Goal: Task Accomplishment & Management: Use online tool/utility

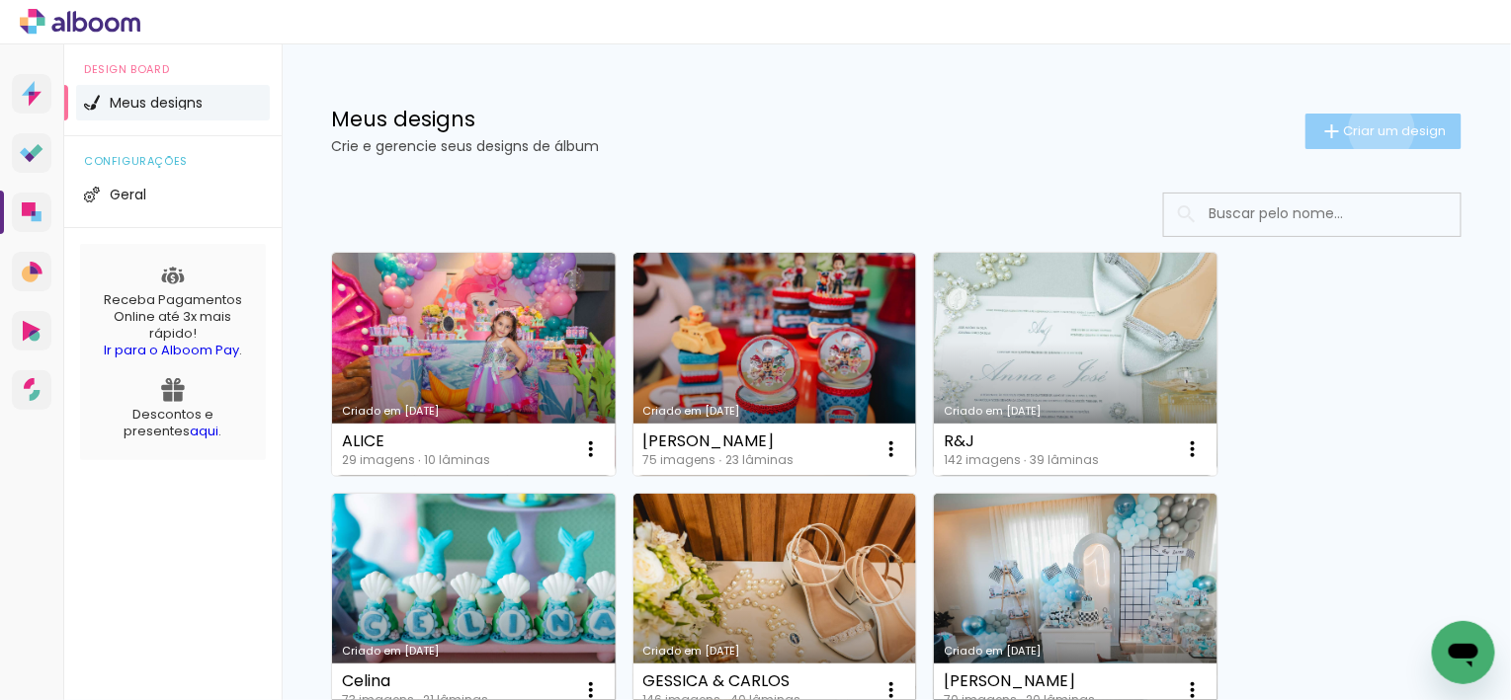
click at [1378, 129] on span "Criar um design" at bounding box center [1395, 130] width 103 height 13
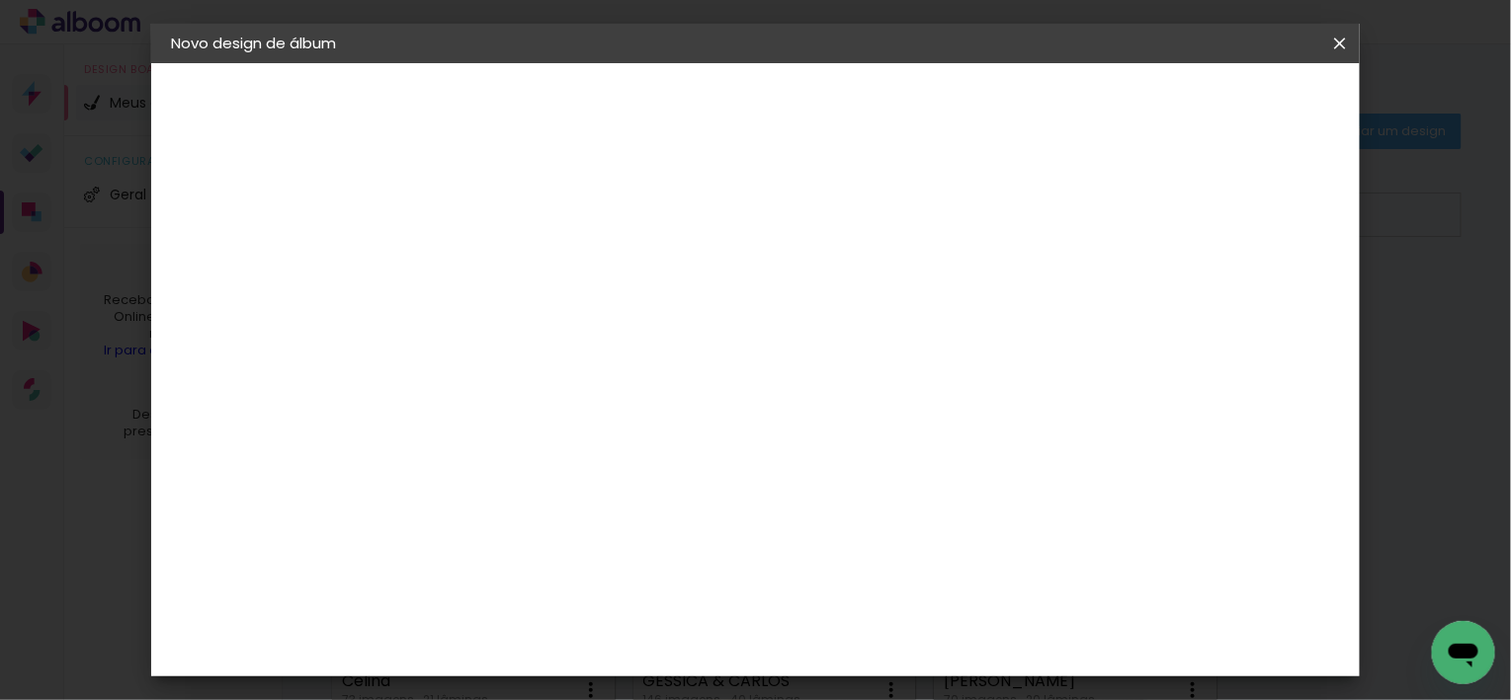
click at [494, 277] on input at bounding box center [494, 265] width 0 height 31
type input "Gerlane e Iranicio"
type paper-input "Gerlane e Iranicio"
click at [0, 0] on slot "Avançar" at bounding box center [0, 0] width 0 height 0
click at [555, 379] on input at bounding box center [545, 376] width 200 height 25
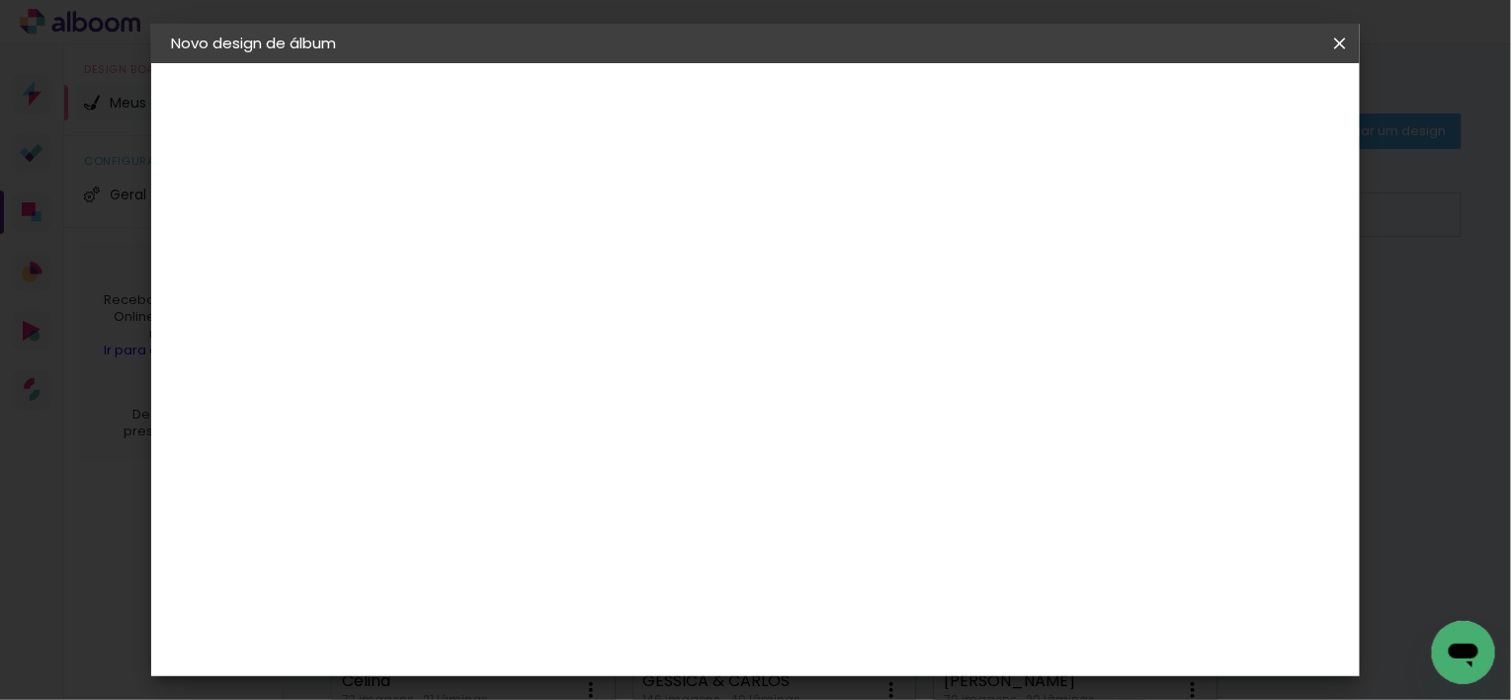
type input "lui"
type paper-input "lui"
click at [555, 439] on div "[PERSON_NAME]" at bounding box center [545, 447] width 131 height 16
click at [589, 447] on div "[PERSON_NAME]" at bounding box center [545, 447] width 131 height 16
click at [0, 0] on slot "Avançar" at bounding box center [0, 0] width 0 height 0
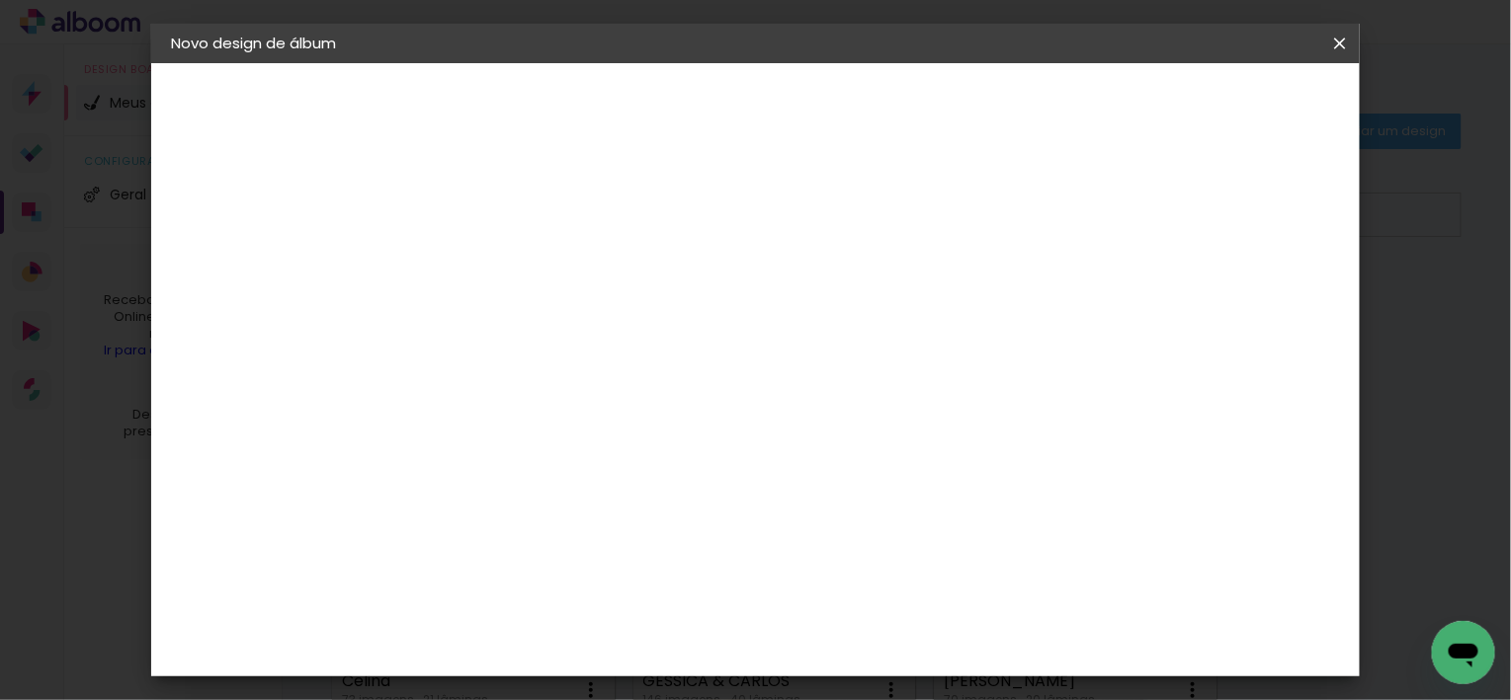
click at [571, 329] on input "text" at bounding box center [532, 344] width 77 height 31
click at [824, 368] on paper-item "Slim Book" at bounding box center [883, 368] width 395 height 40
type input "Slim Book"
click at [627, 467] on span "20 x 50" at bounding box center [581, 477] width 92 height 41
click at [0, 0] on slot "Avançar" at bounding box center [0, 0] width 0 height 0
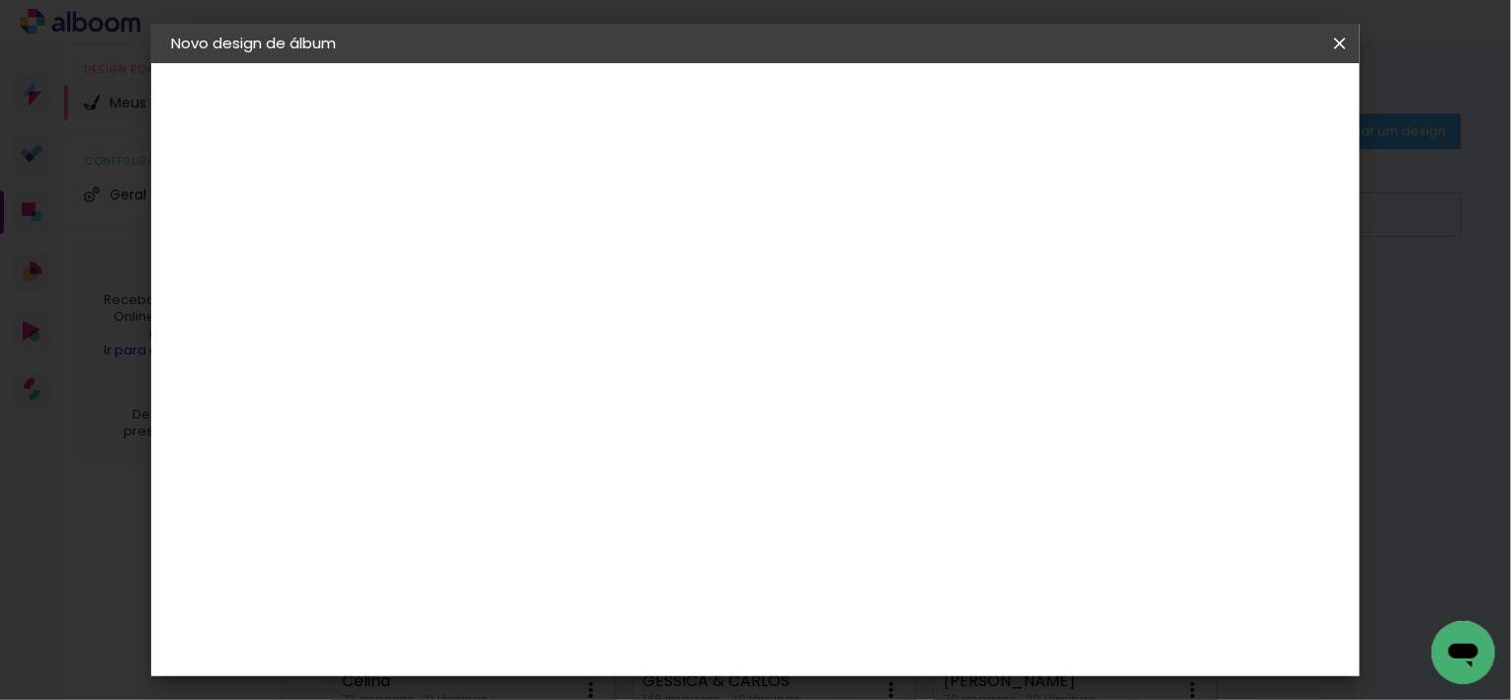
click at [1089, 109] on span "Iniciar design" at bounding box center [1044, 105] width 90 height 14
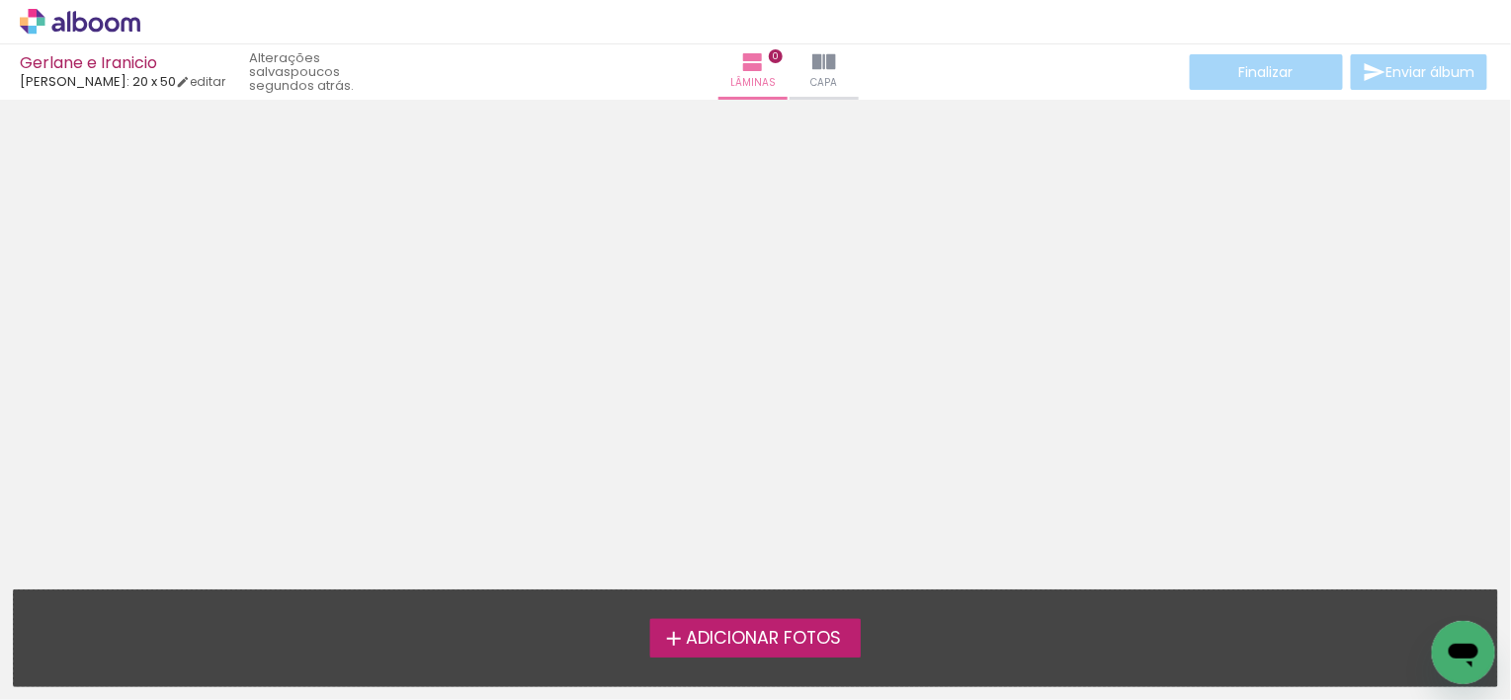
click at [719, 645] on span "Adicionar Fotos" at bounding box center [763, 639] width 155 height 18
click at [0, 0] on input "file" at bounding box center [0, 0] width 0 height 0
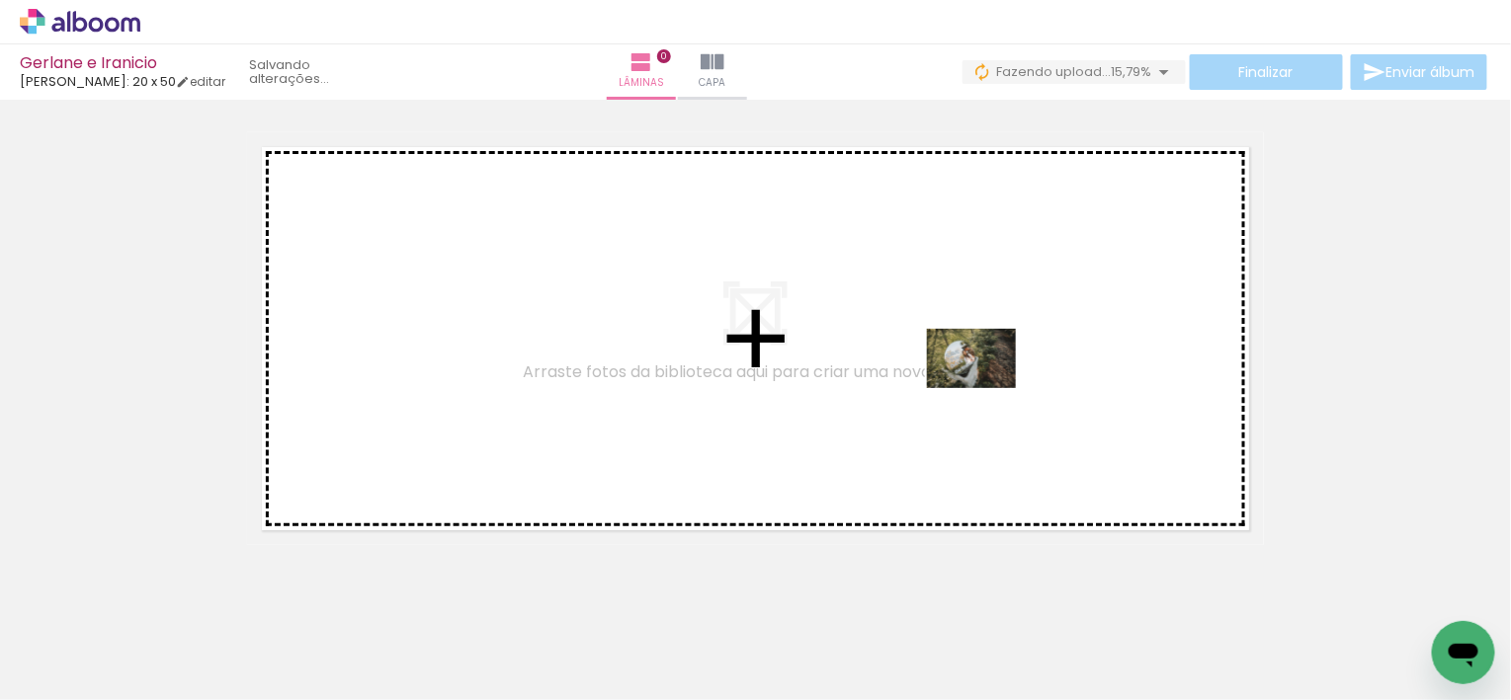
drag, startPoint x: 1405, startPoint y: 638, endPoint x: 986, endPoint y: 388, distance: 487.8
click at [986, 388] on quentale-workspace at bounding box center [755, 350] width 1511 height 700
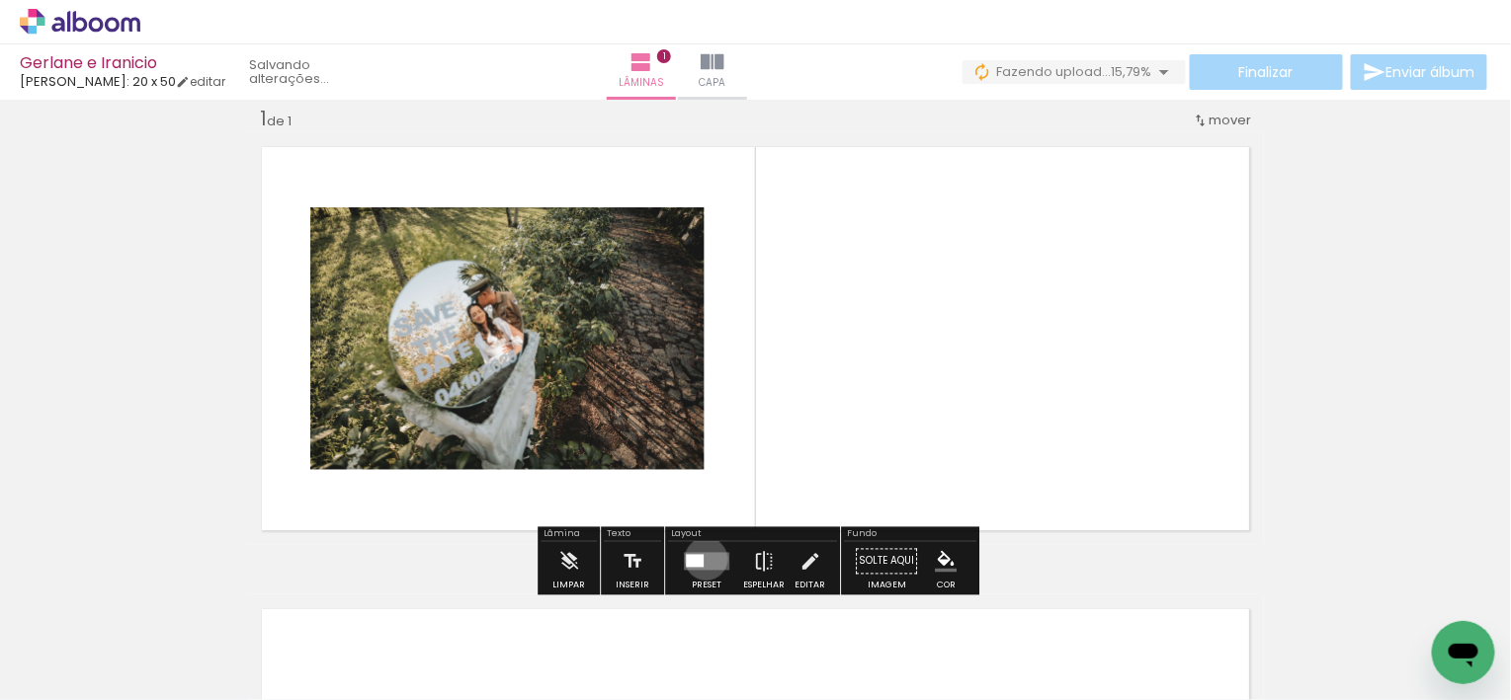
click at [701, 558] on quentale-layouter at bounding box center [706, 562] width 45 height 18
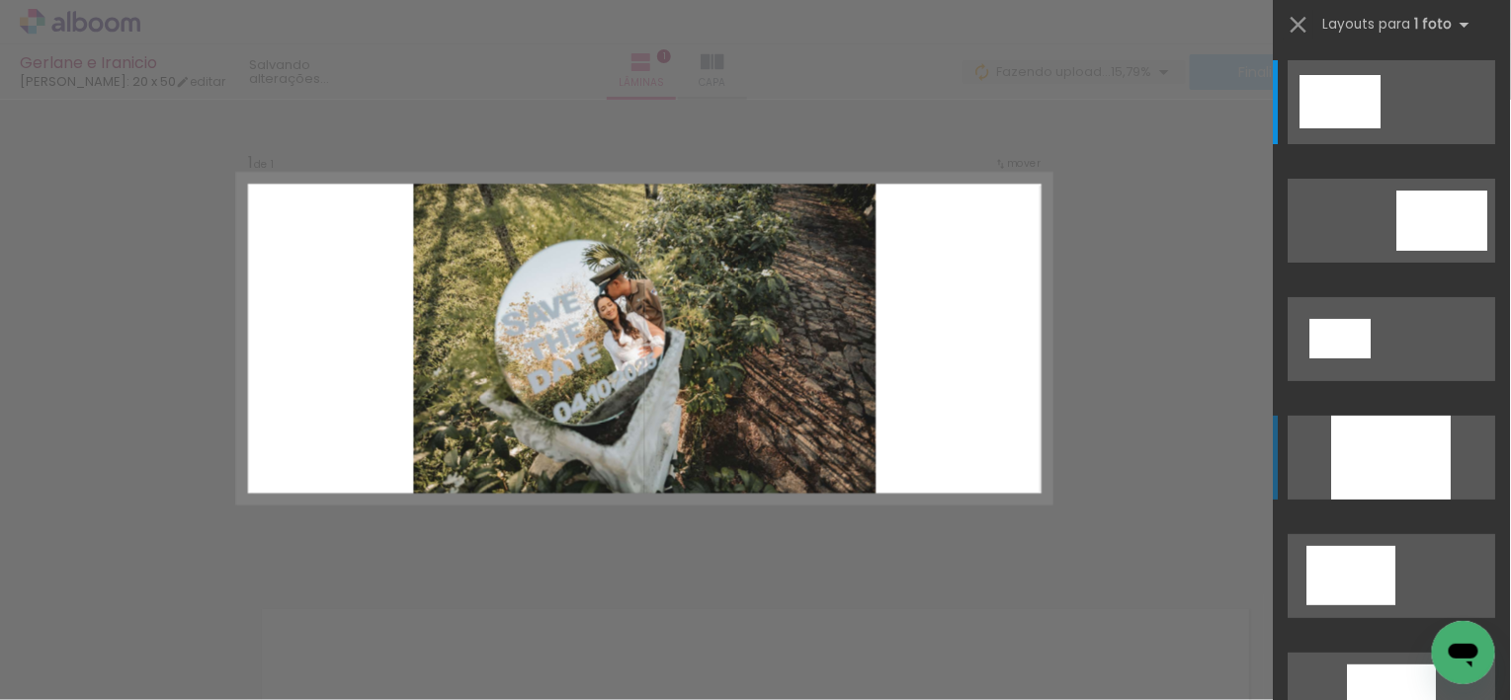
click at [1387, 458] on div at bounding box center [1392, 458] width 120 height 84
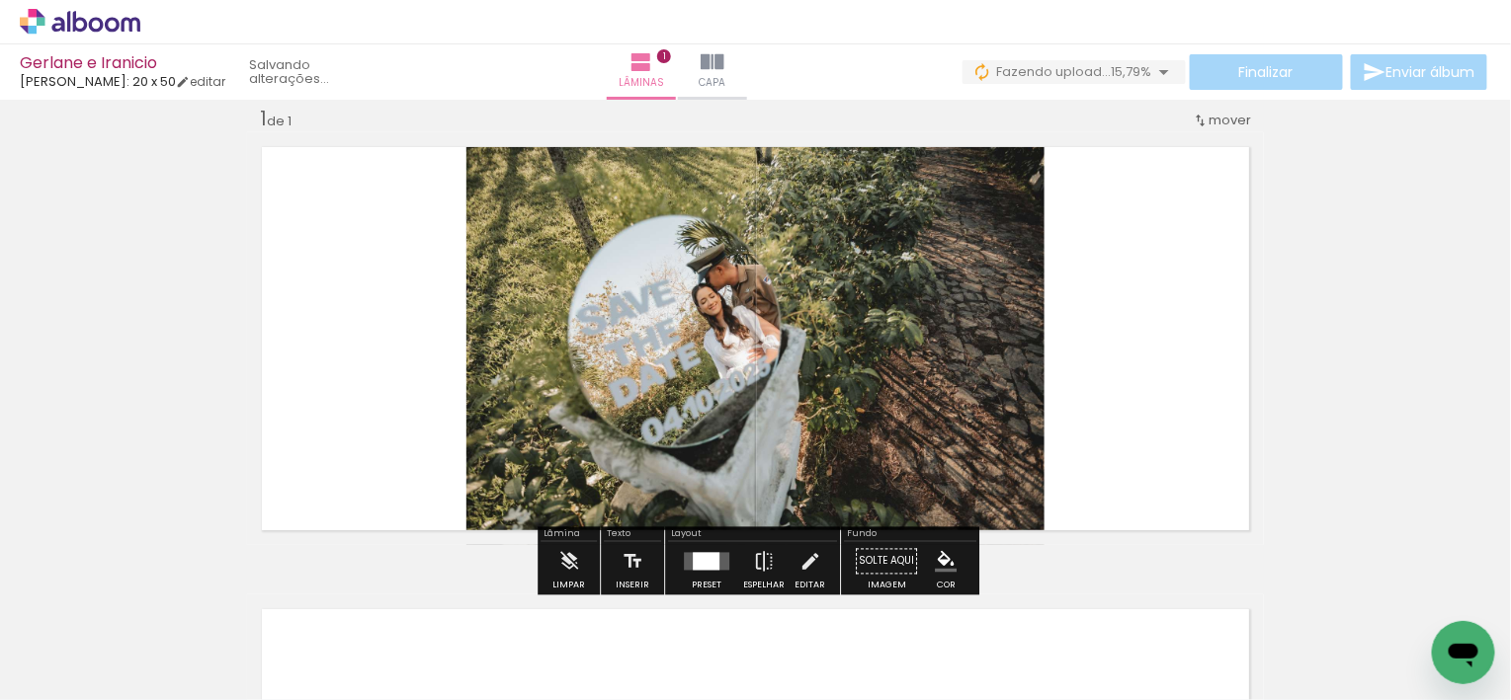
click at [704, 561] on div at bounding box center [706, 562] width 27 height 18
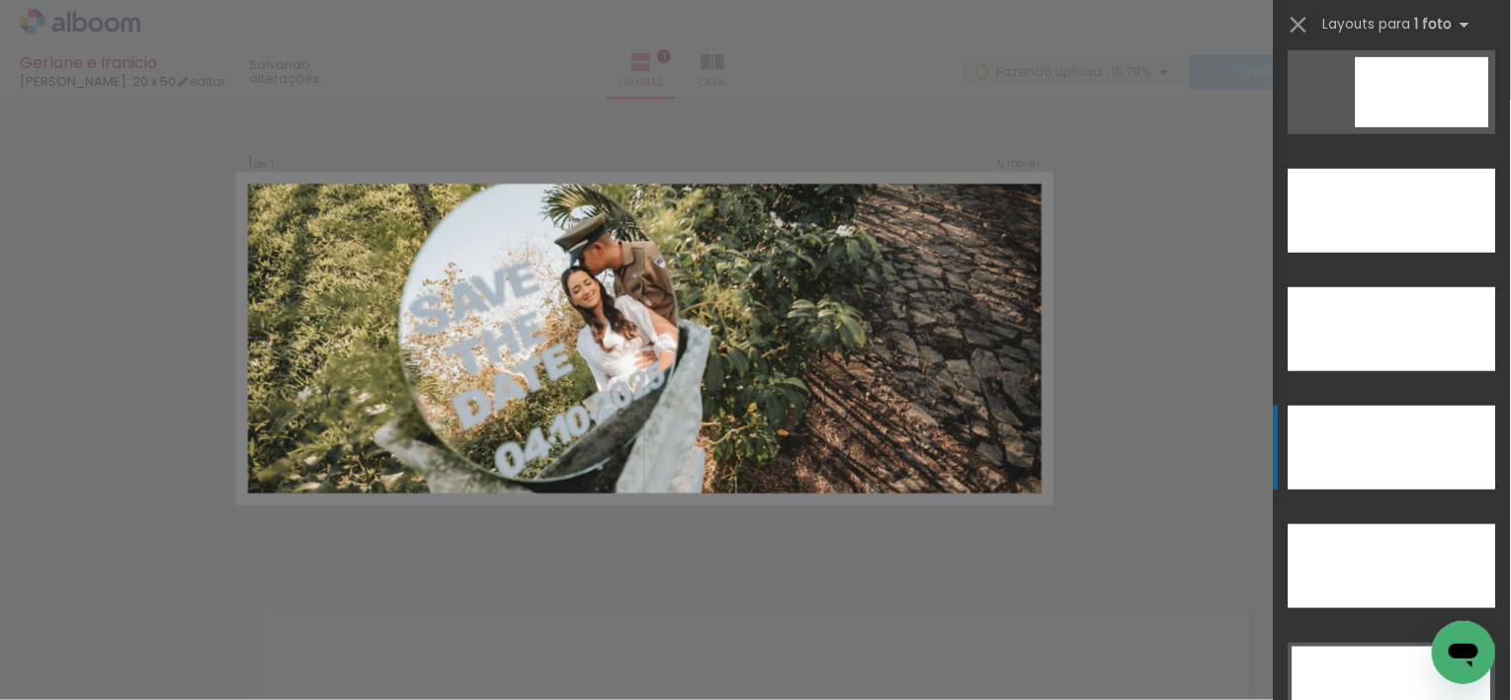
scroll to position [5584, 0]
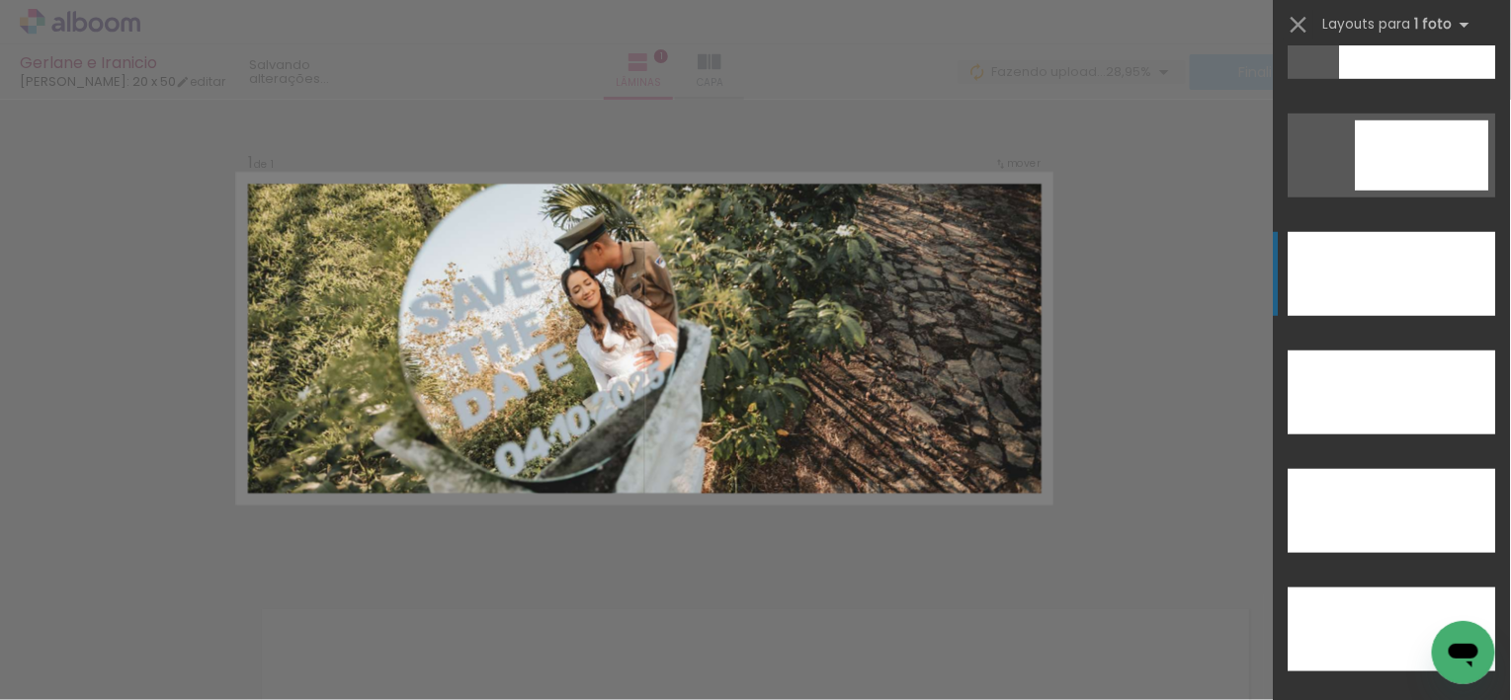
click at [1433, 251] on div at bounding box center [1391, 274] width 207 height 84
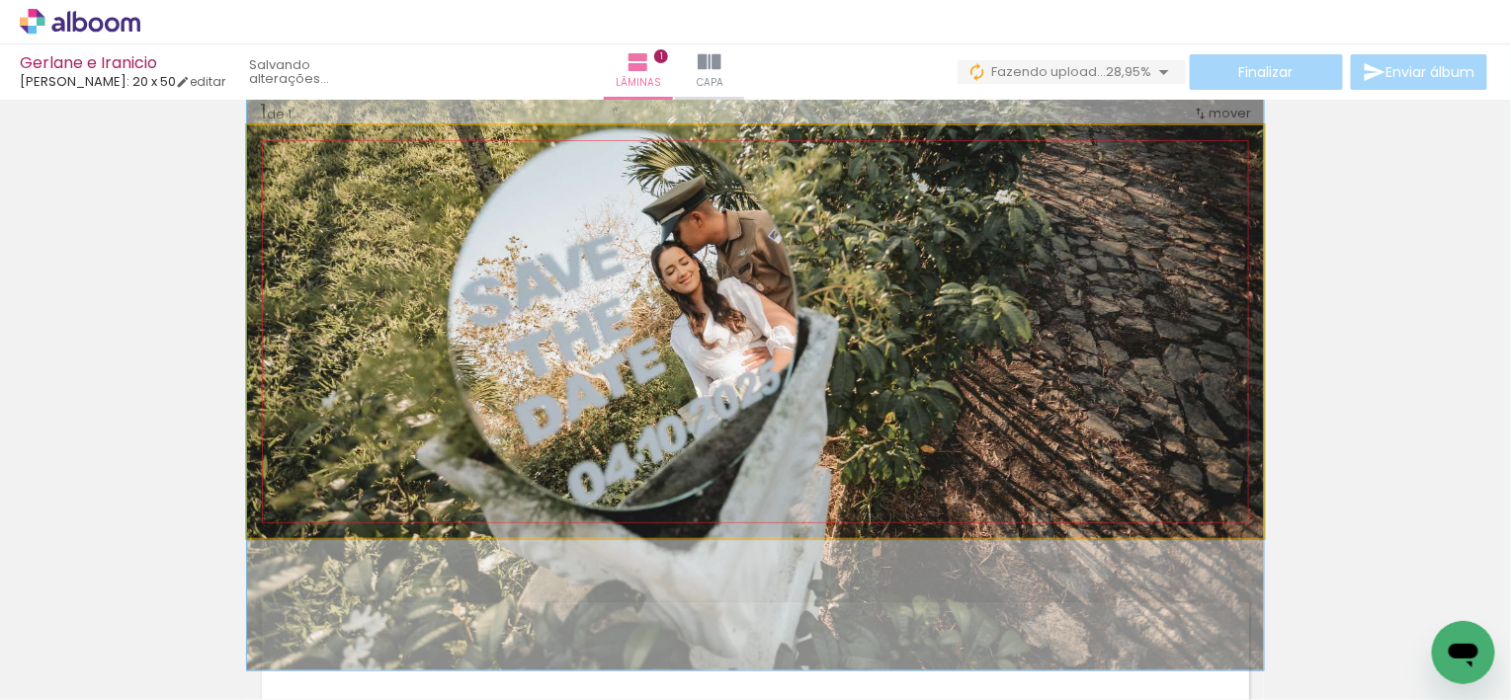
scroll to position [30, 0]
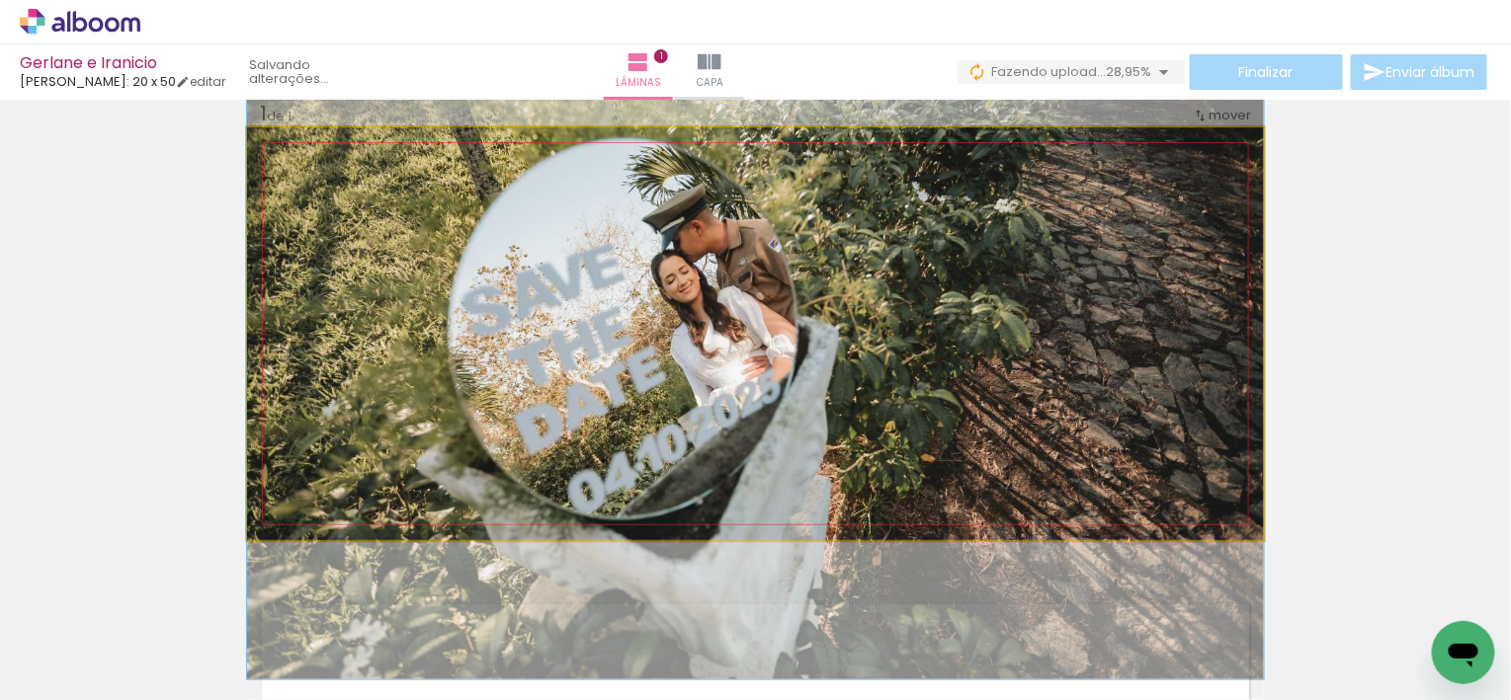
click at [1141, 313] on div at bounding box center [755, 341] width 1017 height 678
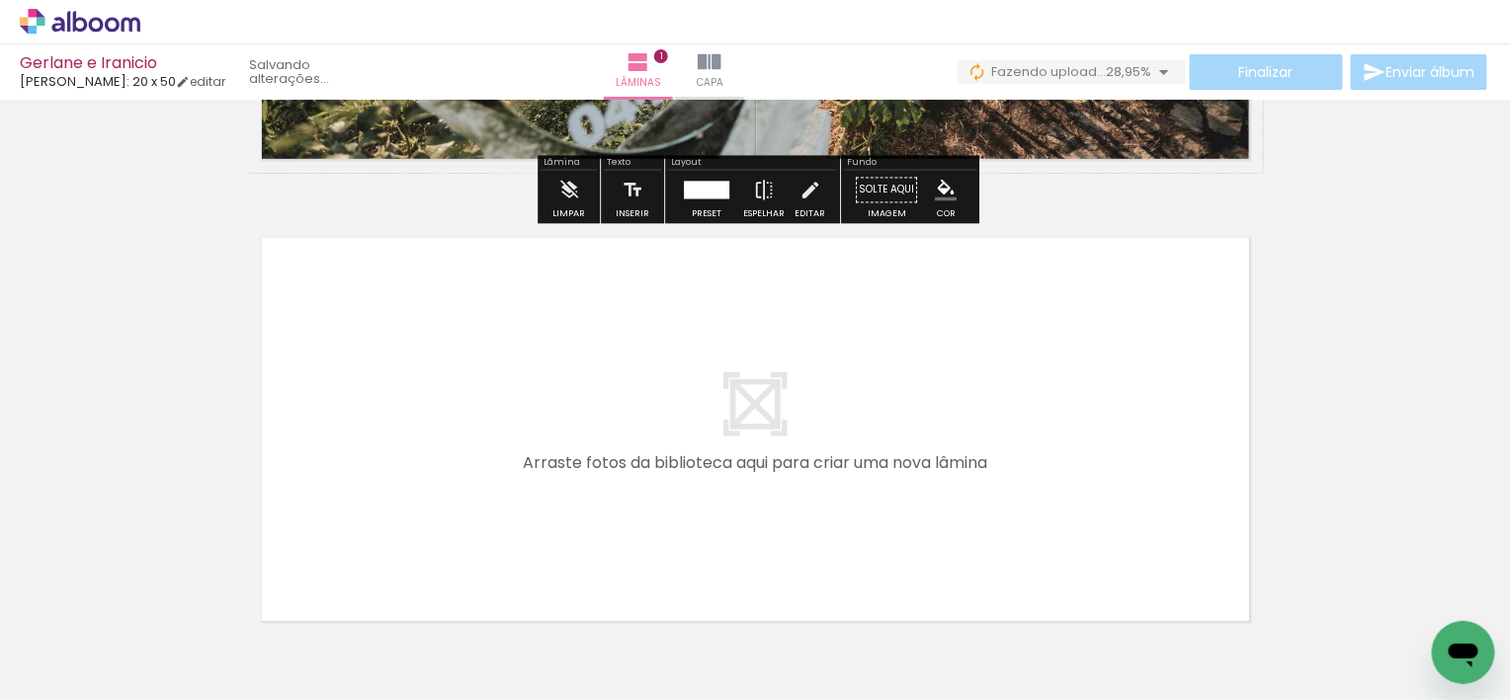
scroll to position [402, 0]
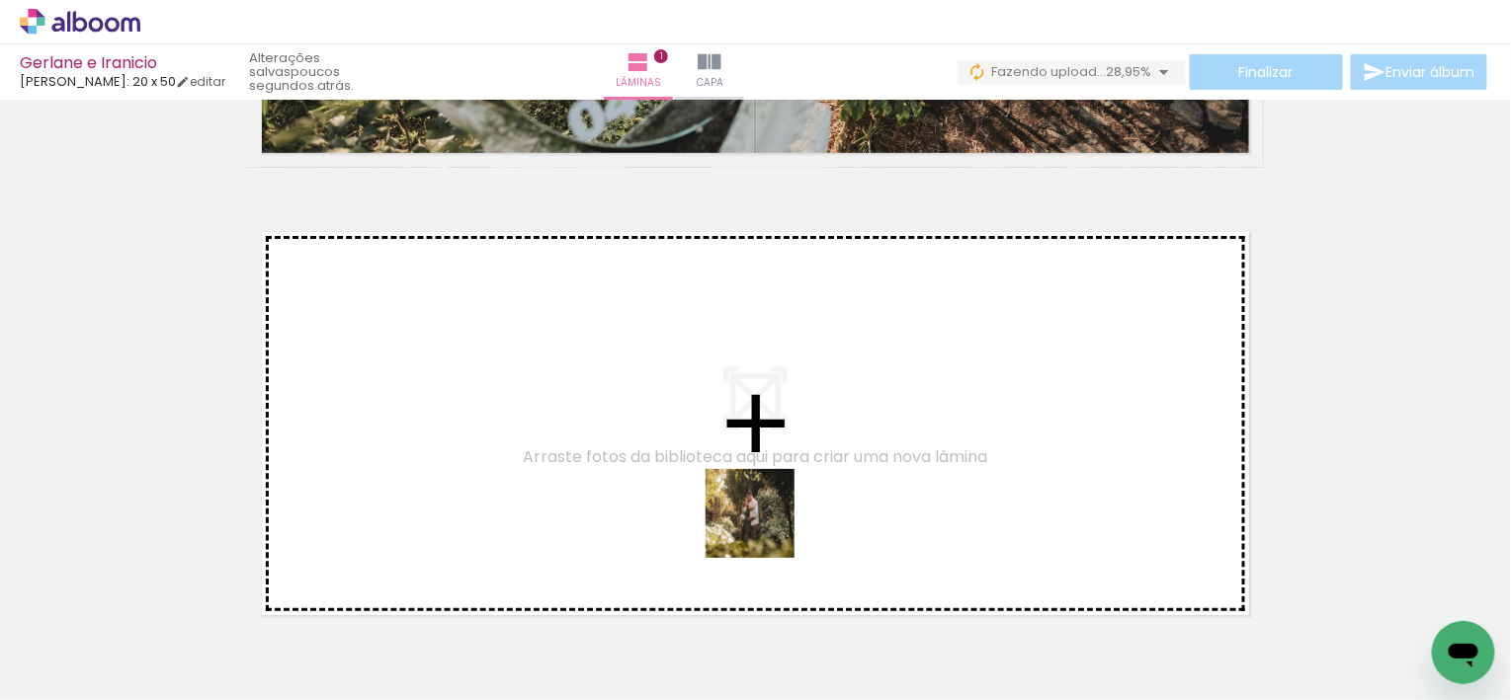
click at [764, 528] on quentale-workspace at bounding box center [755, 350] width 1511 height 700
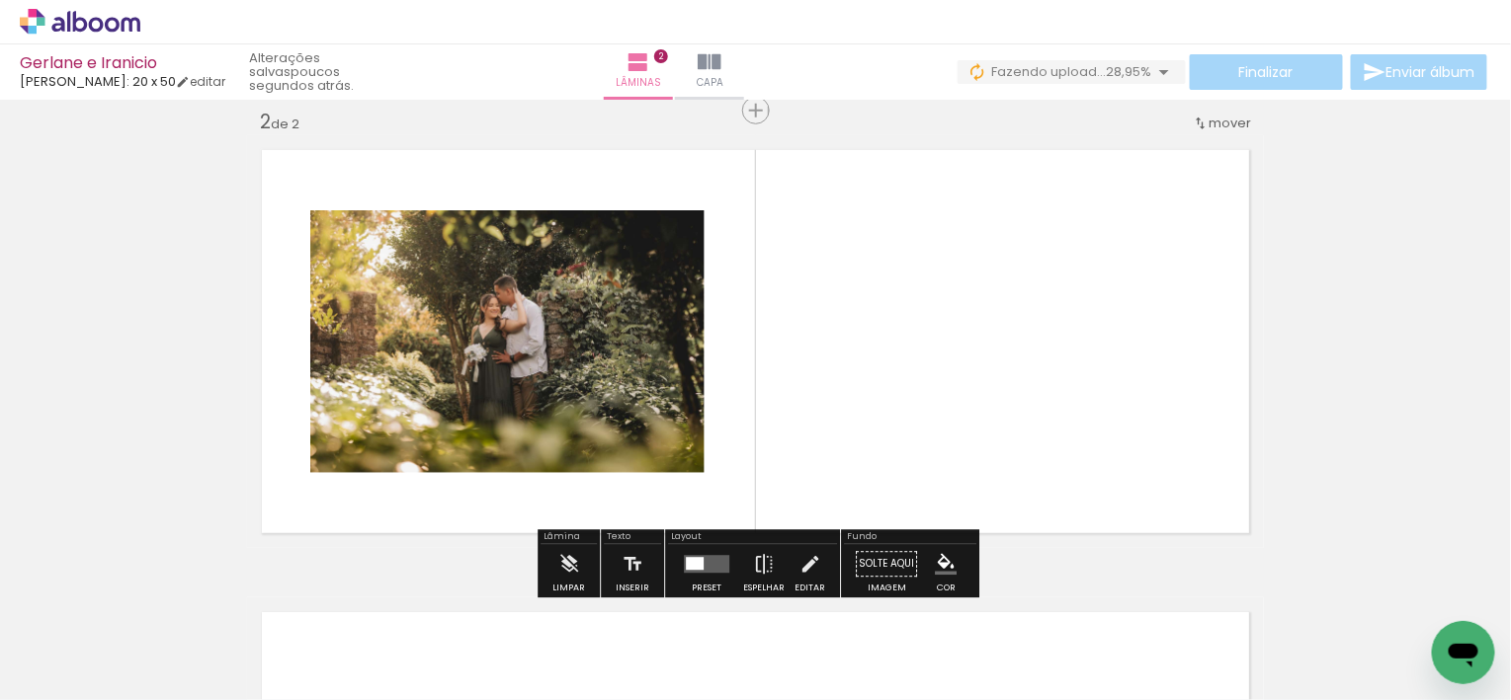
scroll to position [487, 0]
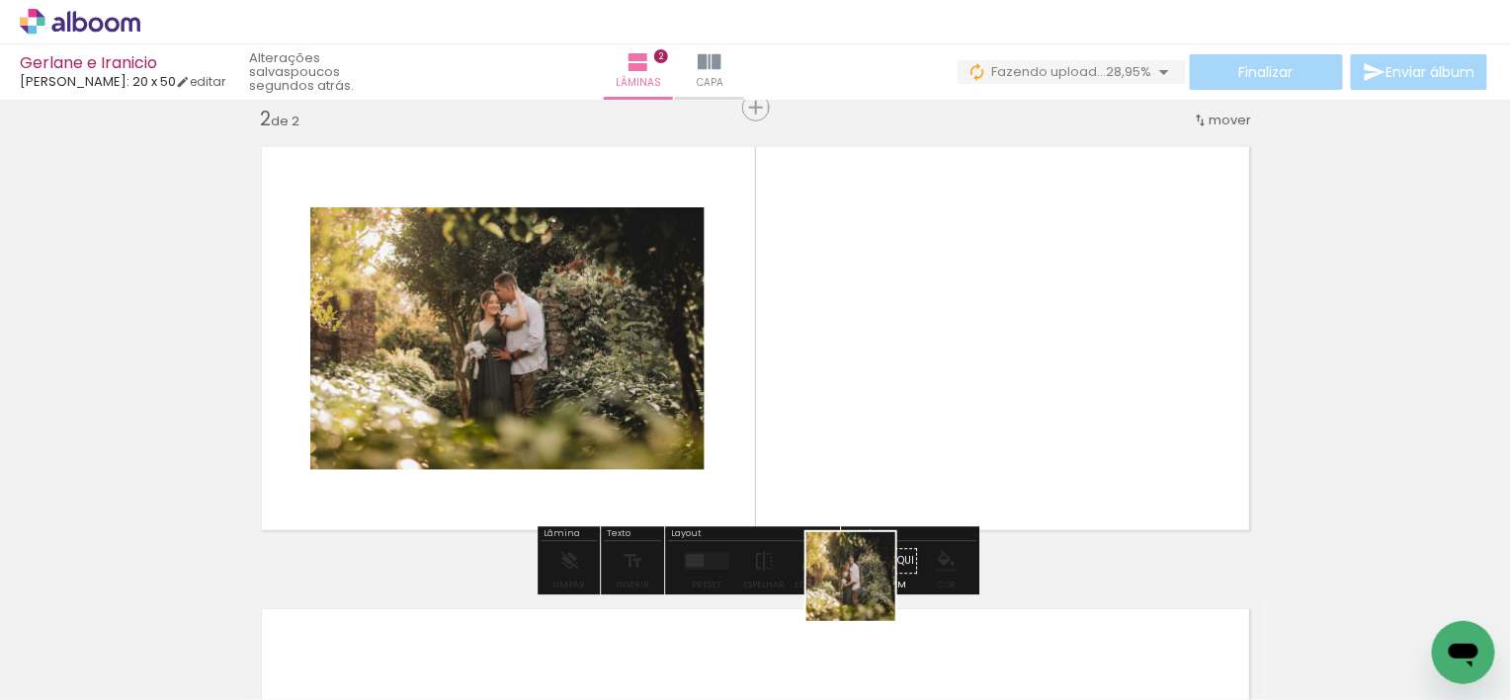
drag, startPoint x: 865, startPoint y: 592, endPoint x: 878, endPoint y: 495, distance: 97.7
click at [878, 495] on quentale-workspace at bounding box center [755, 350] width 1511 height 700
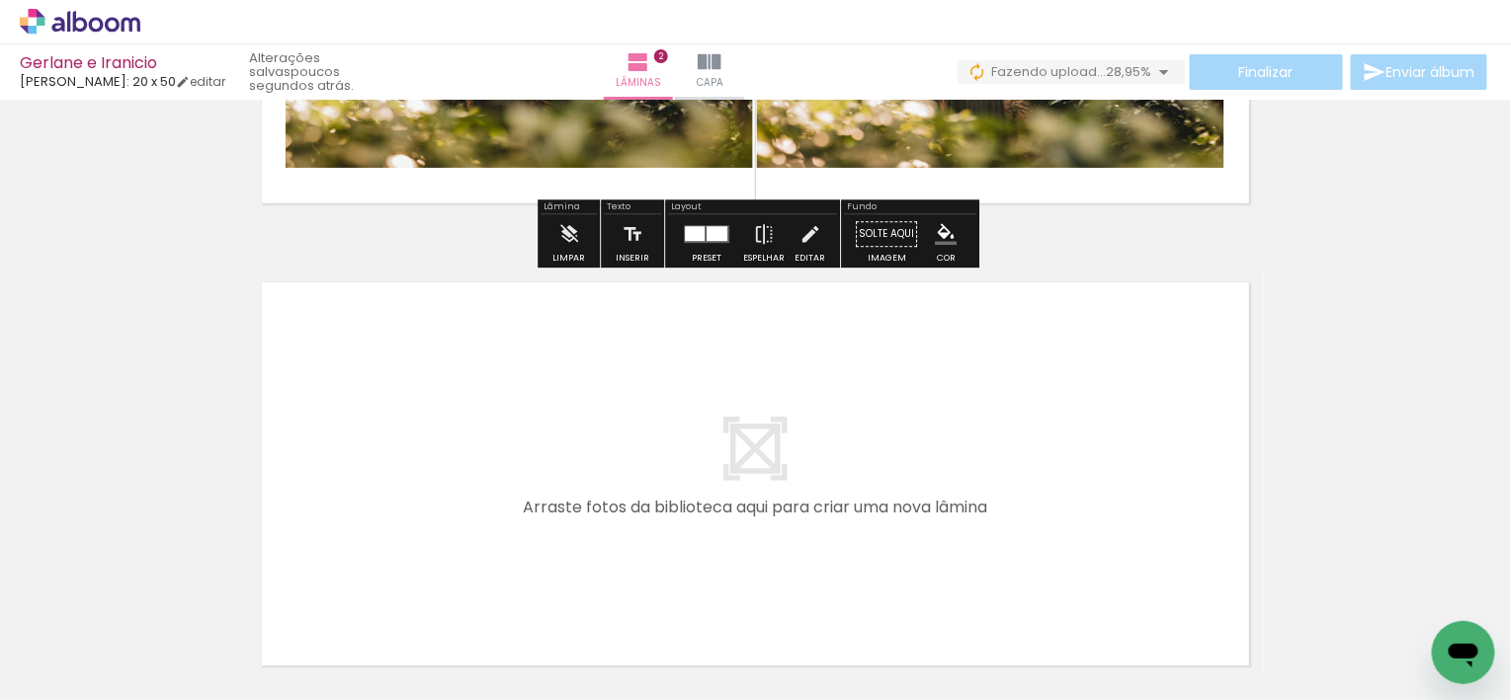
scroll to position [0, 2]
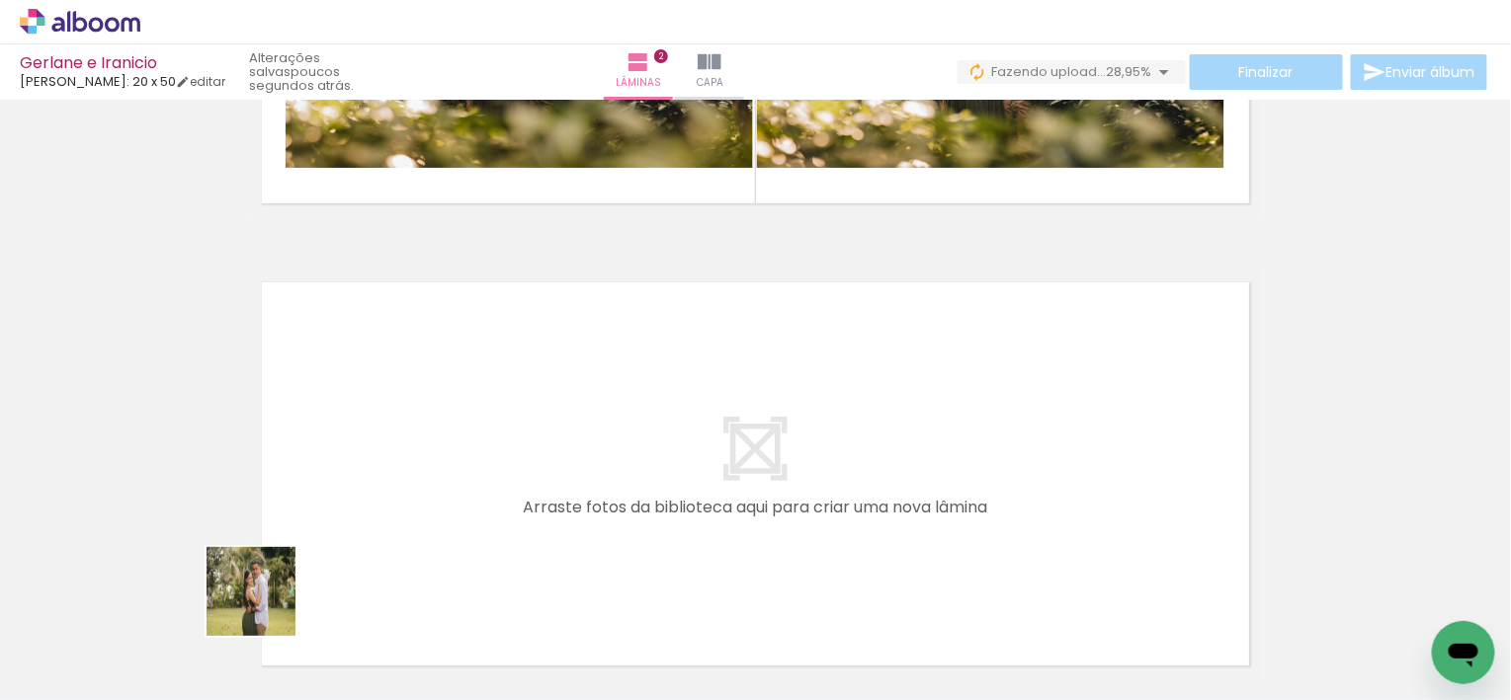
drag, startPoint x: 266, startPoint y: 607, endPoint x: 466, endPoint y: 477, distance: 238.7
click at [466, 477] on quentale-workspace at bounding box center [755, 350] width 1511 height 700
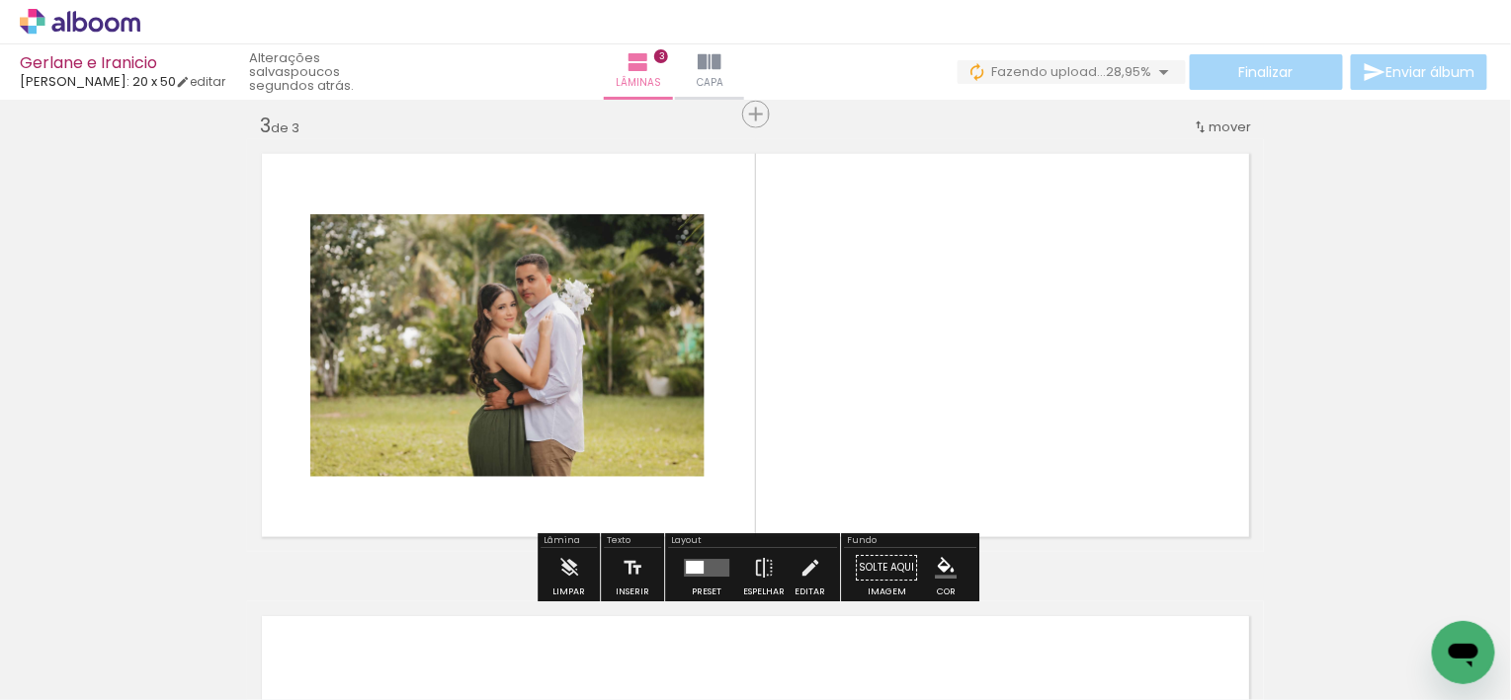
scroll to position [949, 0]
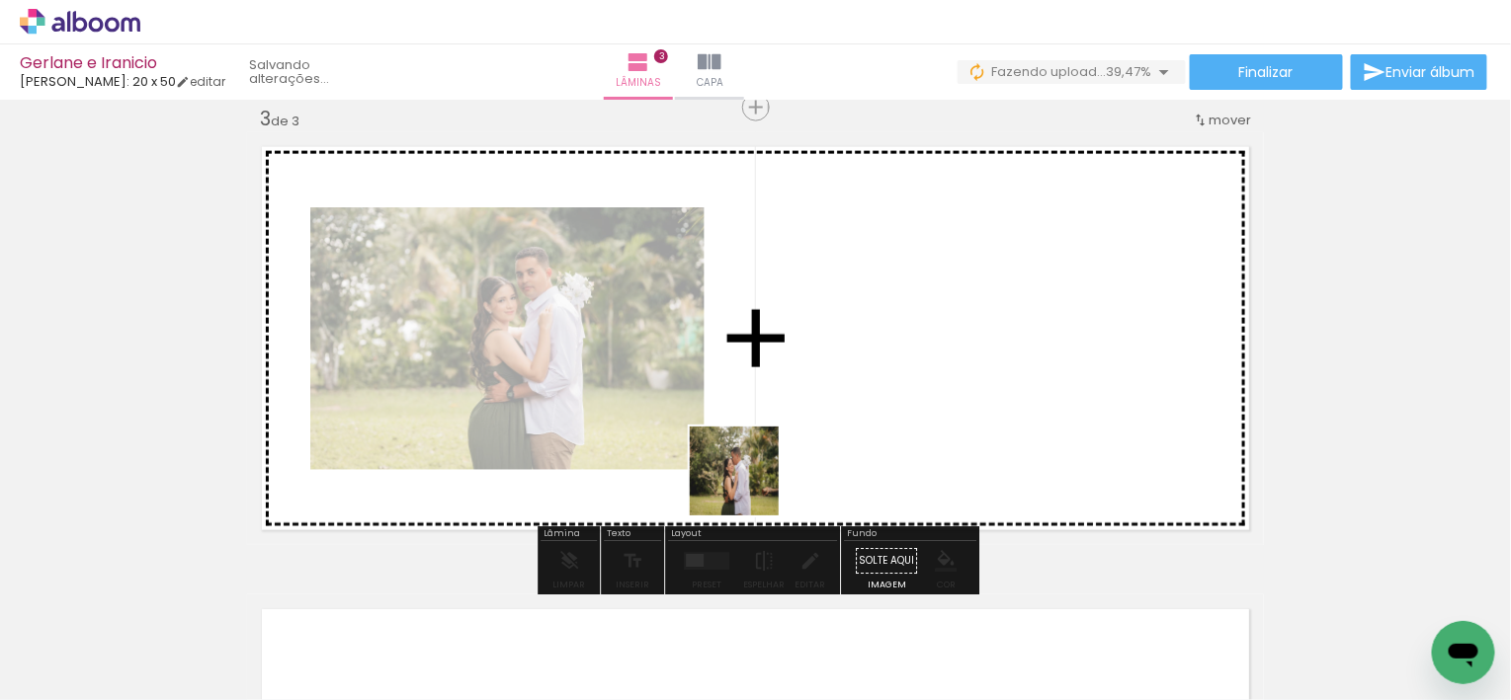
drag, startPoint x: 297, startPoint y: 639, endPoint x: 873, endPoint y: 464, distance: 601.9
click at [873, 464] on quentale-workspace at bounding box center [755, 350] width 1511 height 700
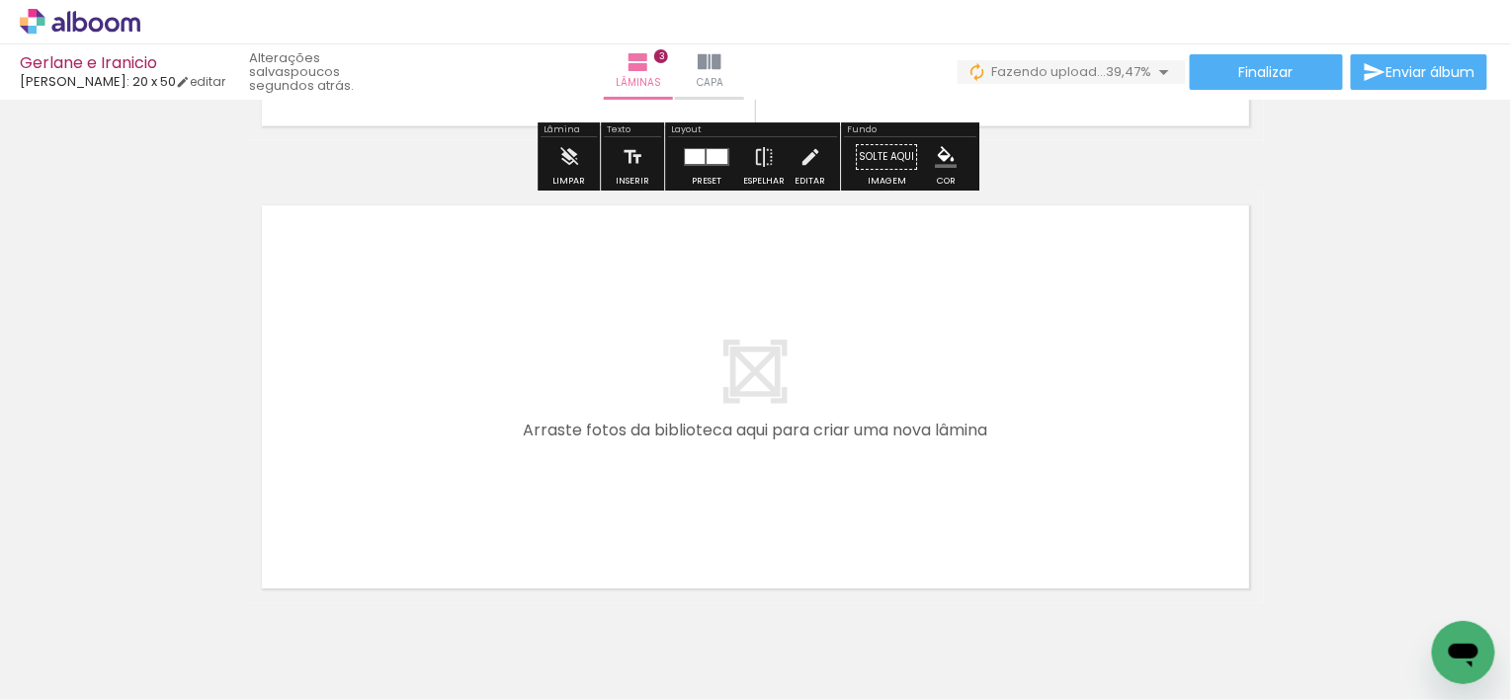
scroll to position [0, 8]
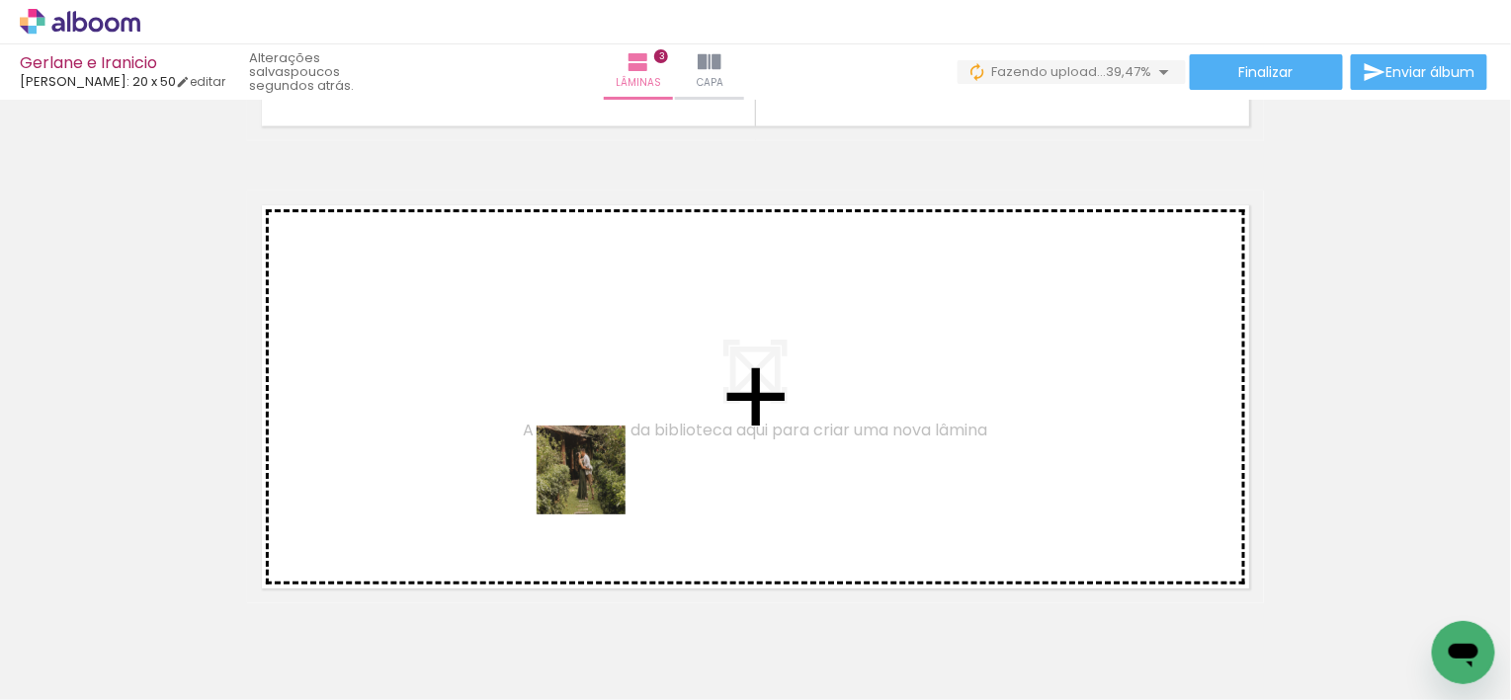
drag, startPoint x: 541, startPoint y: 636, endPoint x: 599, endPoint y: 477, distance: 169.1
click at [599, 477] on quentale-workspace at bounding box center [755, 350] width 1511 height 700
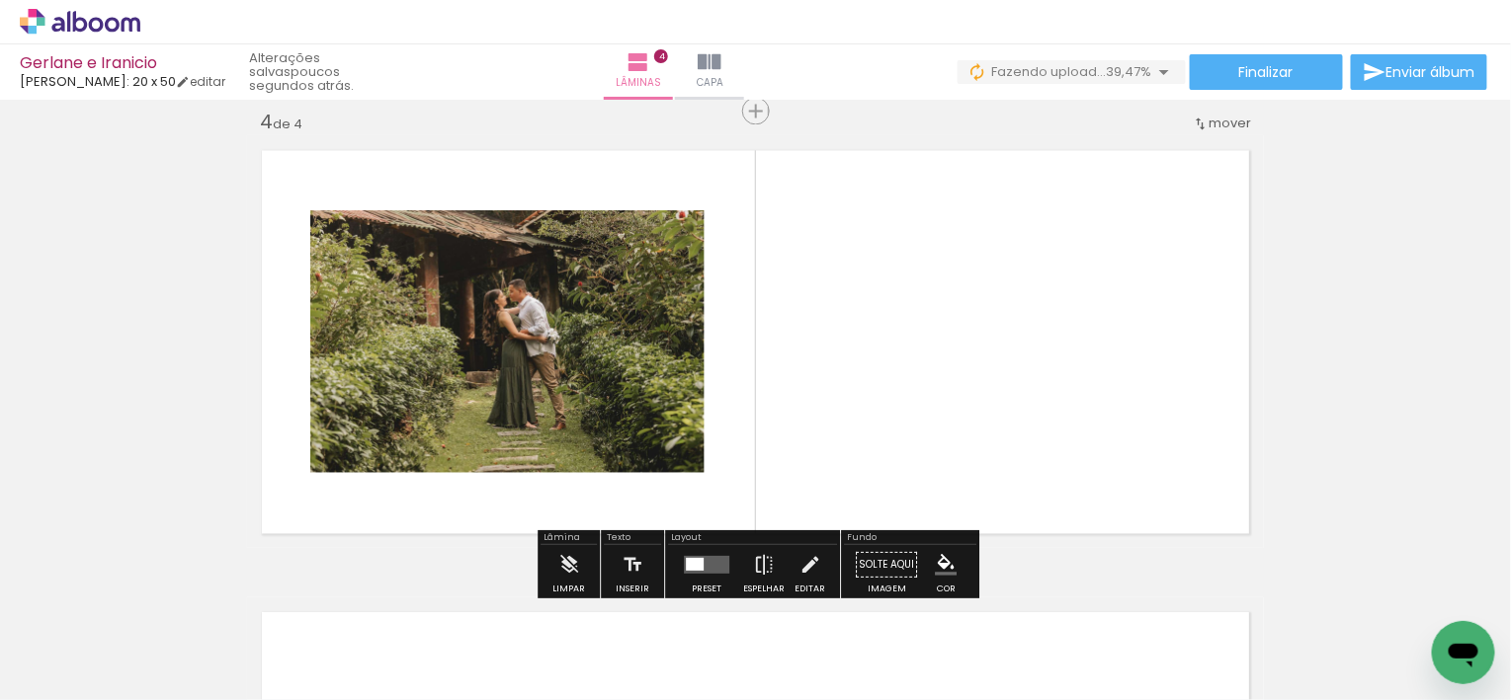
scroll to position [1412, 0]
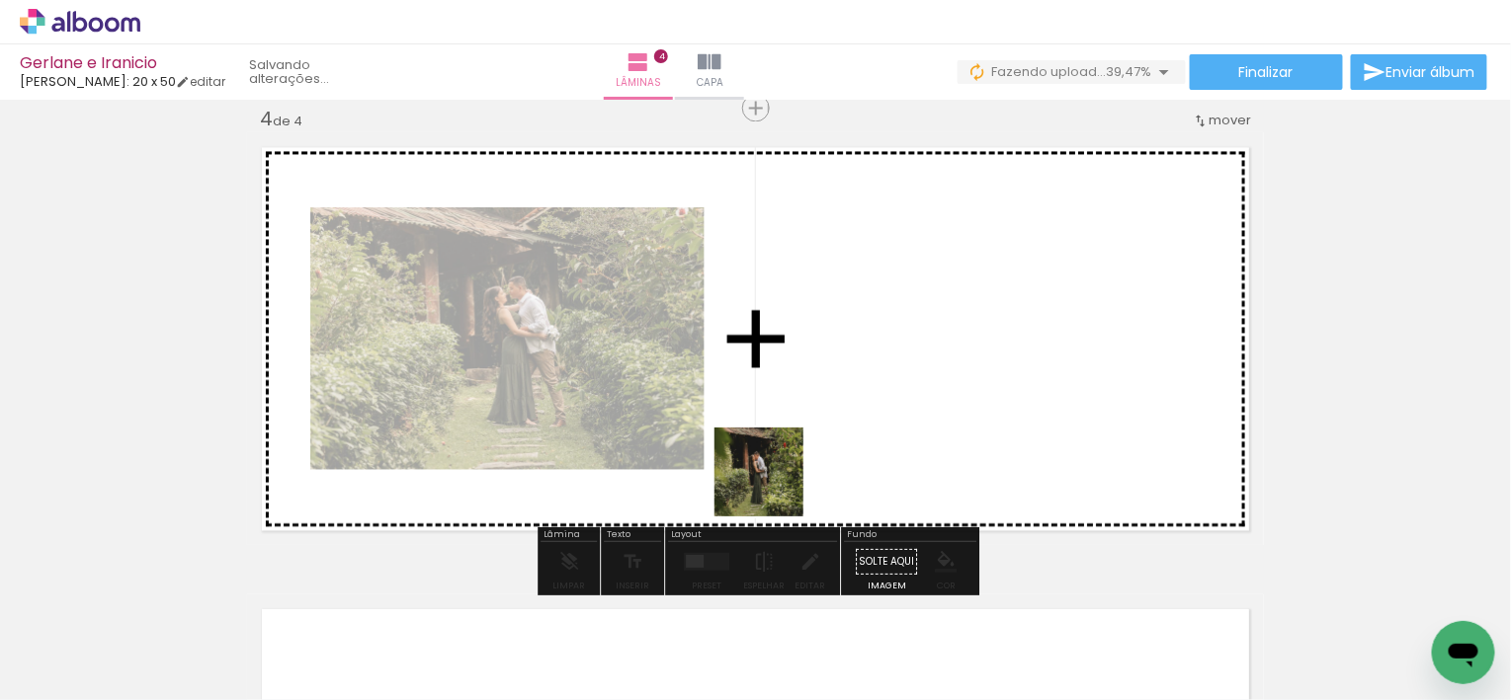
click at [798, 463] on quentale-workspace at bounding box center [755, 350] width 1511 height 700
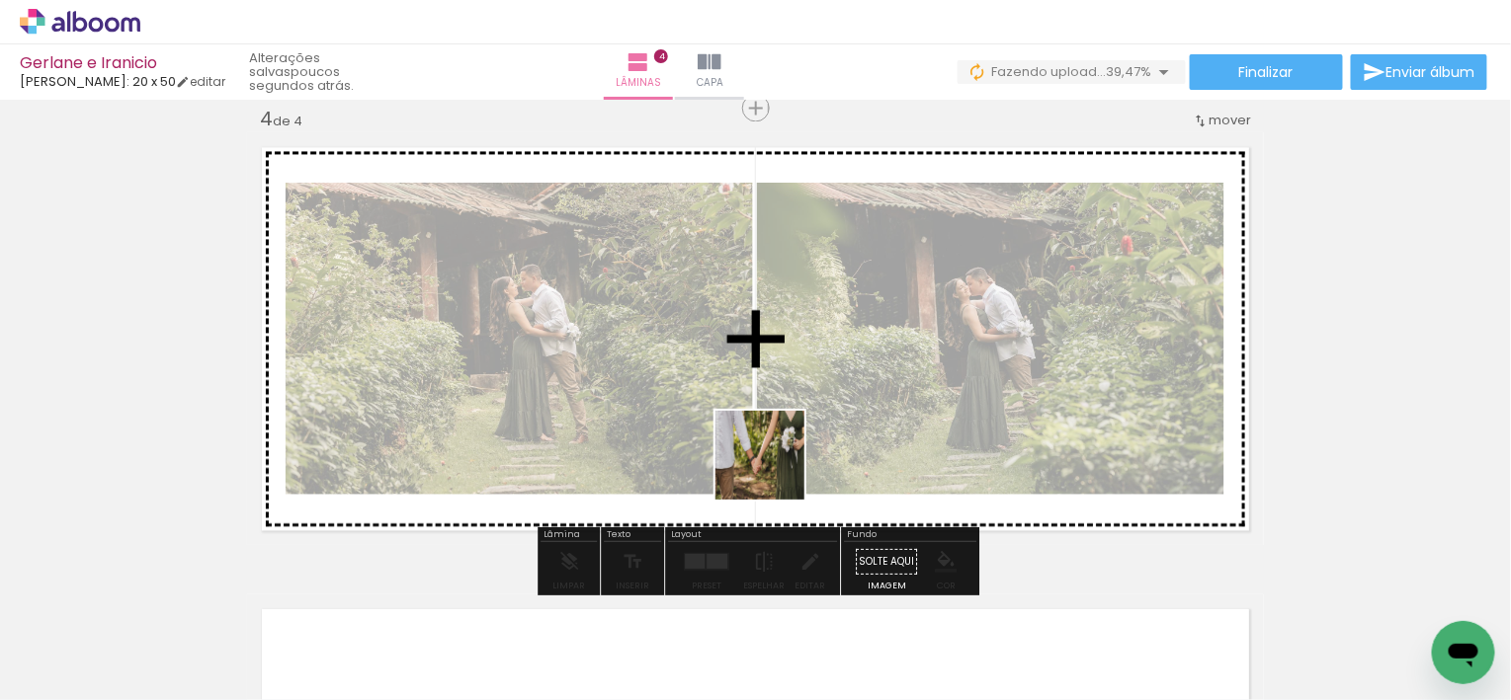
drag, startPoint x: 444, startPoint y: 647, endPoint x: 811, endPoint y: 449, distance: 417.7
click at [811, 449] on quentale-workspace at bounding box center [755, 350] width 1511 height 700
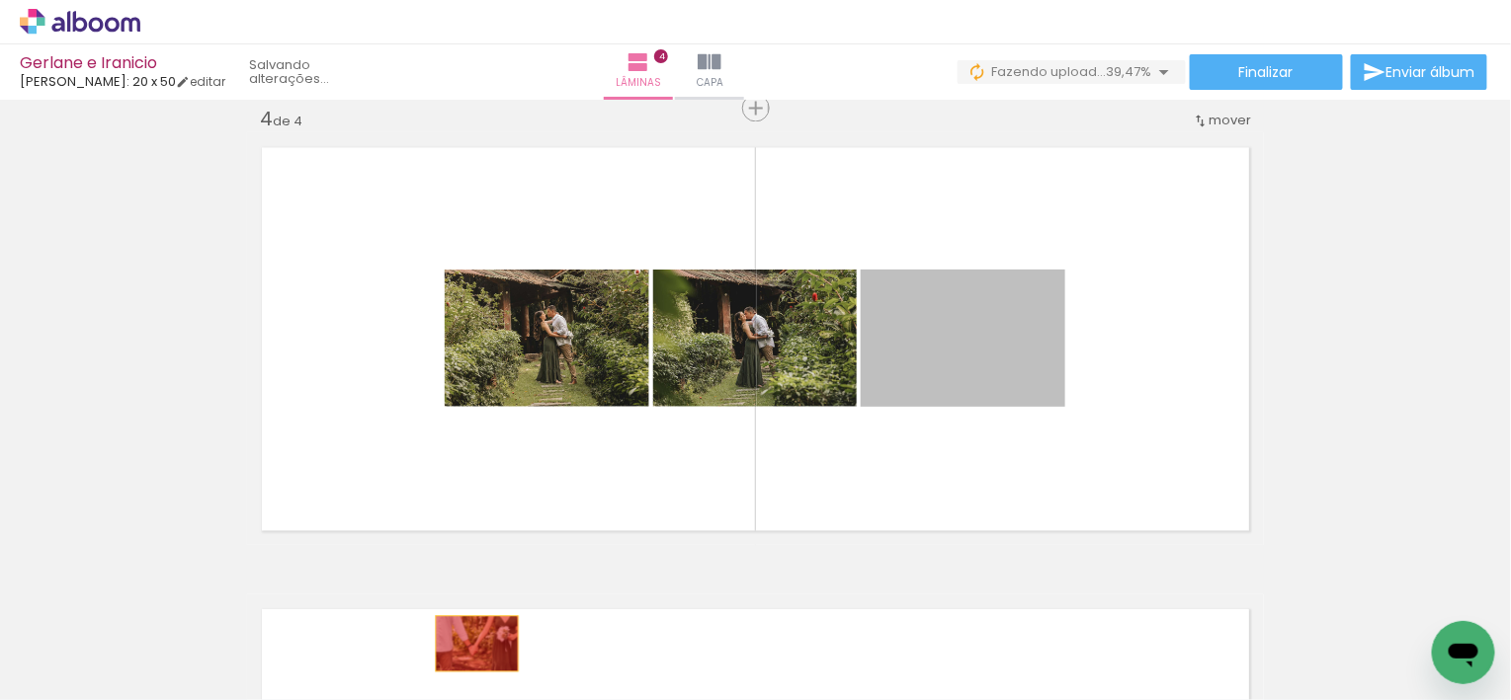
drag, startPoint x: 945, startPoint y: 365, endPoint x: 479, endPoint y: 645, distance: 544.2
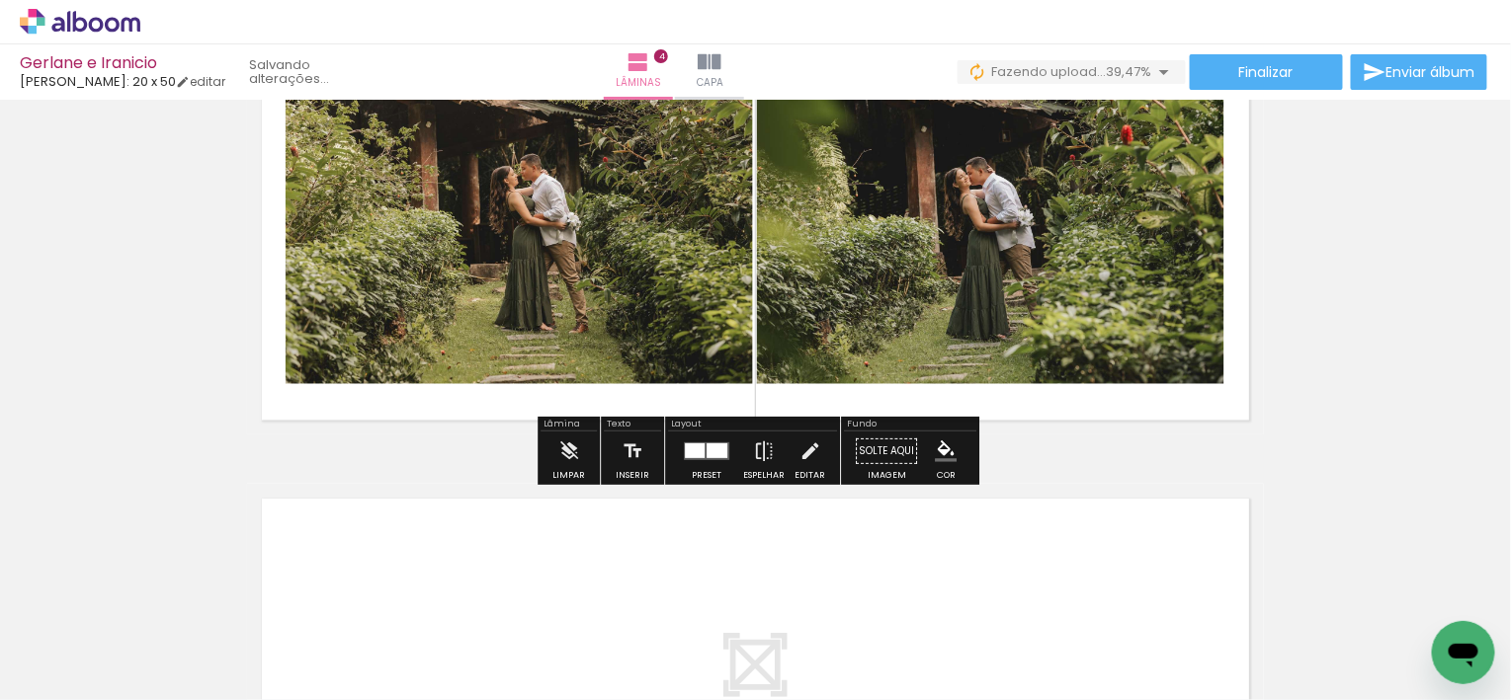
scroll to position [1538, 0]
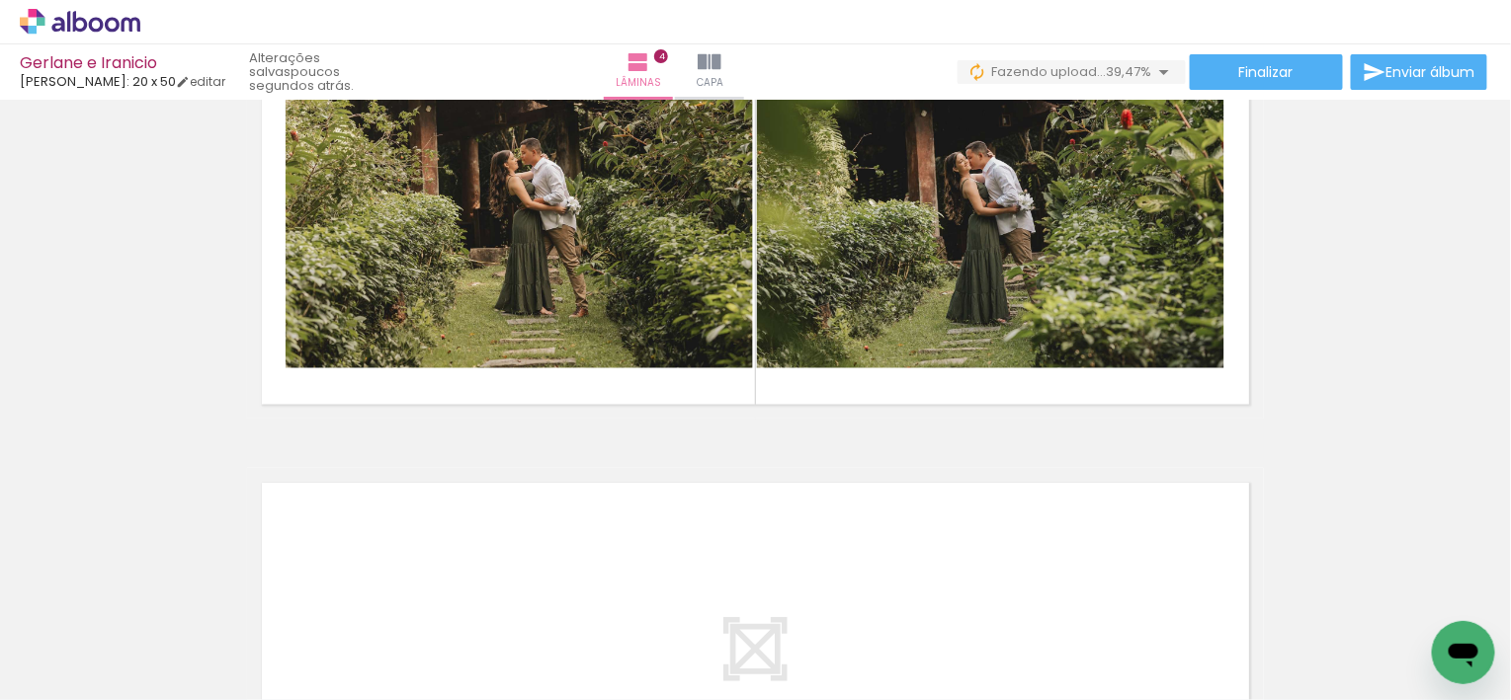
click at [105, 640] on iron-icon at bounding box center [101, 641] width 16 height 16
click at [0, 0] on slot "Não utilizadas" at bounding box center [0, 0] width 0 height 0
type input "Não utilizadas"
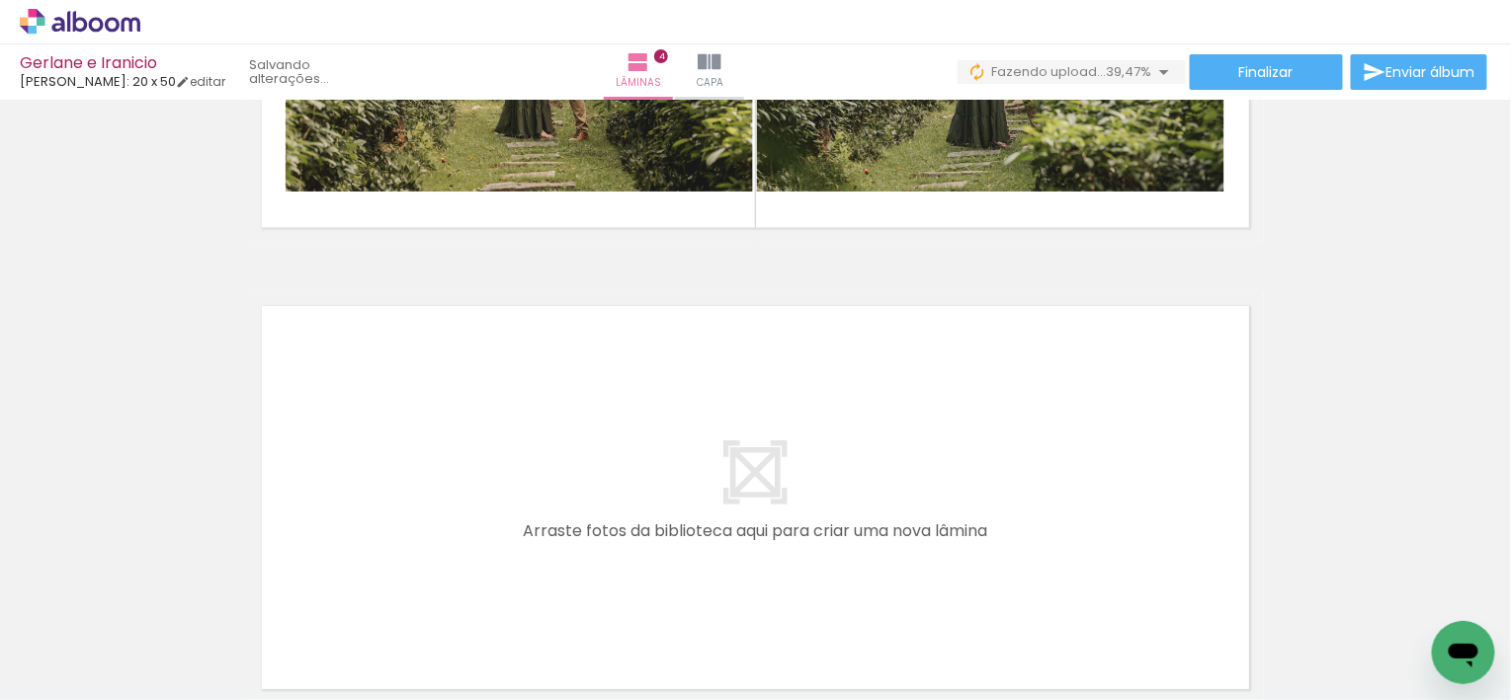
scroll to position [1735, 0]
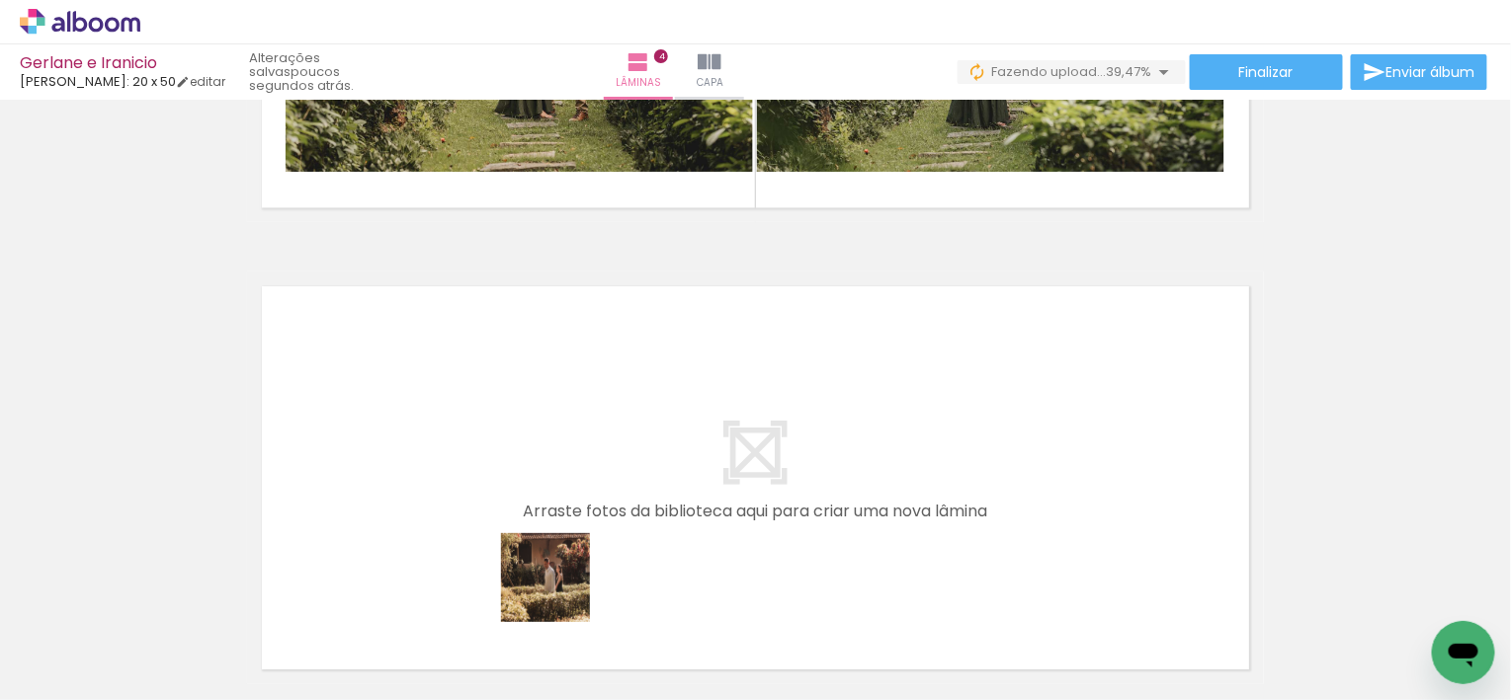
drag, startPoint x: 551, startPoint y: 628, endPoint x: 518, endPoint y: 580, distance: 58.9
click at [586, 500] on quentale-workspace at bounding box center [755, 350] width 1511 height 700
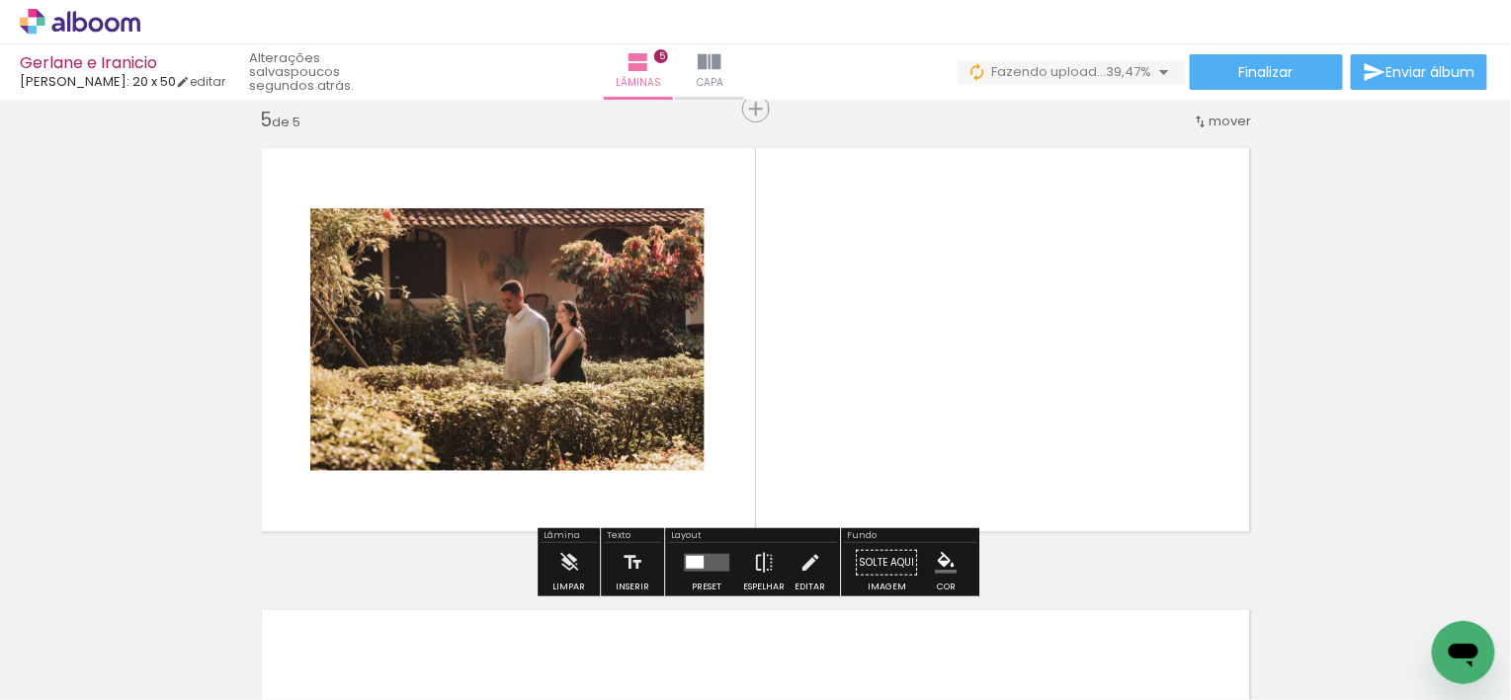
scroll to position [1874, 0]
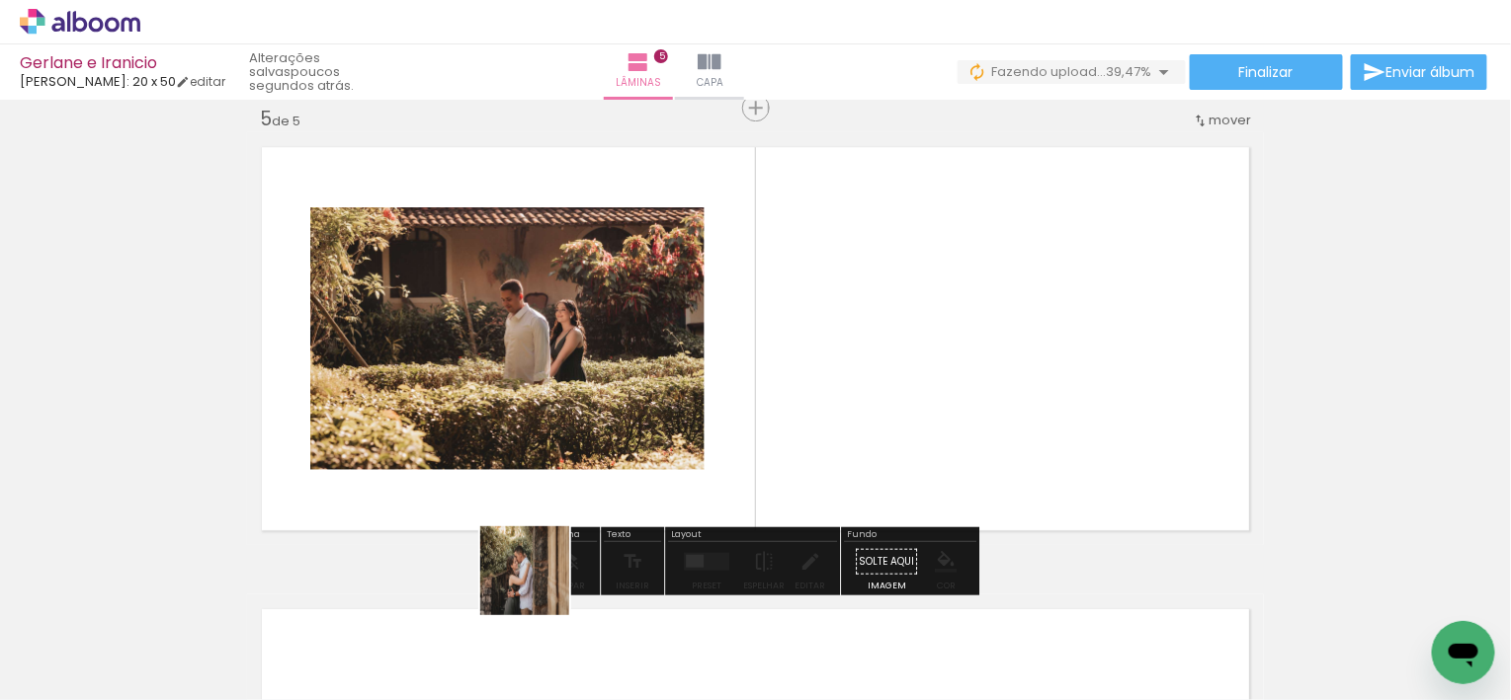
drag, startPoint x: 477, startPoint y: 617, endPoint x: 878, endPoint y: 461, distance: 430.4
click at [878, 461] on quentale-workspace at bounding box center [755, 350] width 1511 height 700
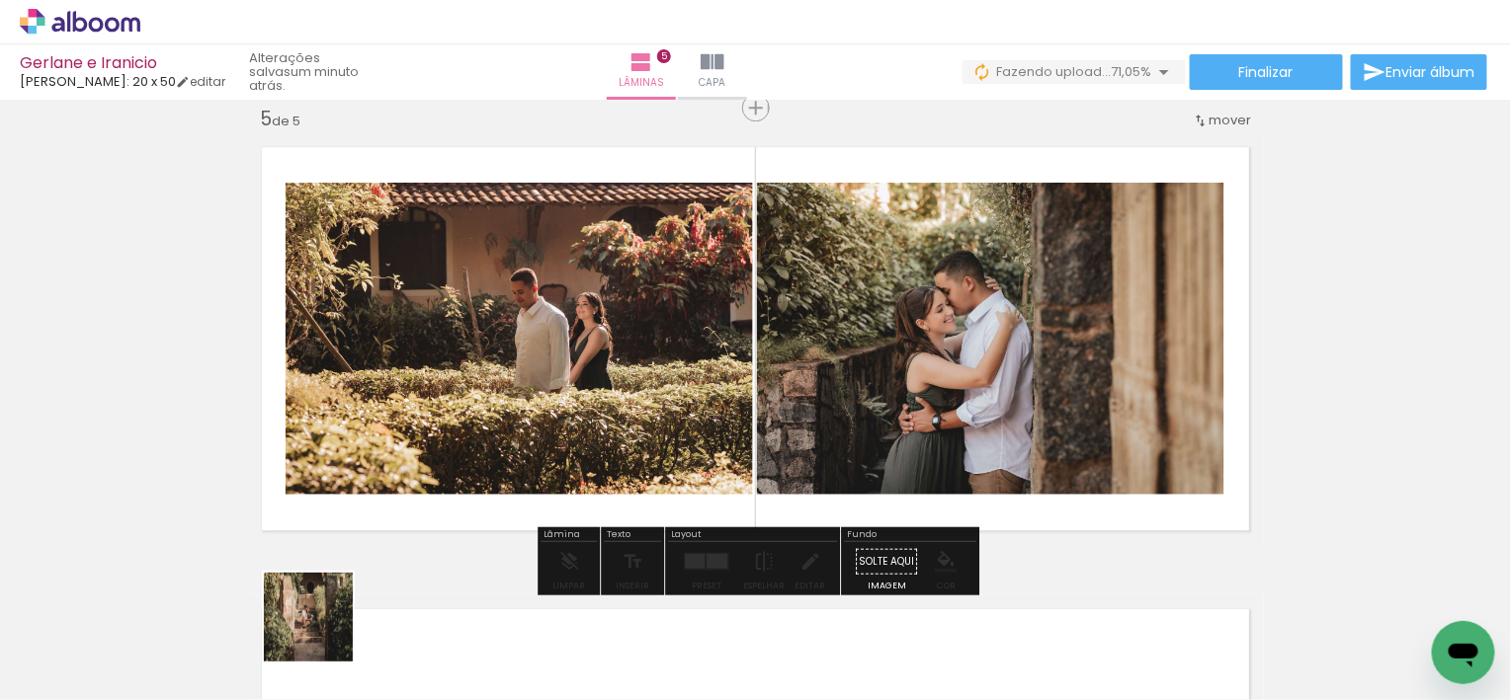
drag, startPoint x: 323, startPoint y: 632, endPoint x: 601, endPoint y: 429, distance: 344.2
click at [601, 429] on quentale-workspace at bounding box center [755, 350] width 1511 height 700
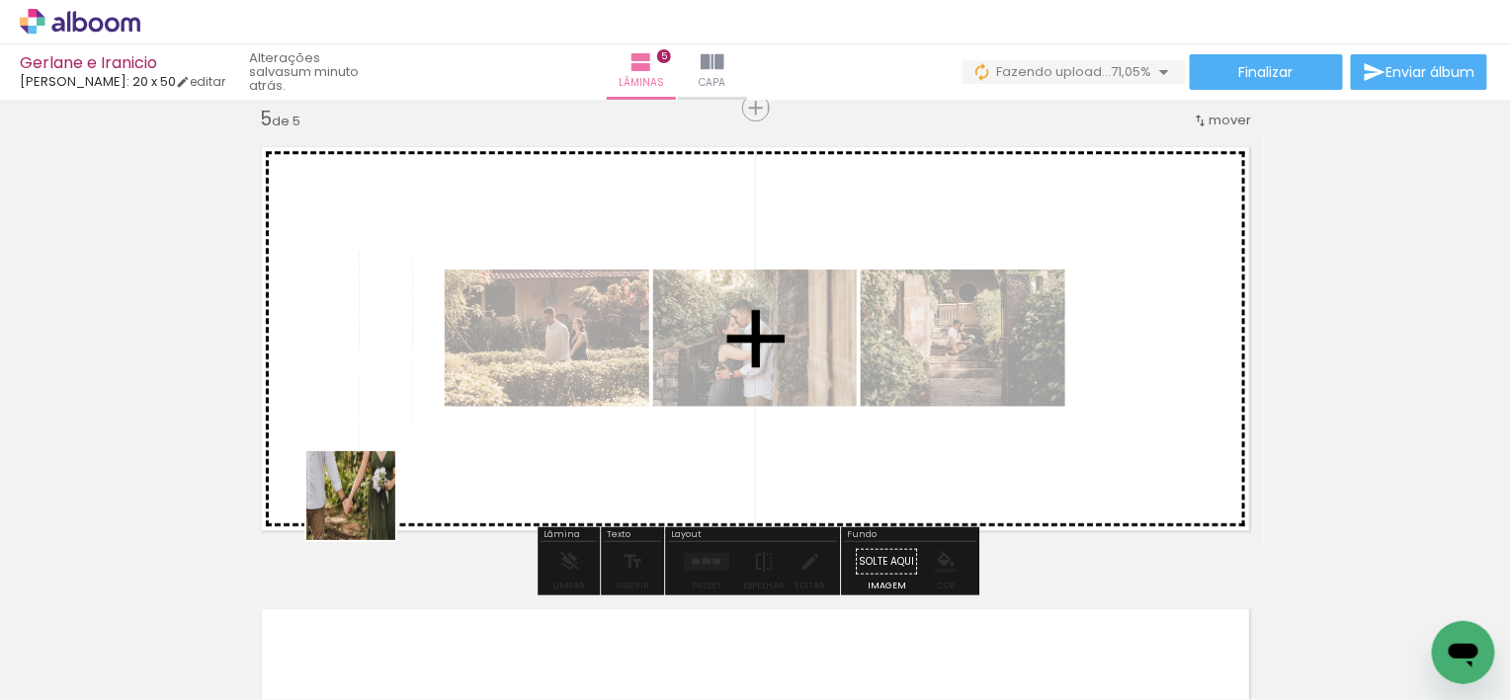
drag, startPoint x: 301, startPoint y: 558, endPoint x: 417, endPoint y: 479, distance: 140.0
click at [417, 479] on quentale-workspace at bounding box center [755, 350] width 1511 height 700
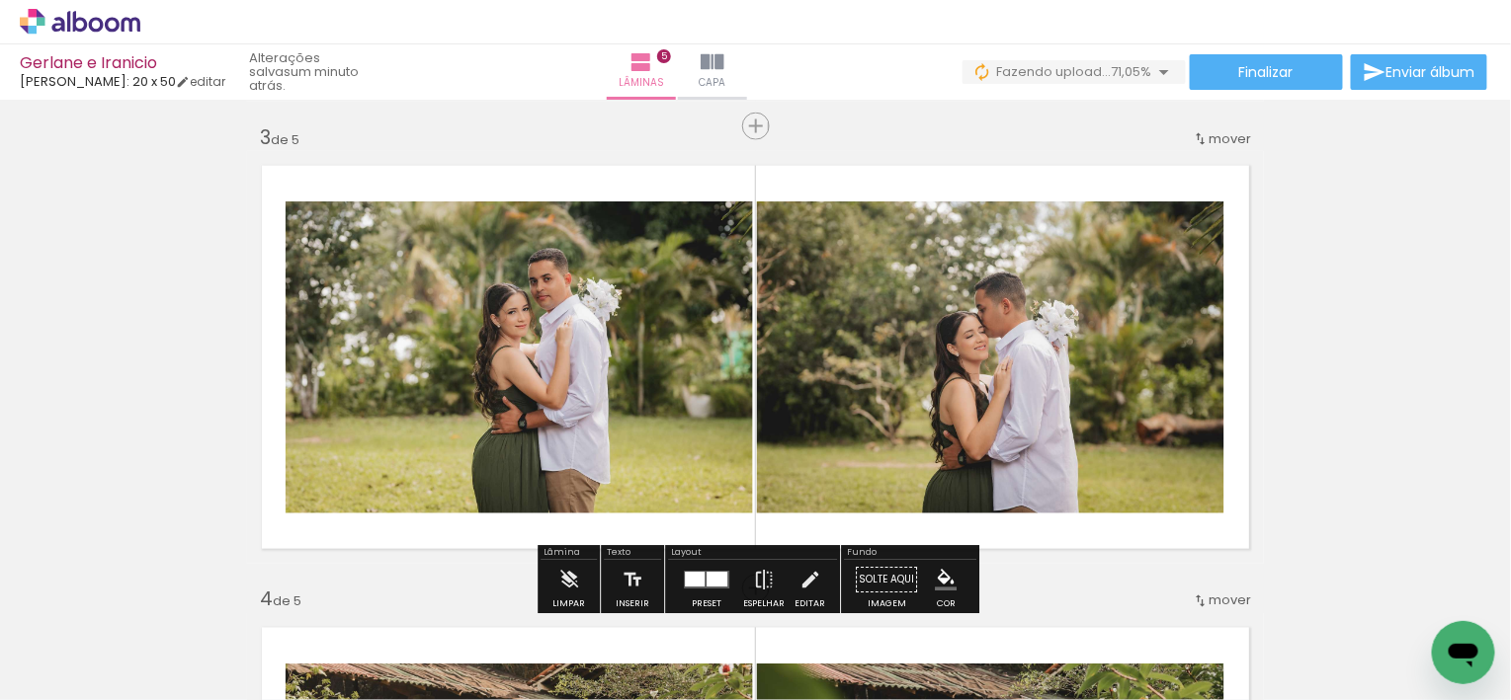
scroll to position [954, 0]
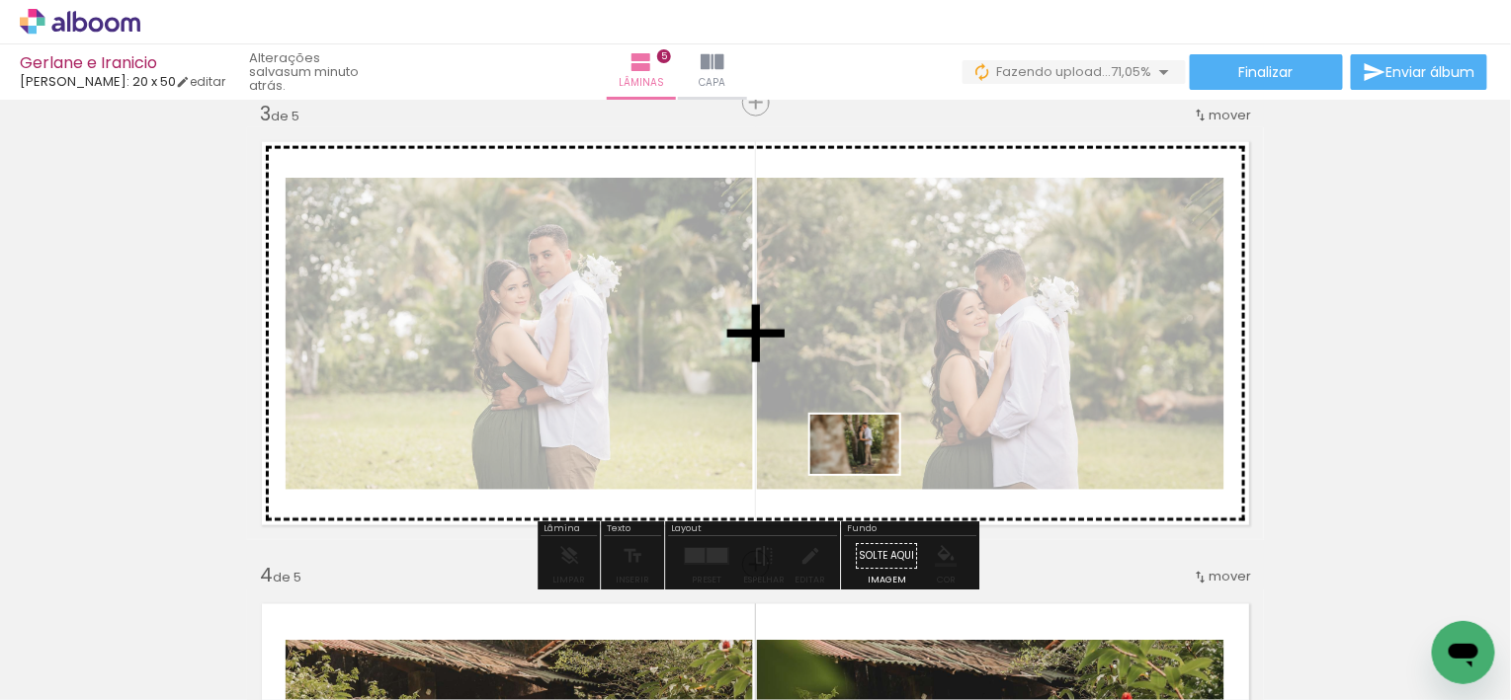
drag, startPoint x: 963, startPoint y: 567, endPoint x: 868, endPoint y: 474, distance: 132.7
click at [868, 474] on quentale-workspace at bounding box center [755, 350] width 1511 height 700
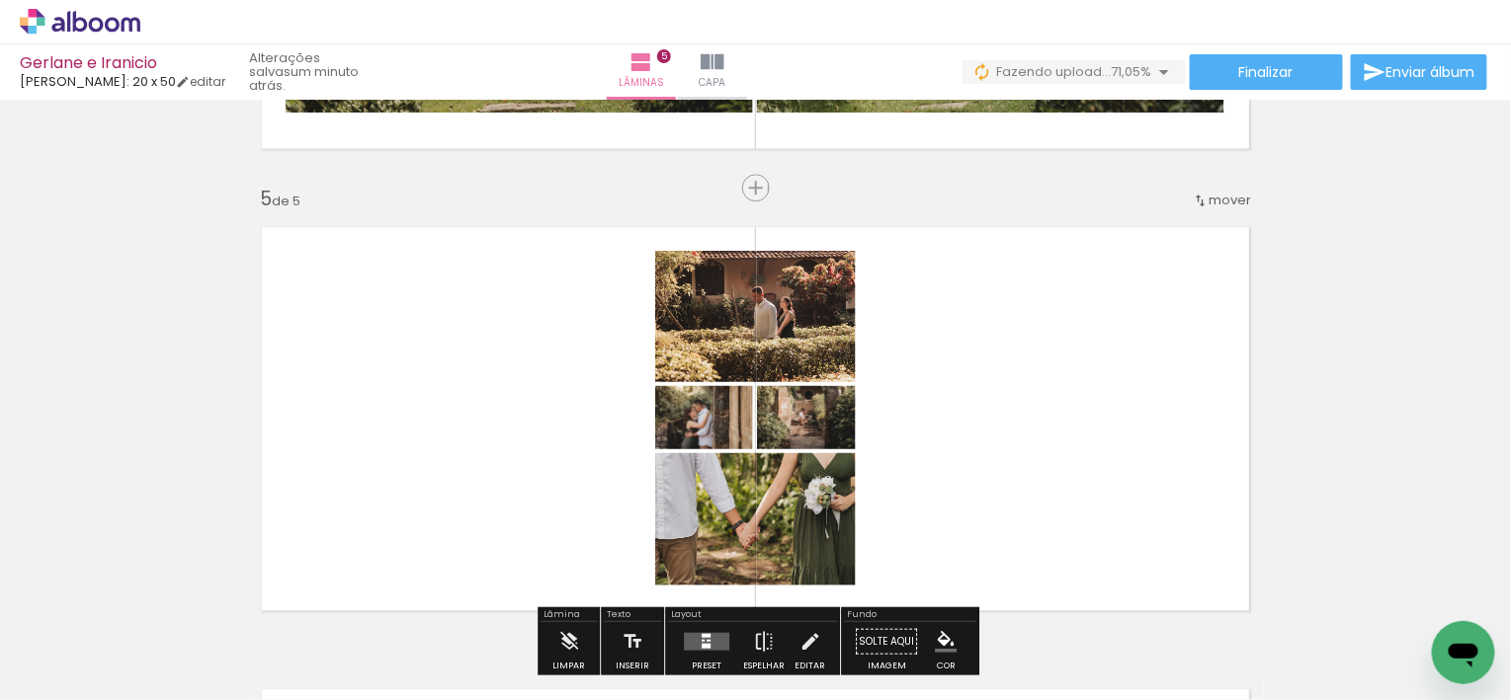
scroll to position [1917, 0]
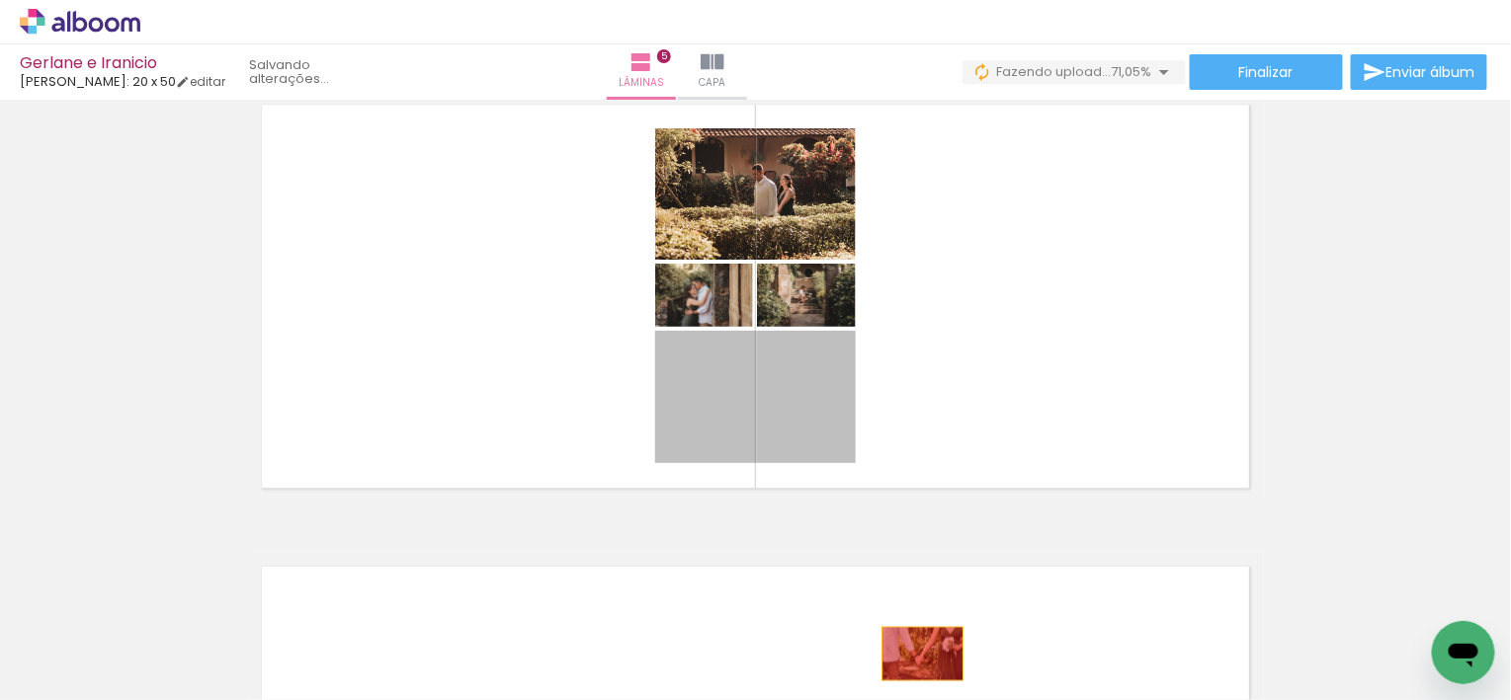
drag, startPoint x: 800, startPoint y: 420, endPoint x: 912, endPoint y: 617, distance: 226.9
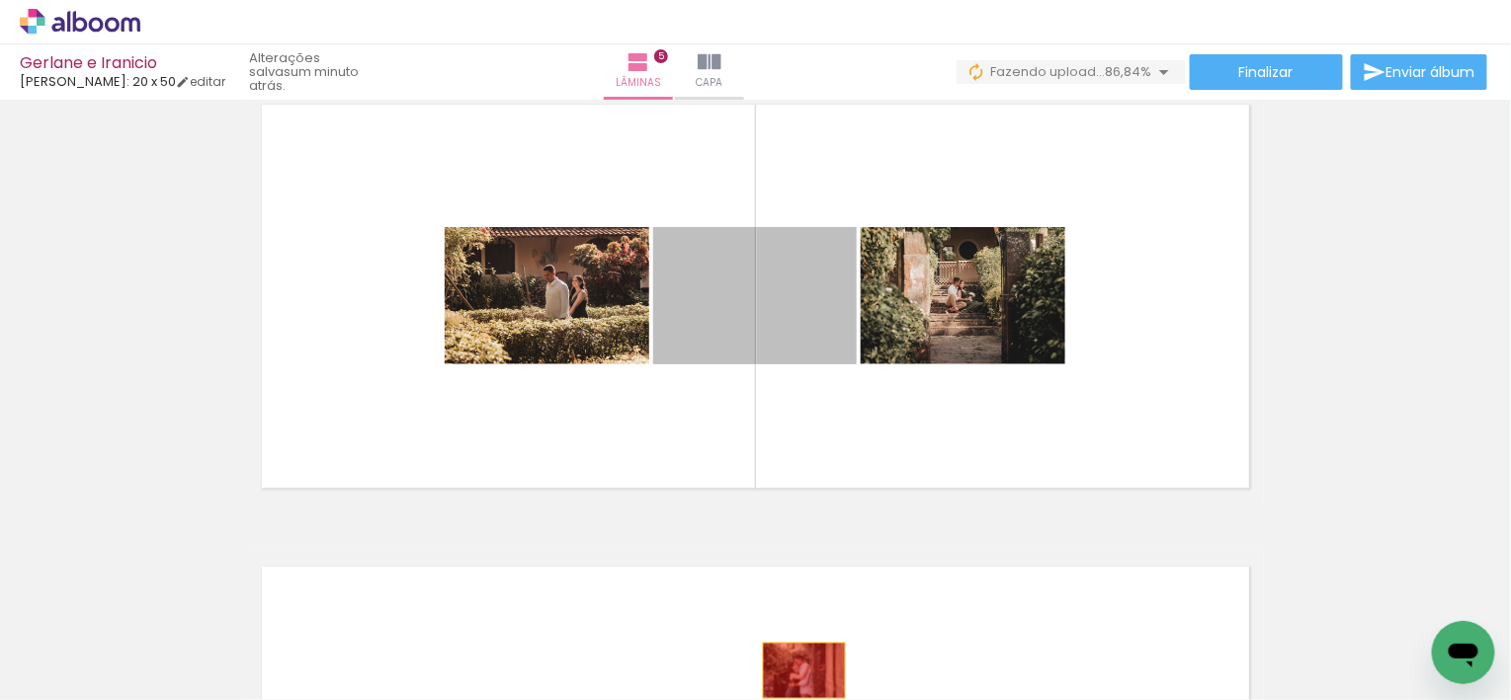
drag, startPoint x: 810, startPoint y: 323, endPoint x: 794, endPoint y: 664, distance: 341.2
click at [802, 669] on quentale-workspace at bounding box center [755, 350] width 1511 height 700
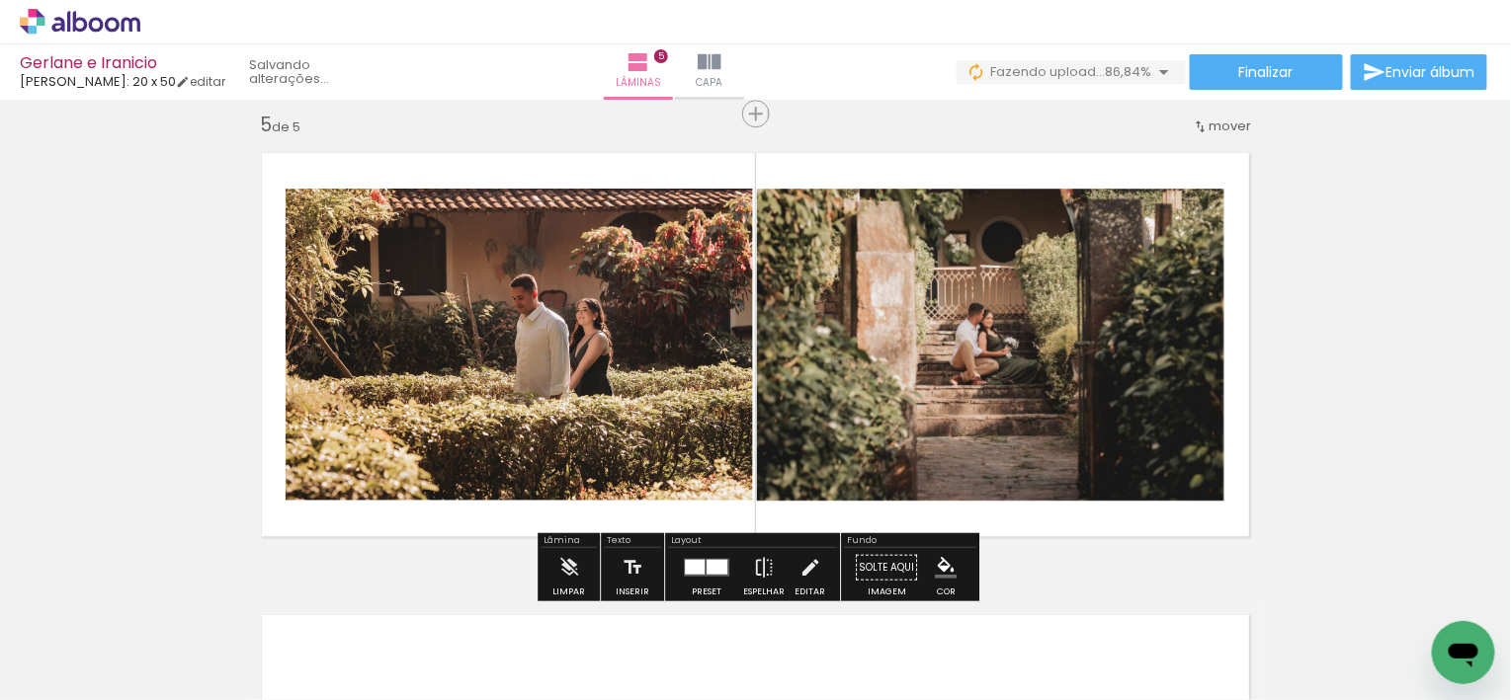
scroll to position [1866, 0]
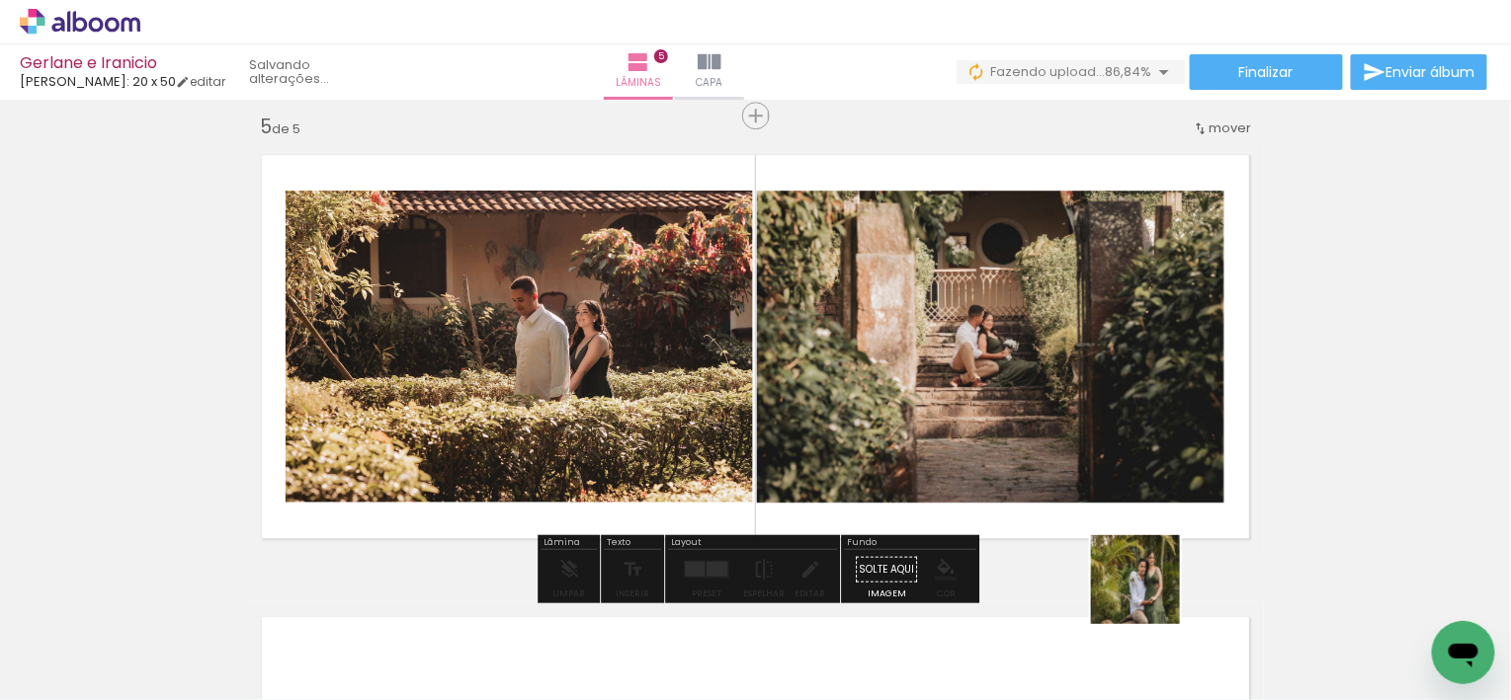
drag, startPoint x: 1150, startPoint y: 595, endPoint x: 985, endPoint y: 469, distance: 207.3
click at [985, 469] on quentale-workspace at bounding box center [755, 350] width 1511 height 700
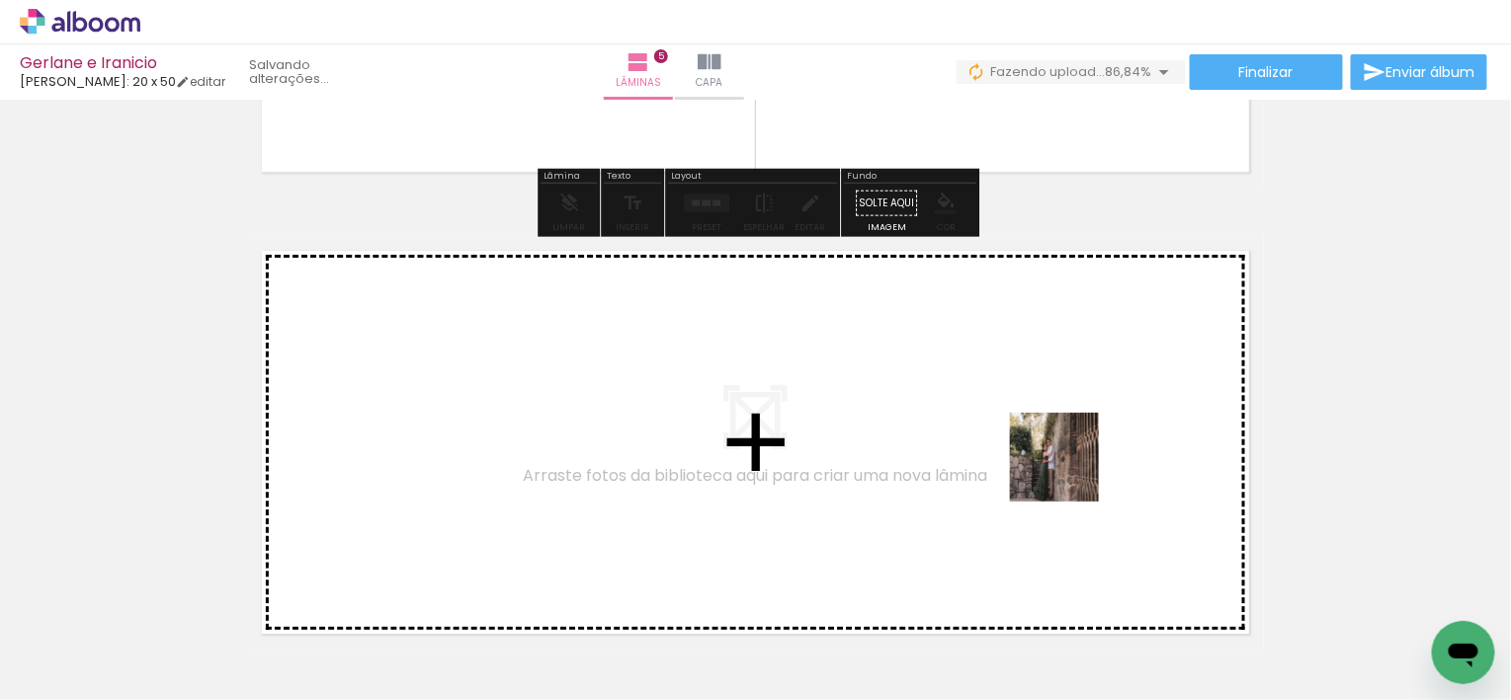
drag, startPoint x: 1211, startPoint y: 646, endPoint x: 1068, endPoint y: 470, distance: 226.8
click at [1068, 470] on quentale-workspace at bounding box center [755, 350] width 1511 height 700
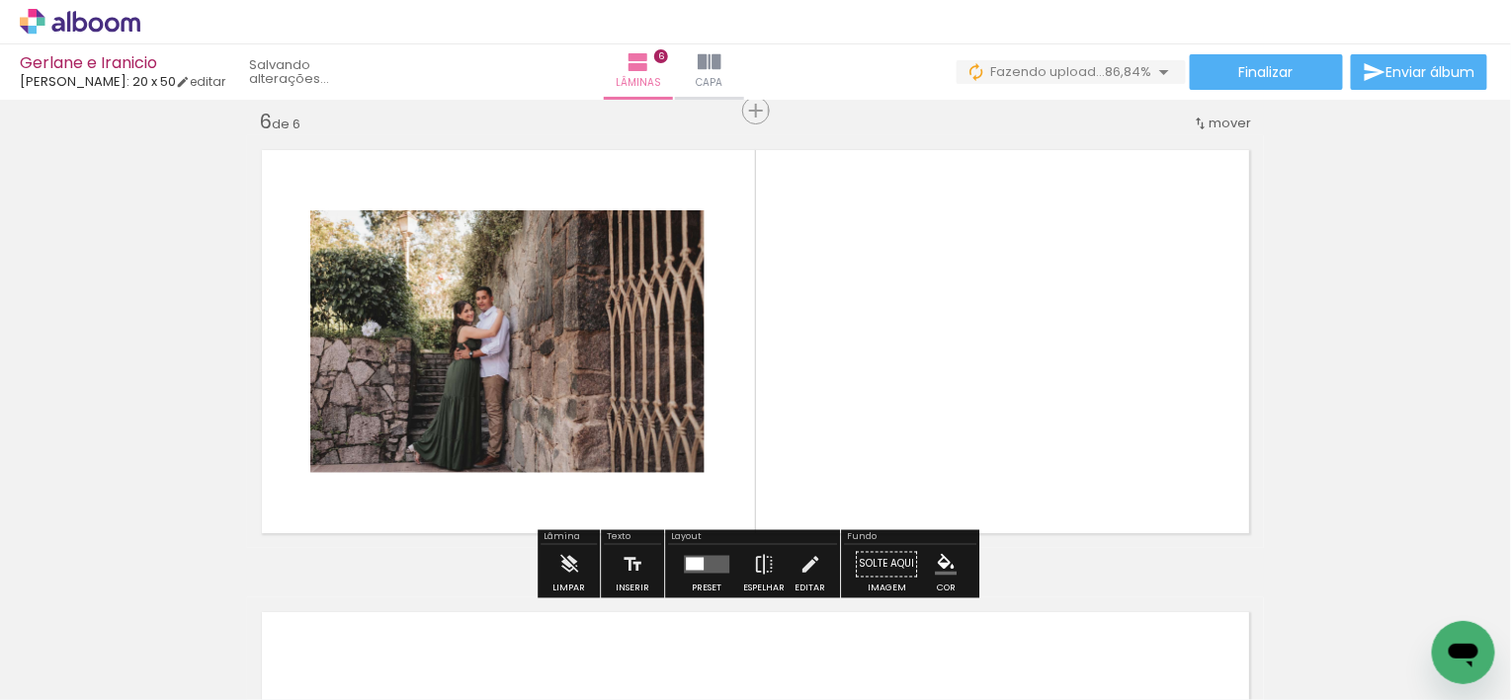
scroll to position [2336, 0]
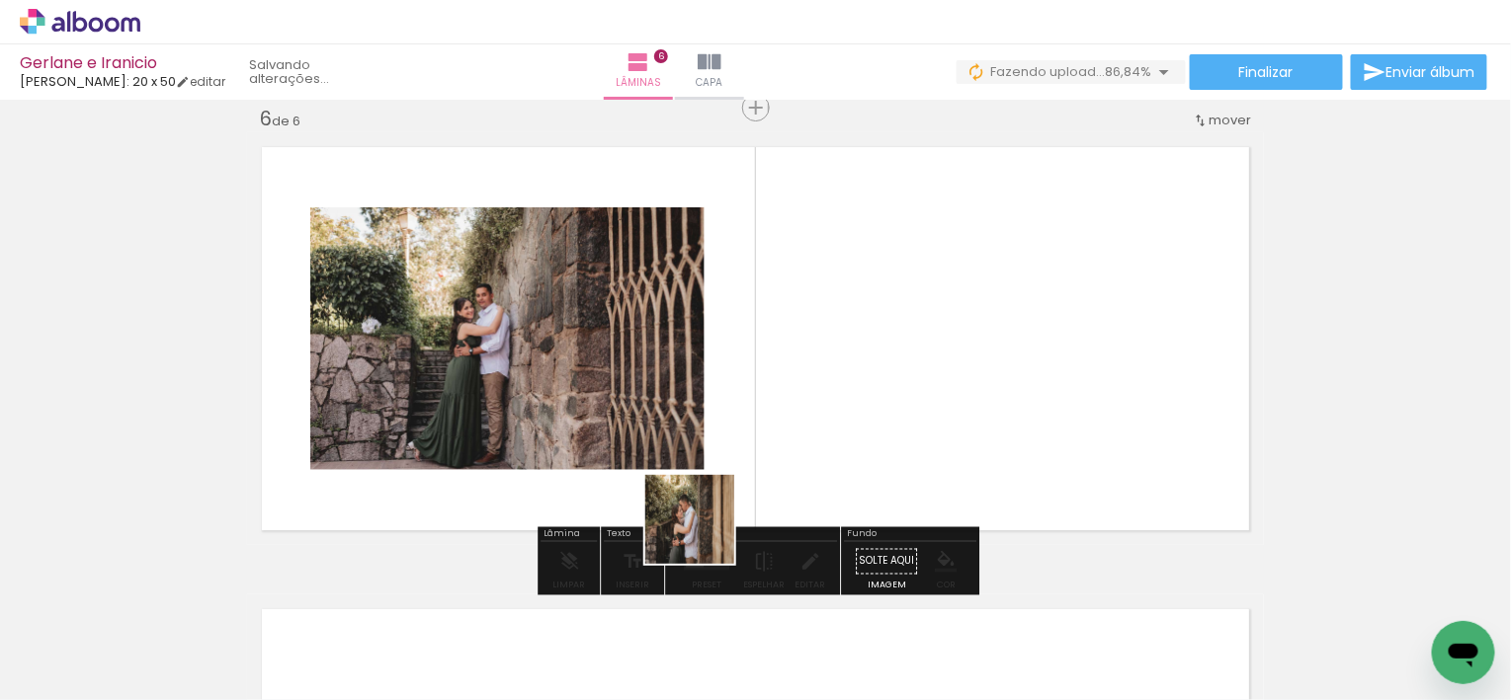
drag, startPoint x: 327, startPoint y: 645, endPoint x: 859, endPoint y: 499, distance: 551.2
click at [859, 499] on quentale-workspace at bounding box center [755, 350] width 1511 height 700
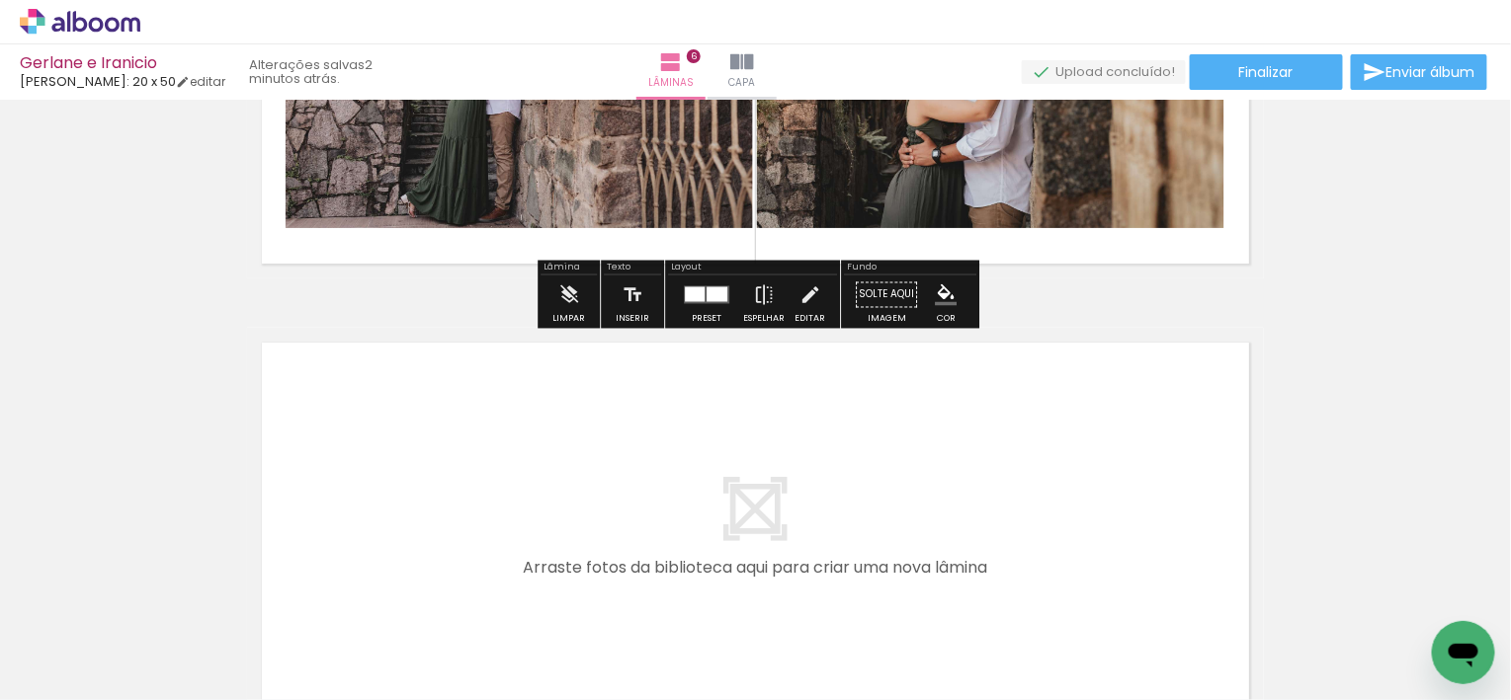
scroll to position [2622, 0]
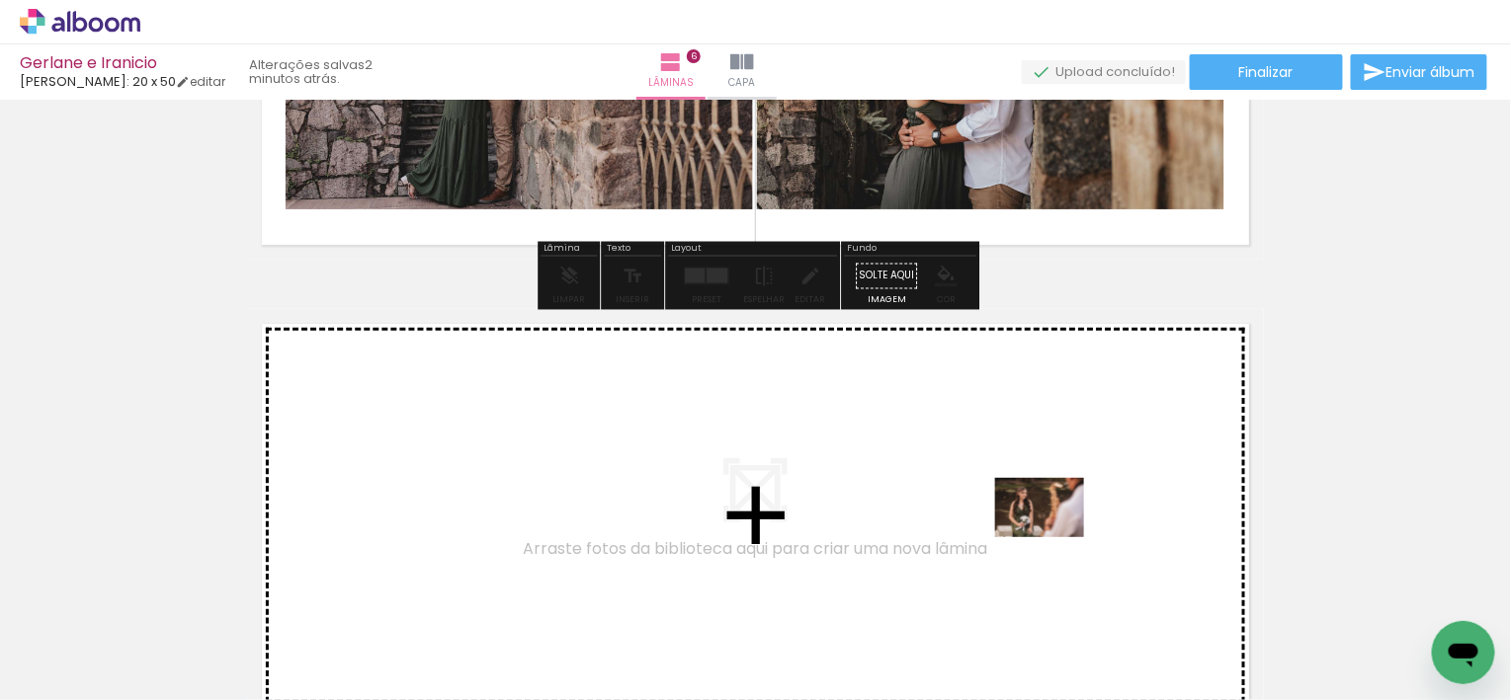
drag, startPoint x: 1079, startPoint y: 595, endPoint x: 1055, endPoint y: 534, distance: 64.8
click at [1055, 534] on quentale-workspace at bounding box center [755, 350] width 1511 height 700
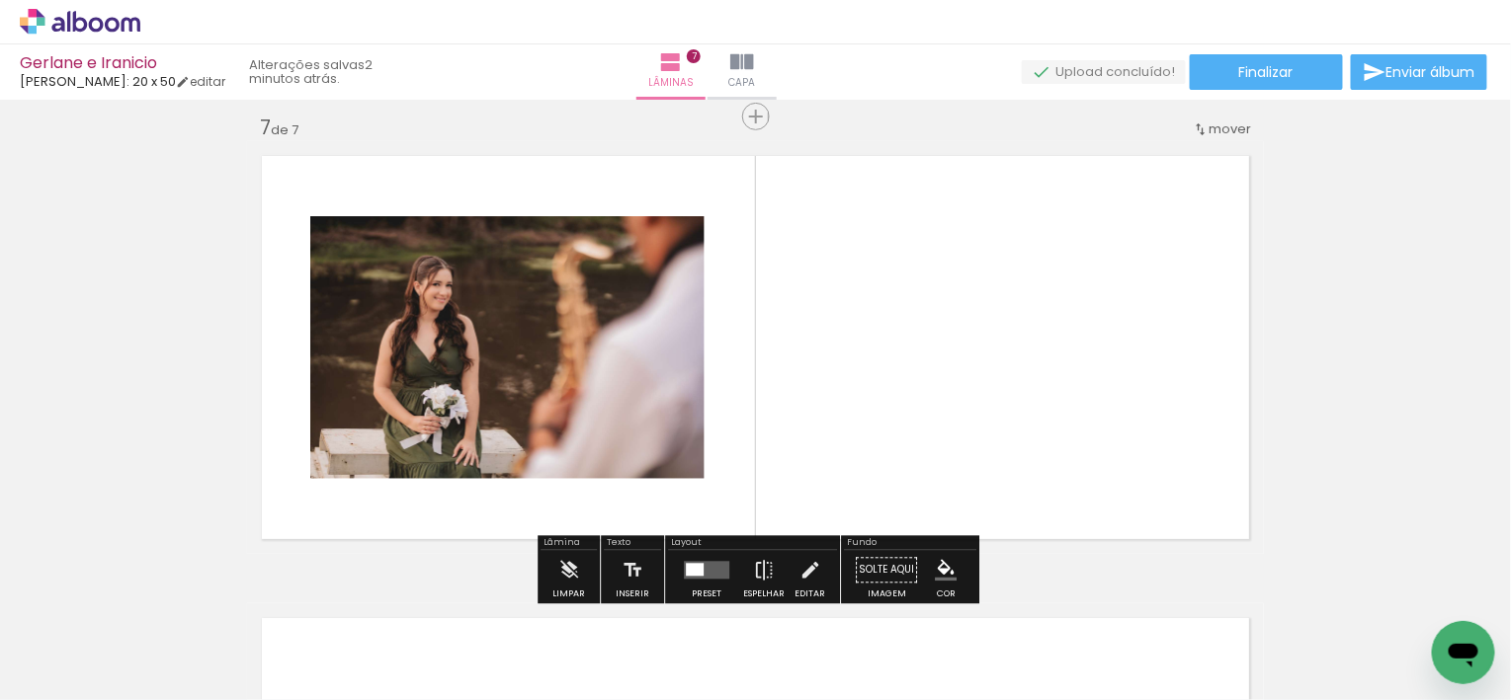
scroll to position [2799, 0]
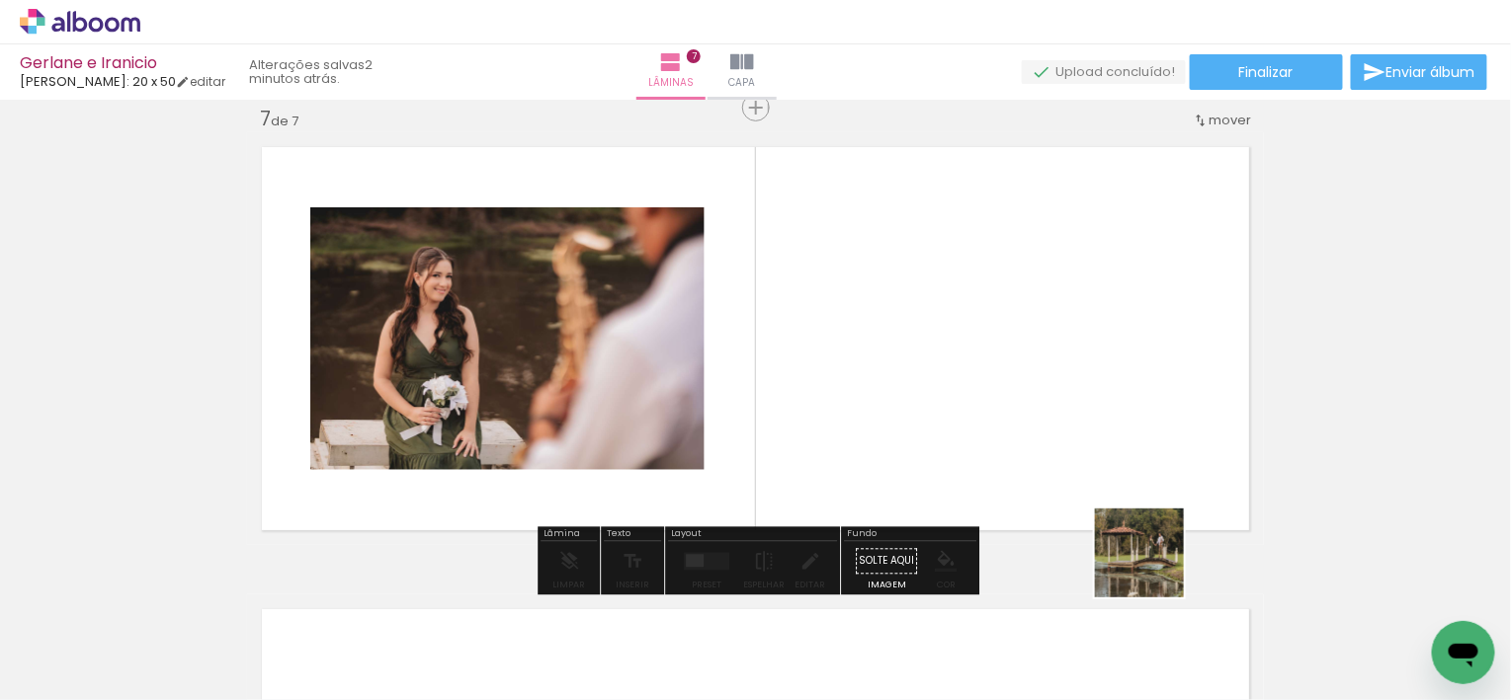
drag, startPoint x: 1154, startPoint y: 568, endPoint x: 1093, endPoint y: 578, distance: 62.0
click at [1088, 473] on quentale-workspace at bounding box center [755, 350] width 1511 height 700
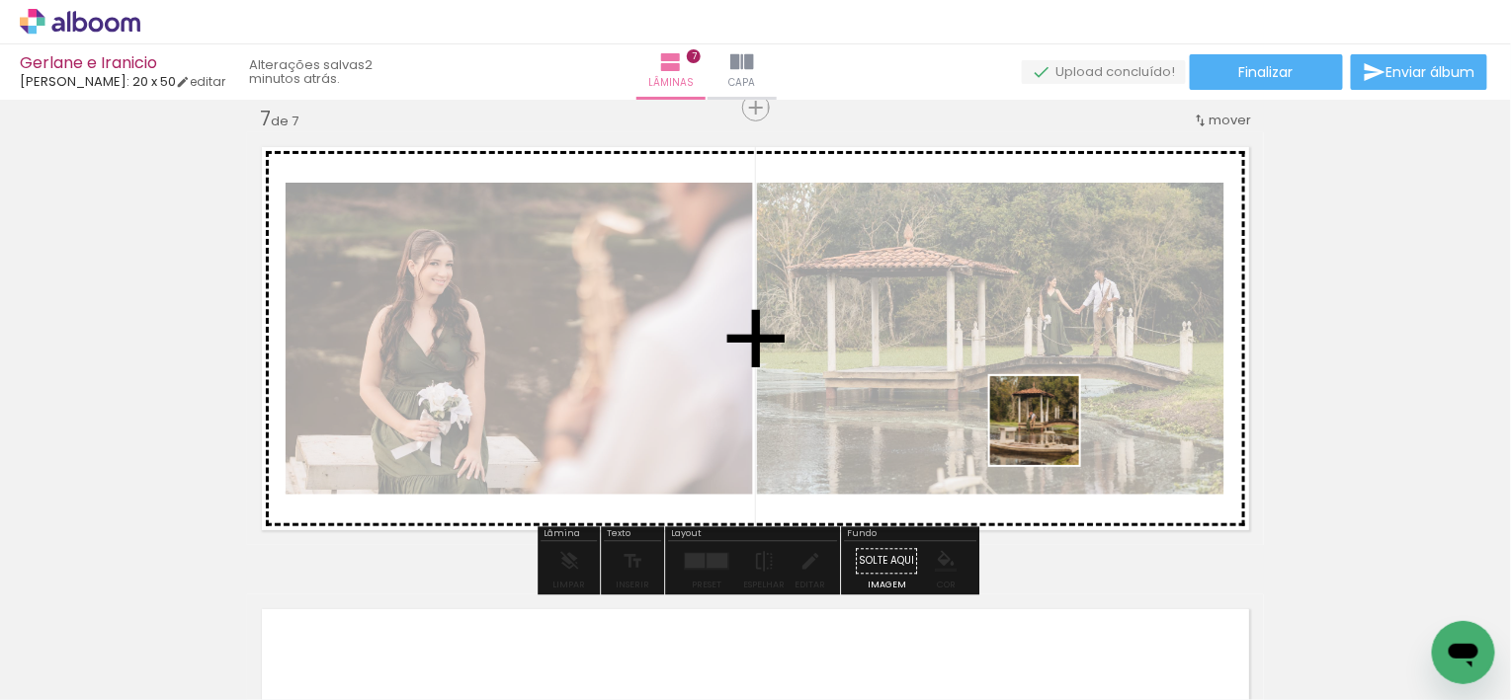
drag, startPoint x: 1068, startPoint y: 492, endPoint x: 1041, endPoint y: 407, distance: 89.1
click at [1041, 407] on quentale-workspace at bounding box center [755, 350] width 1511 height 700
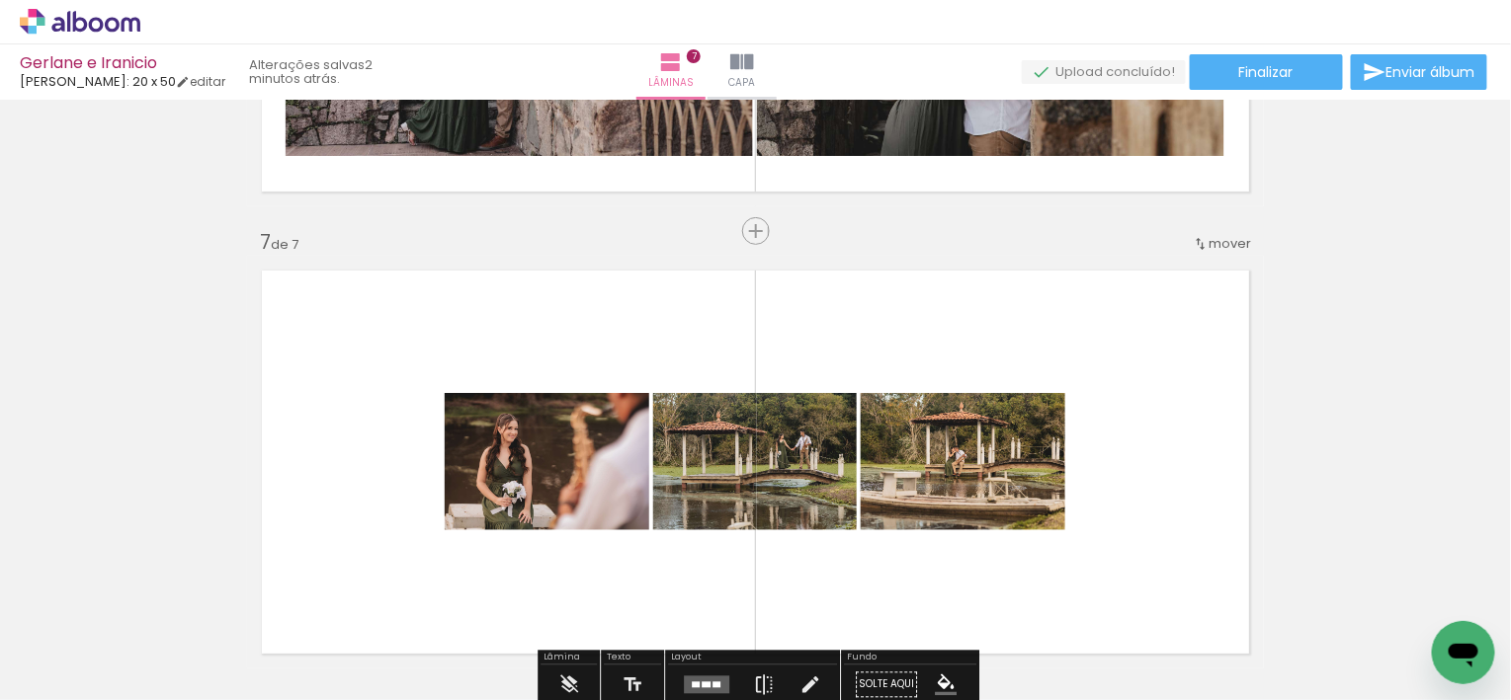
scroll to position [2674, 0]
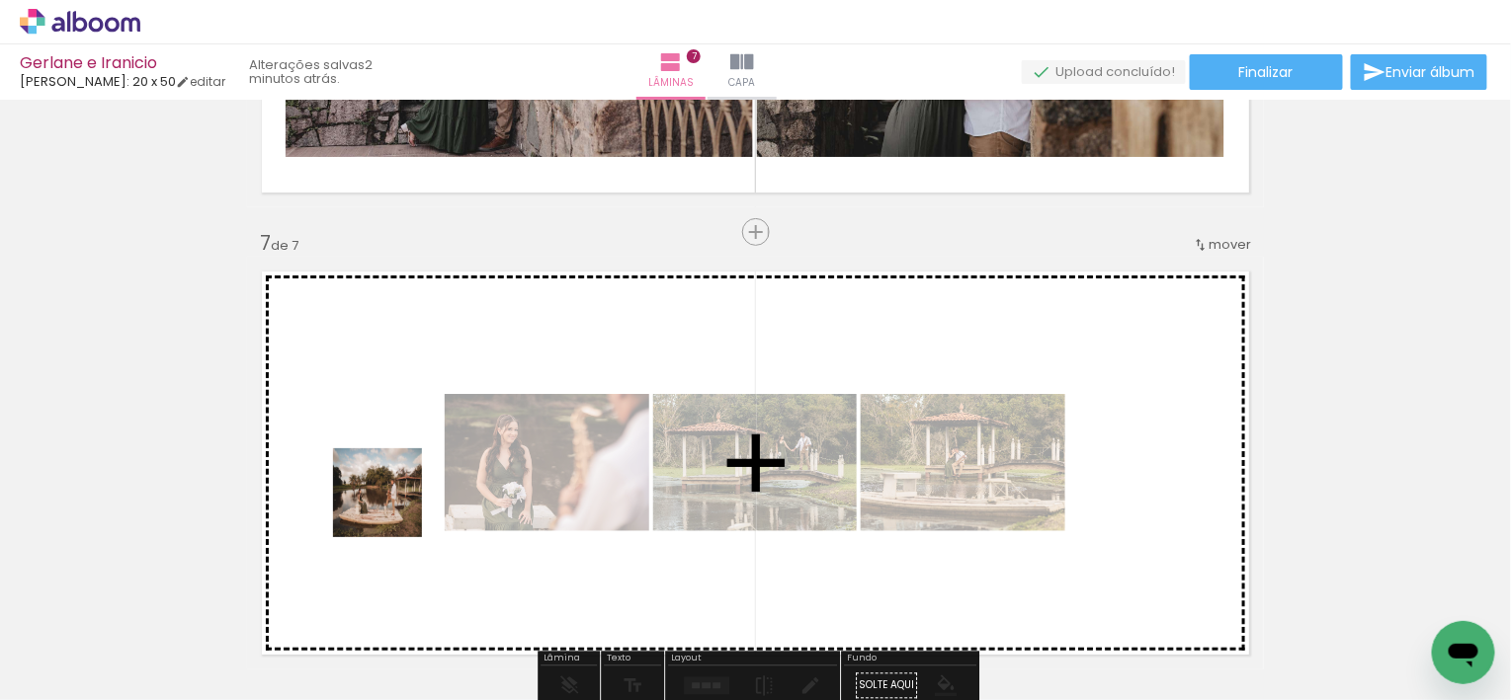
drag, startPoint x: 339, startPoint y: 648, endPoint x: 392, endPoint y: 508, distance: 150.1
click at [392, 508] on quentale-workspace at bounding box center [755, 350] width 1511 height 700
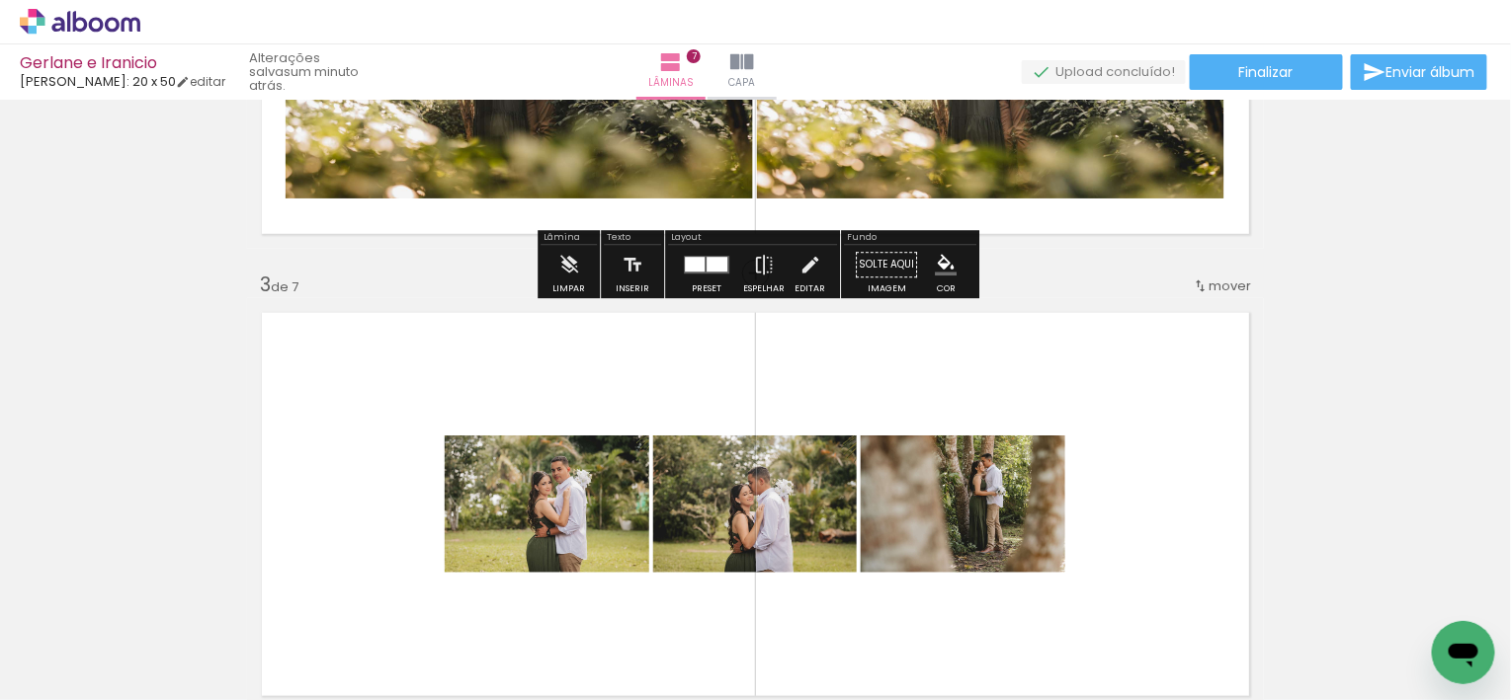
scroll to position [951, 0]
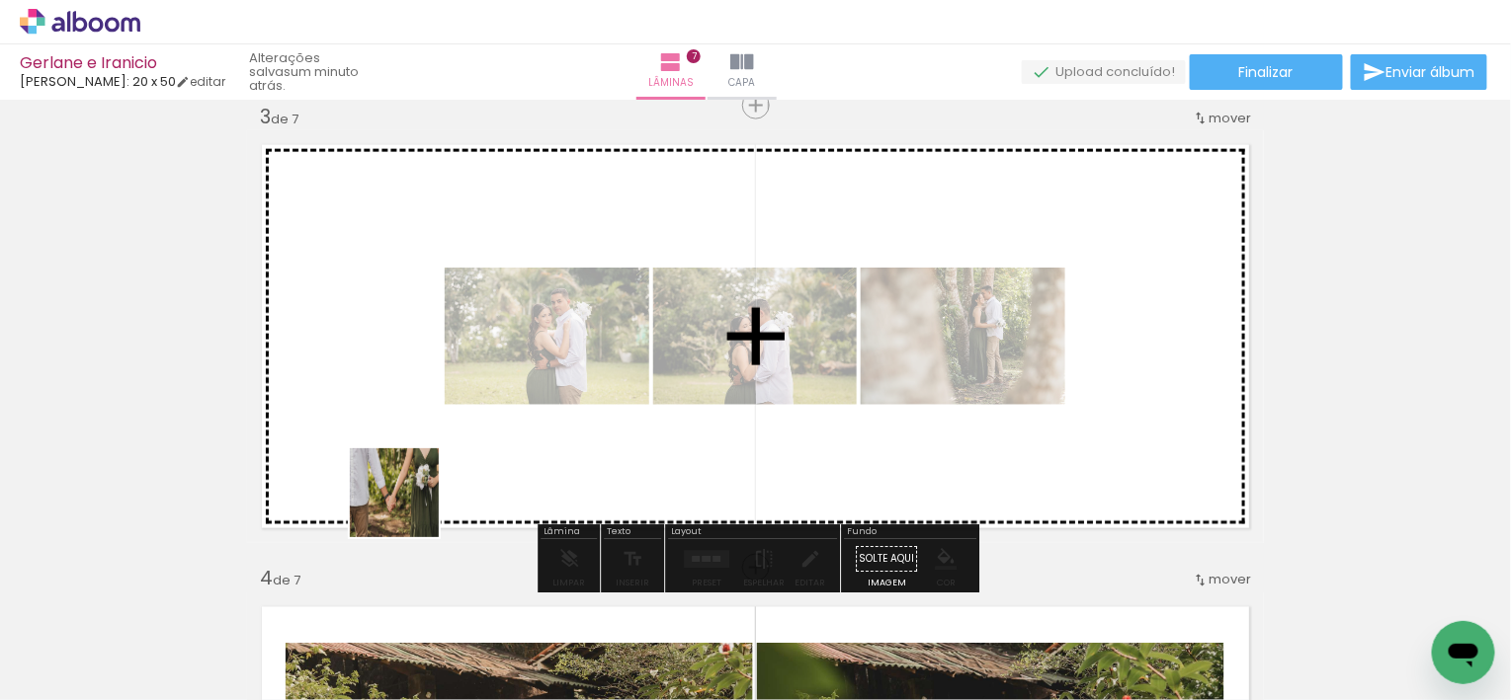
drag, startPoint x: 201, startPoint y: 638, endPoint x: 411, endPoint y: 506, distance: 248.6
click at [411, 506] on quentale-workspace at bounding box center [755, 350] width 1511 height 700
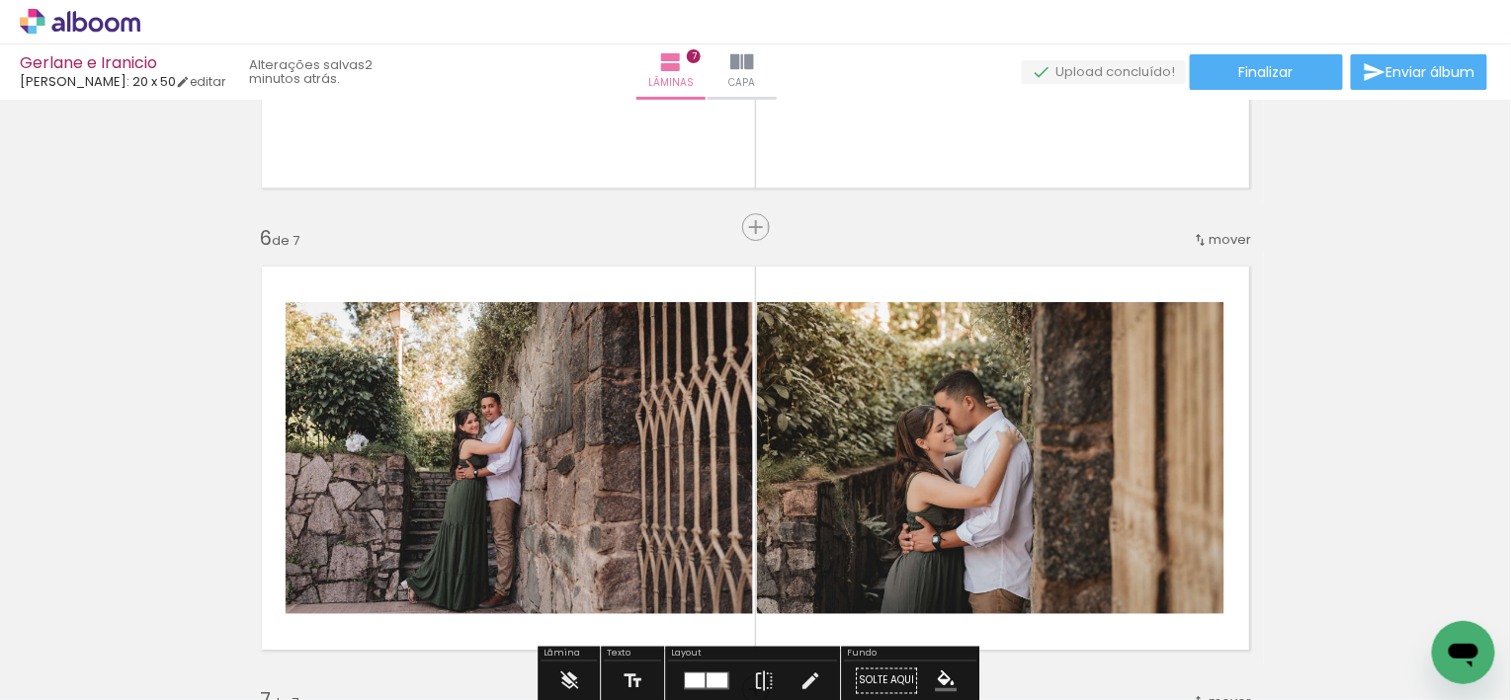
scroll to position [2326, 0]
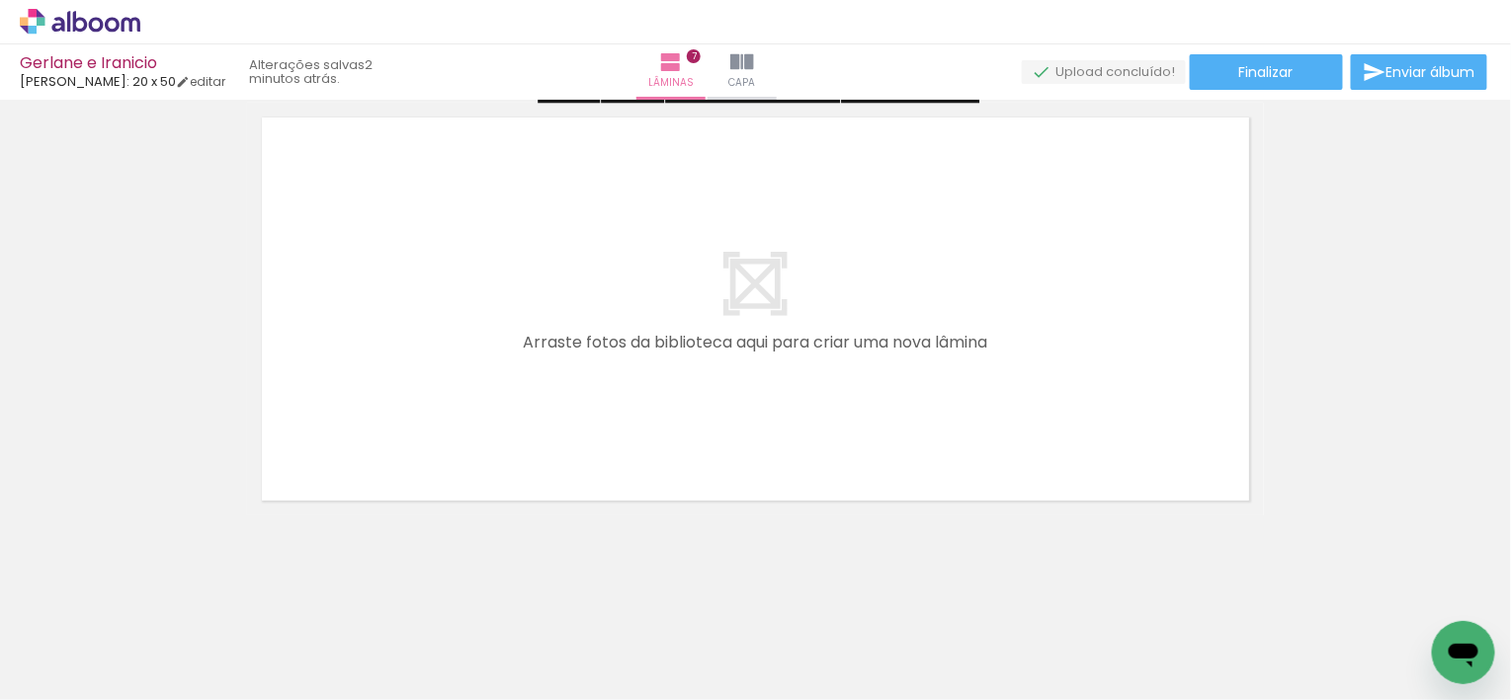
scroll to position [3299, 0]
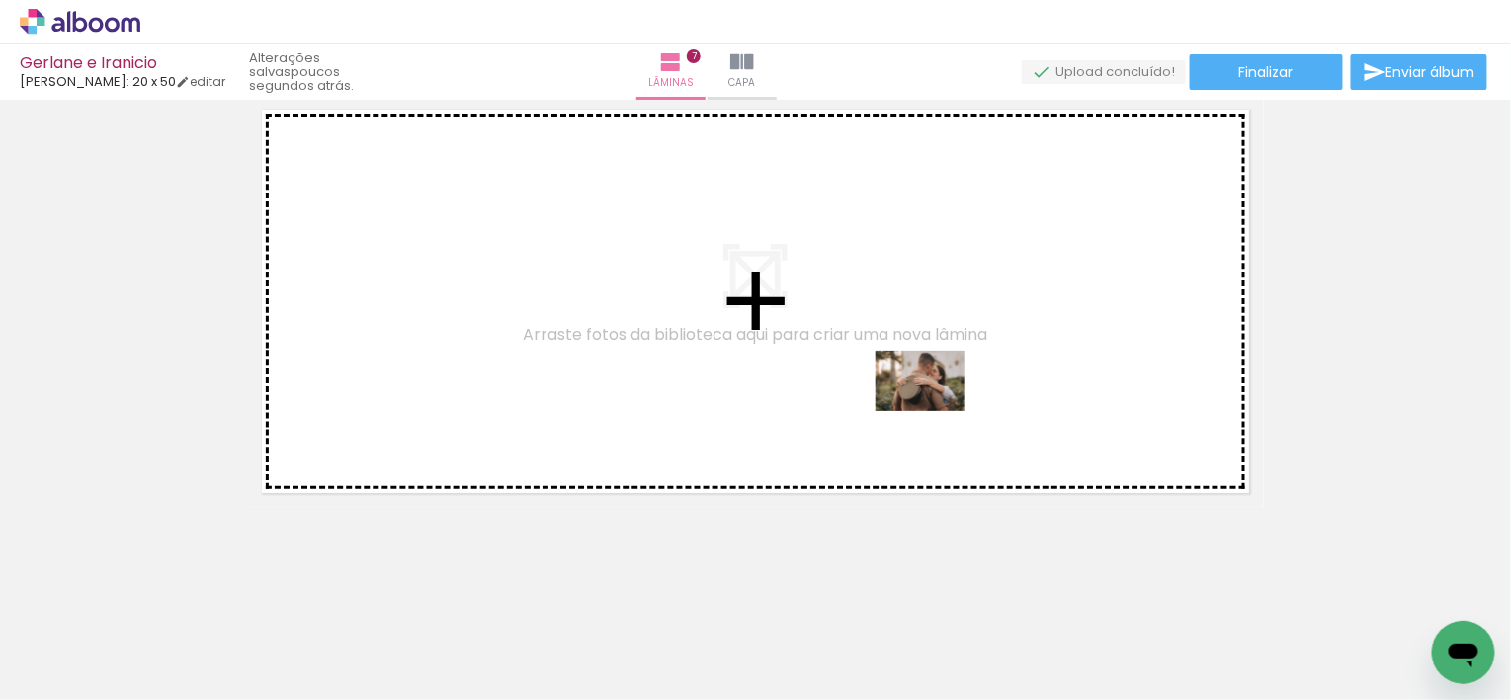
drag, startPoint x: 992, startPoint y: 648, endPoint x: 769, endPoint y: 424, distance: 316.5
click at [933, 407] on quentale-workspace at bounding box center [755, 350] width 1511 height 700
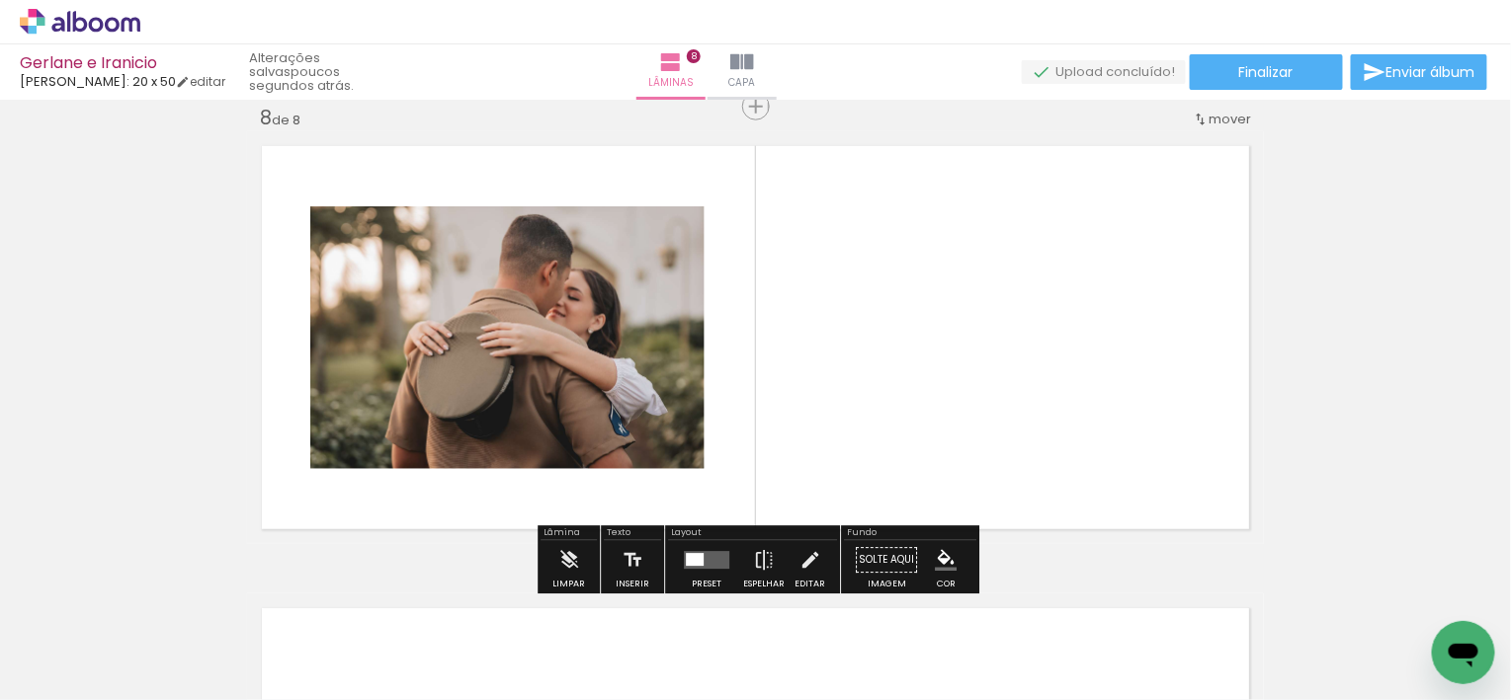
scroll to position [3261, 0]
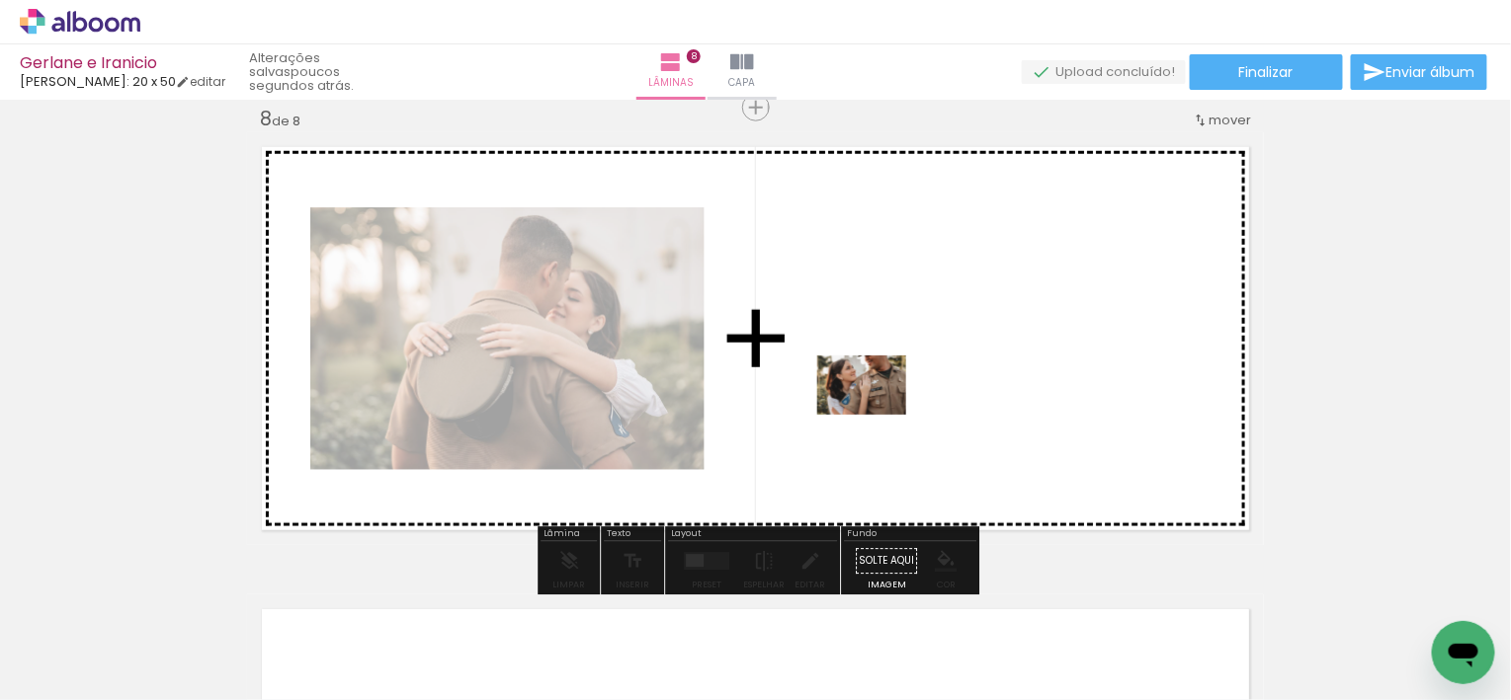
drag, startPoint x: 254, startPoint y: 619, endPoint x: 876, endPoint y: 415, distance: 655.1
click at [876, 415] on quentale-workspace at bounding box center [755, 350] width 1511 height 700
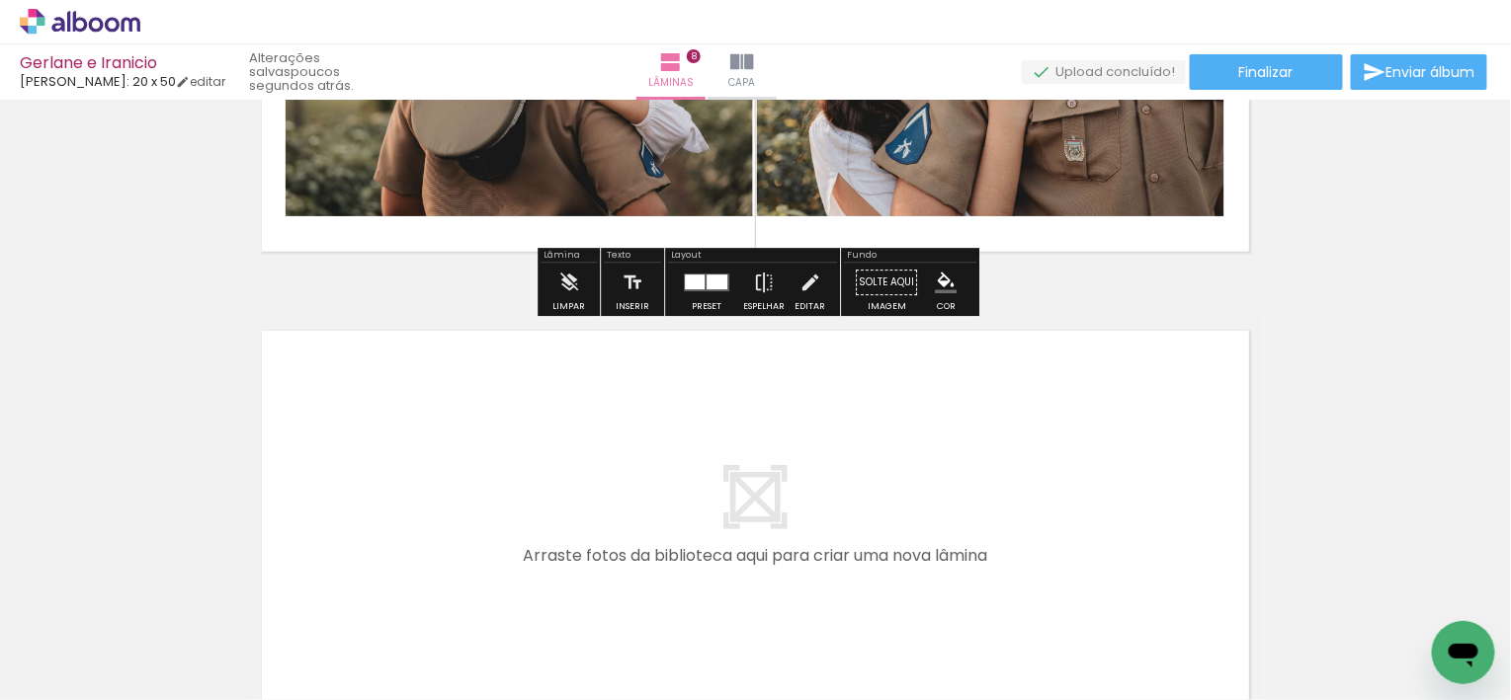
scroll to position [3545, 0]
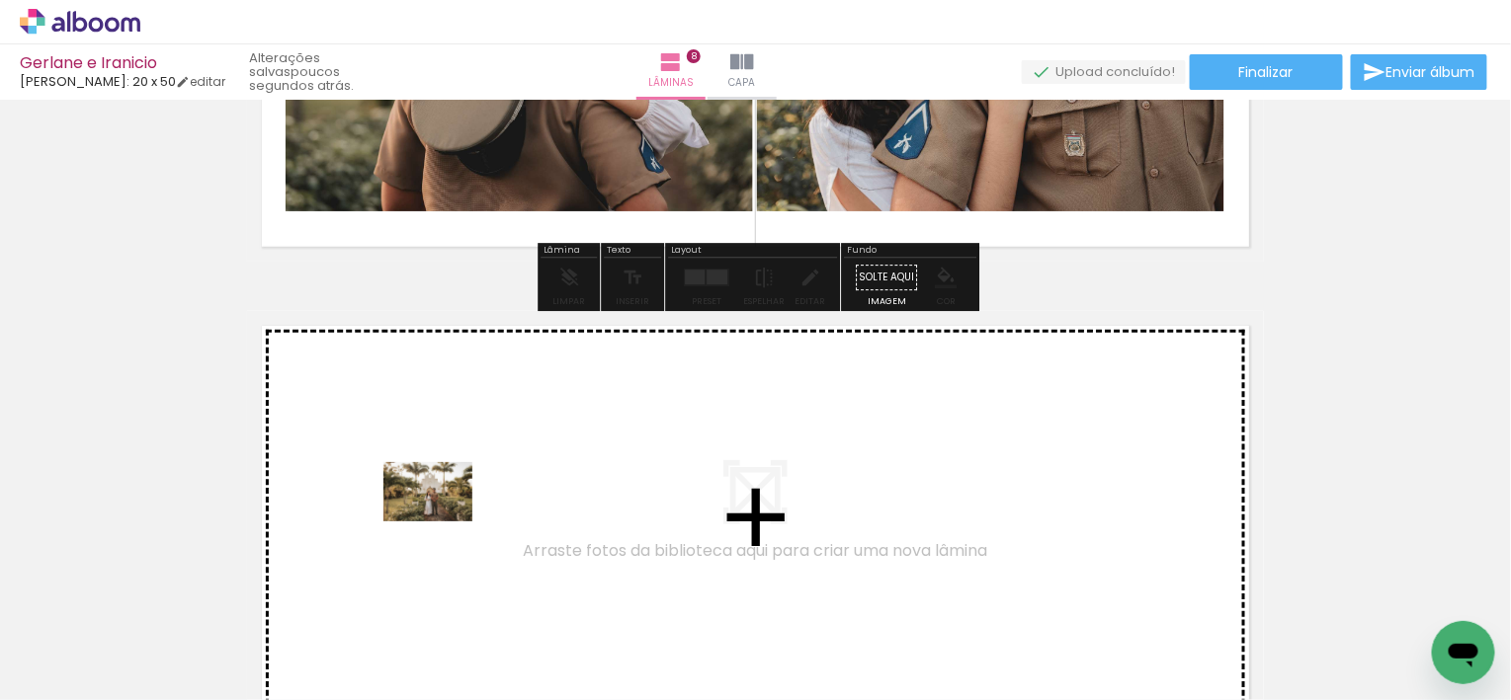
click at [445, 522] on quentale-workspace at bounding box center [755, 350] width 1511 height 700
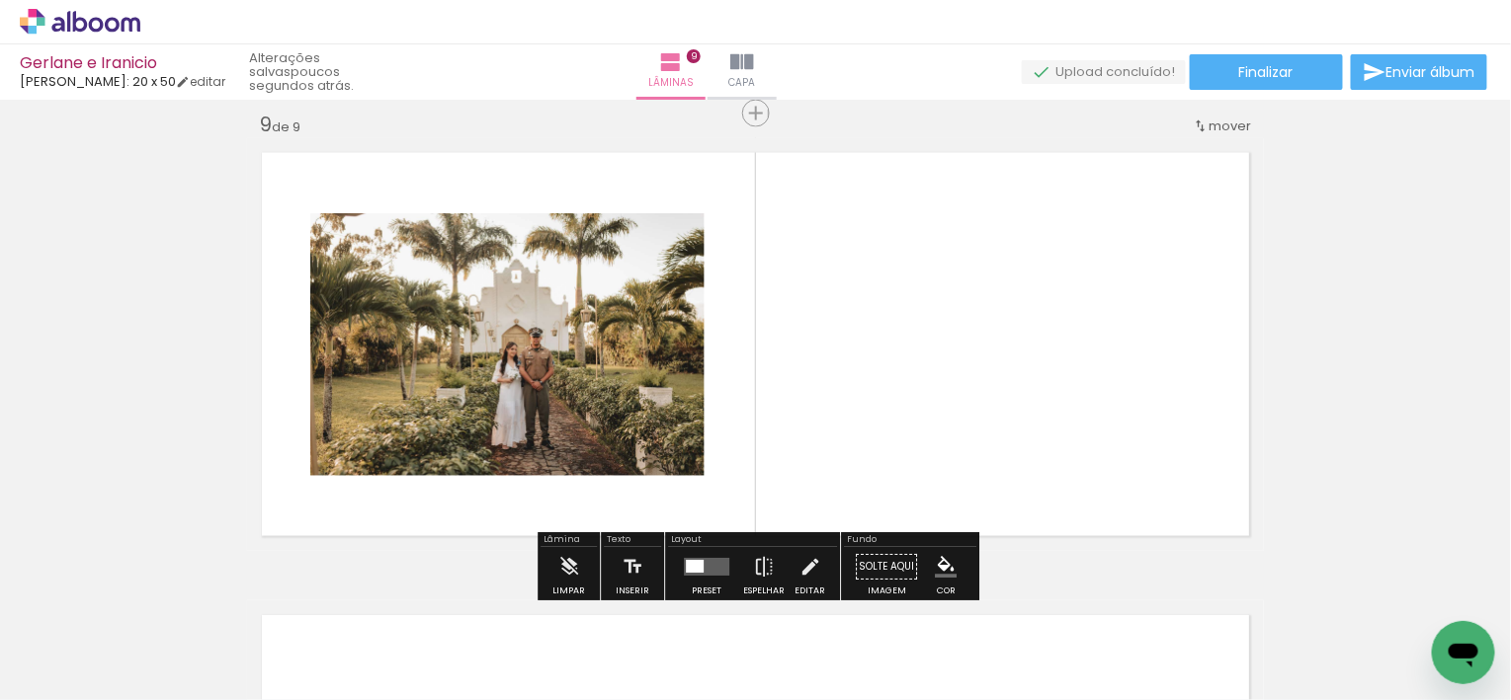
scroll to position [3723, 0]
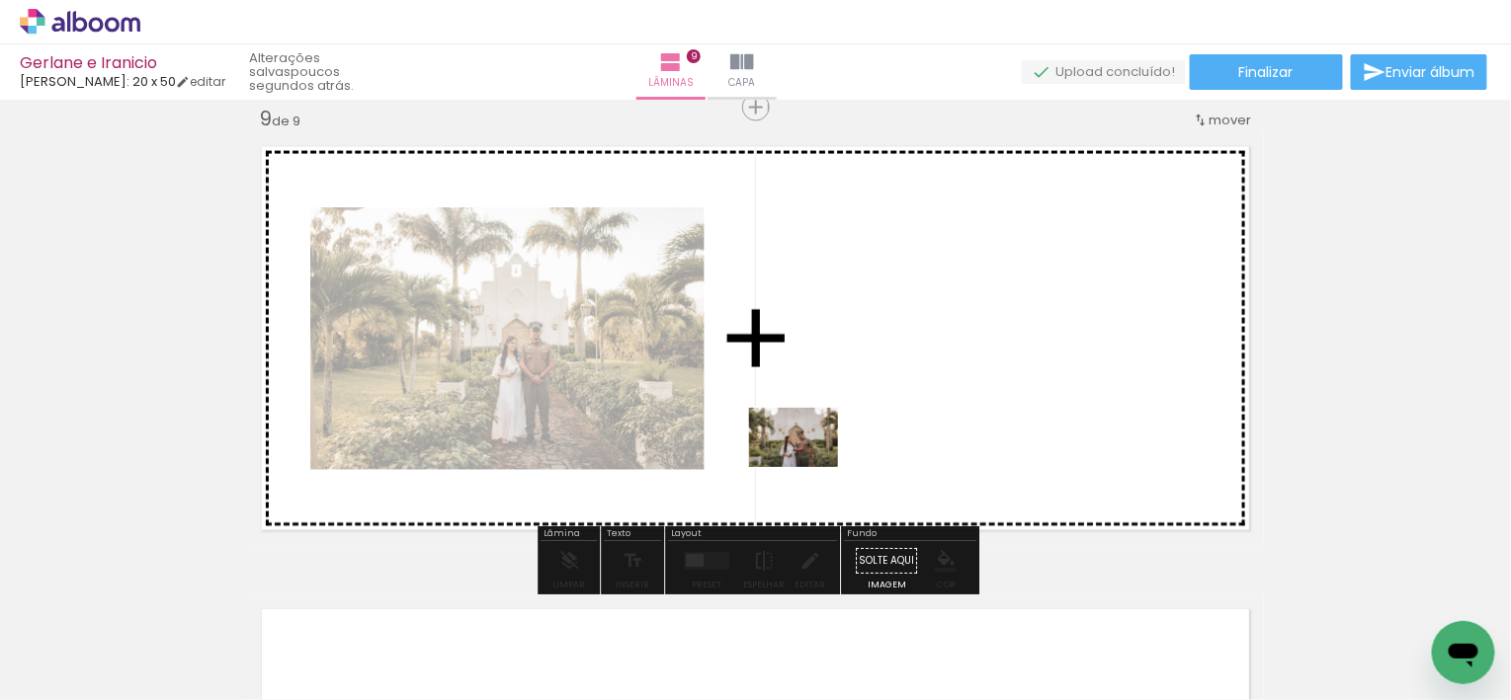
click at [809, 466] on quentale-workspace at bounding box center [755, 350] width 1511 height 700
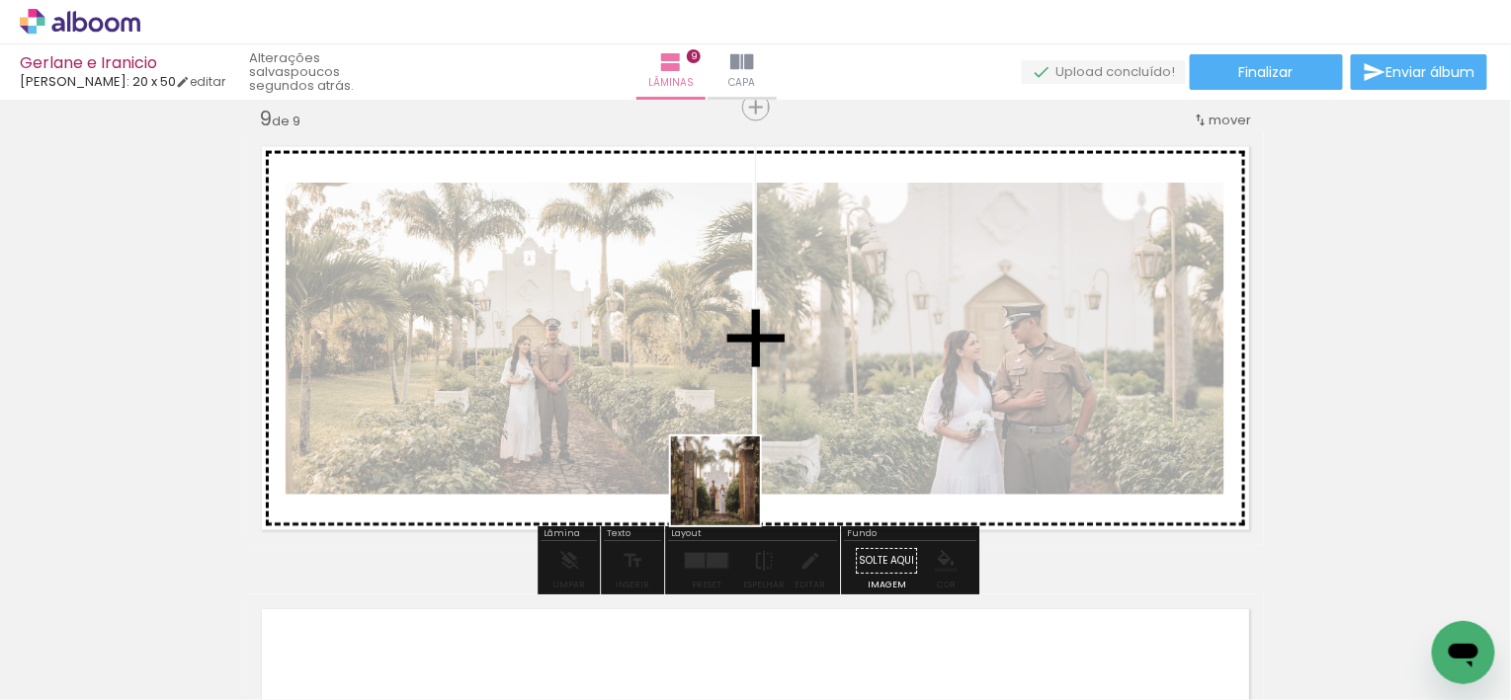
drag, startPoint x: 730, startPoint y: 496, endPoint x: 723, endPoint y: 399, distance: 97.1
click at [726, 399] on quentale-workspace at bounding box center [755, 350] width 1511 height 700
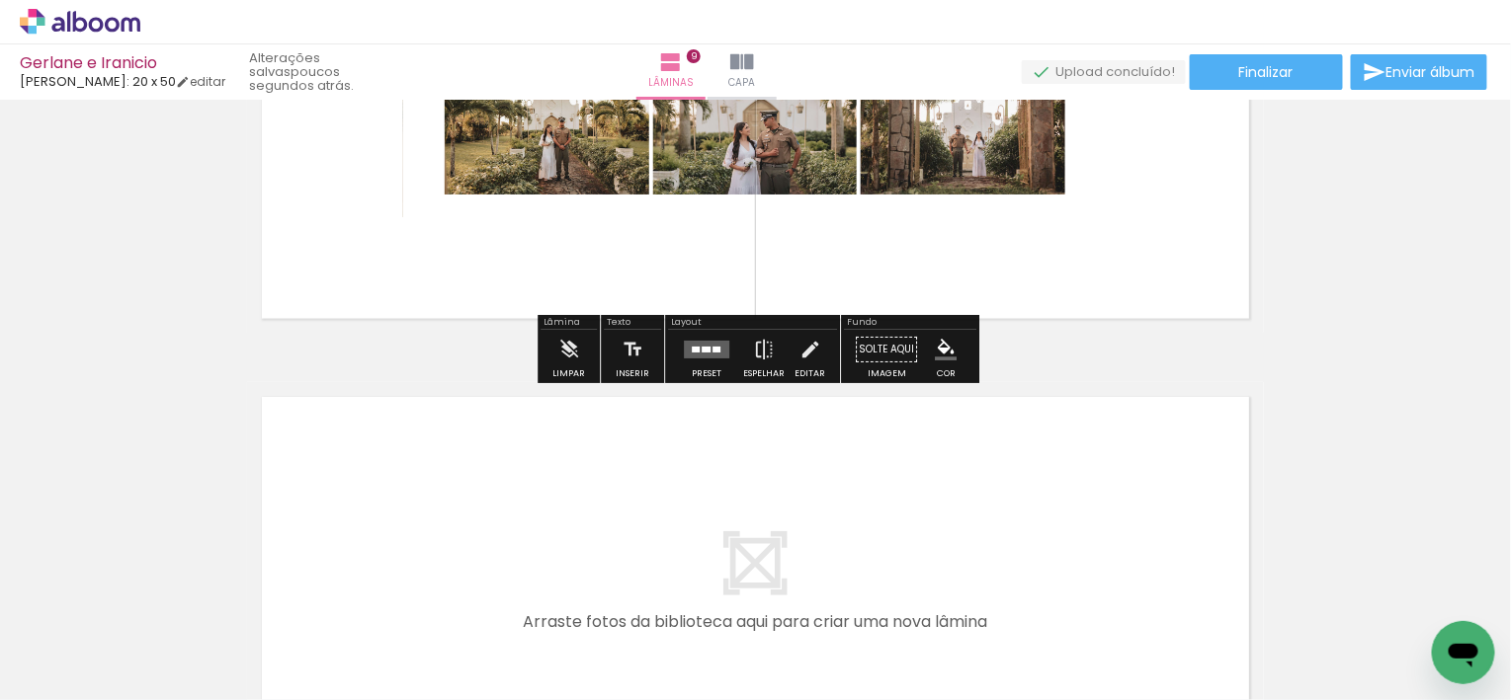
scroll to position [3940, 0]
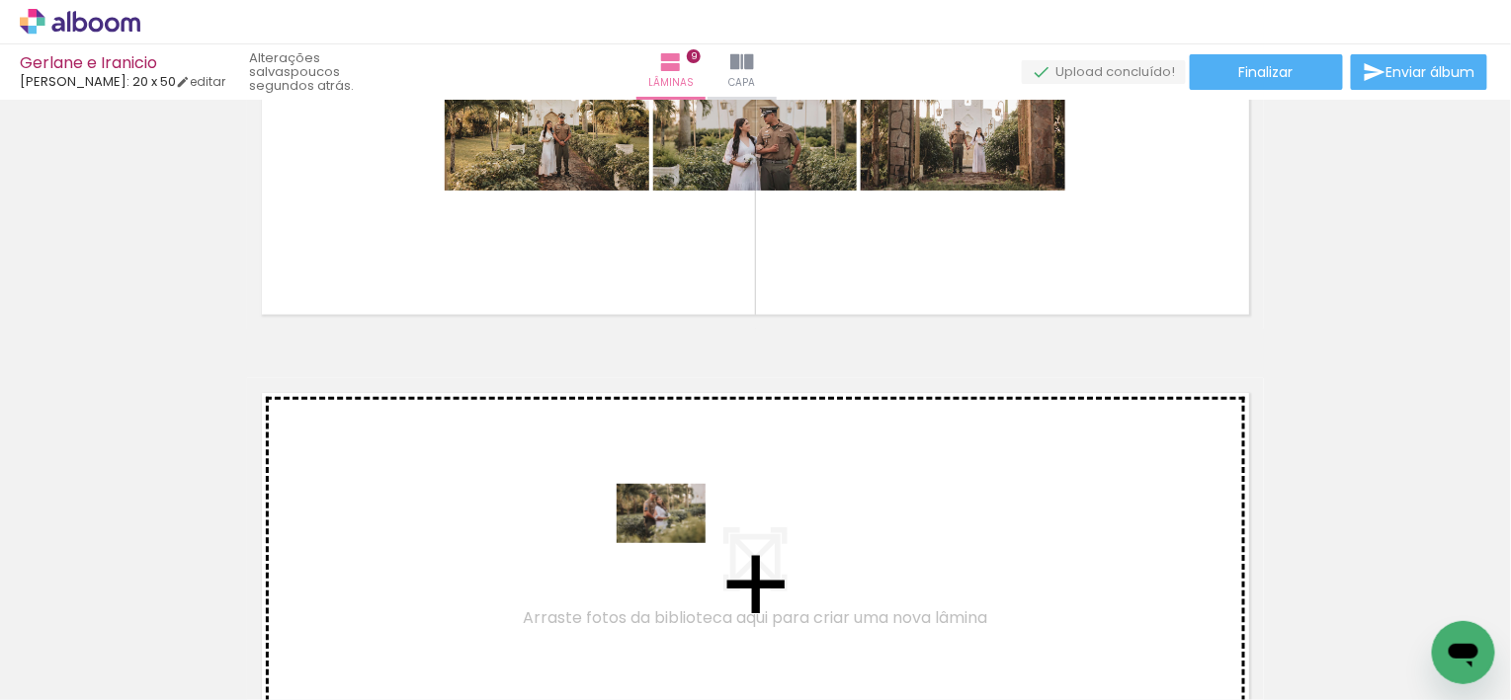
drag, startPoint x: 661, startPoint y: 634, endPoint x: 717, endPoint y: 587, distance: 73.6
click at [676, 542] on quentale-workspace at bounding box center [755, 350] width 1511 height 700
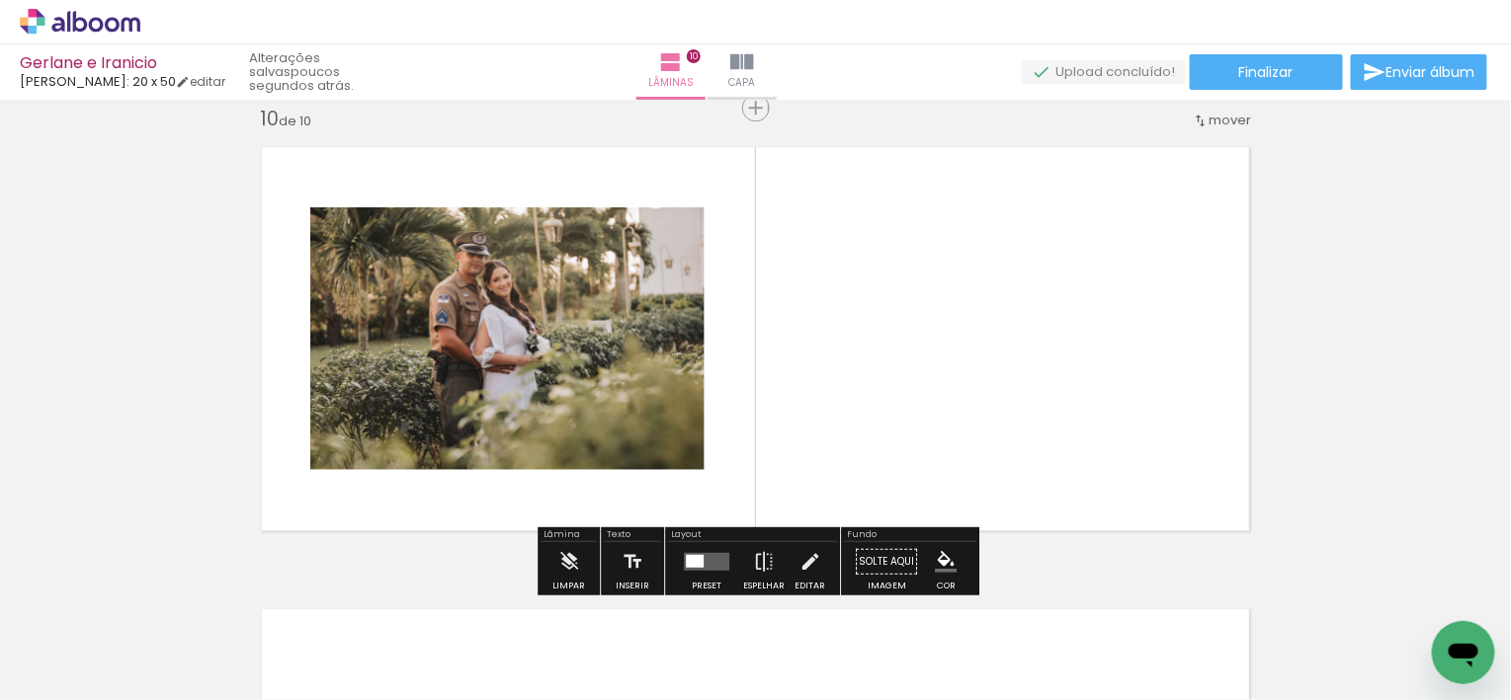
scroll to position [4186, 0]
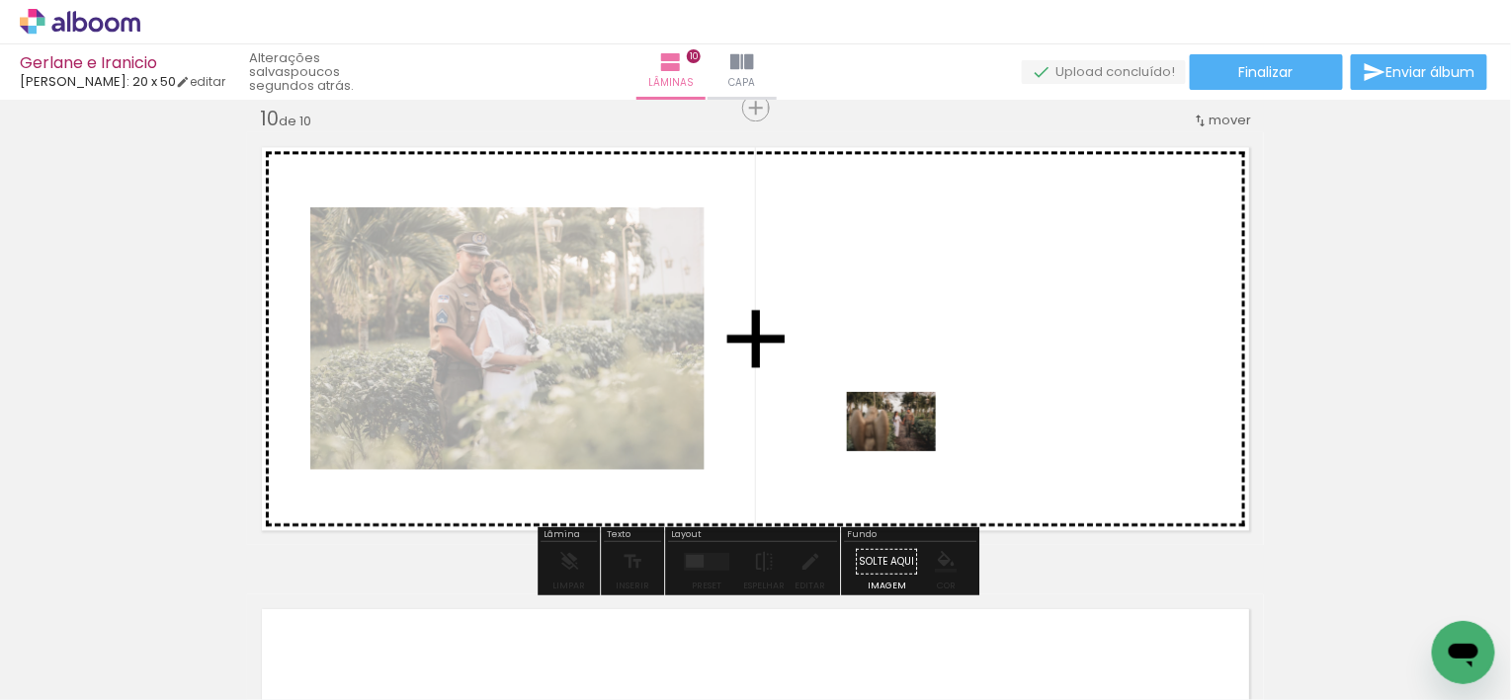
click at [906, 451] on quentale-workspace at bounding box center [755, 350] width 1511 height 700
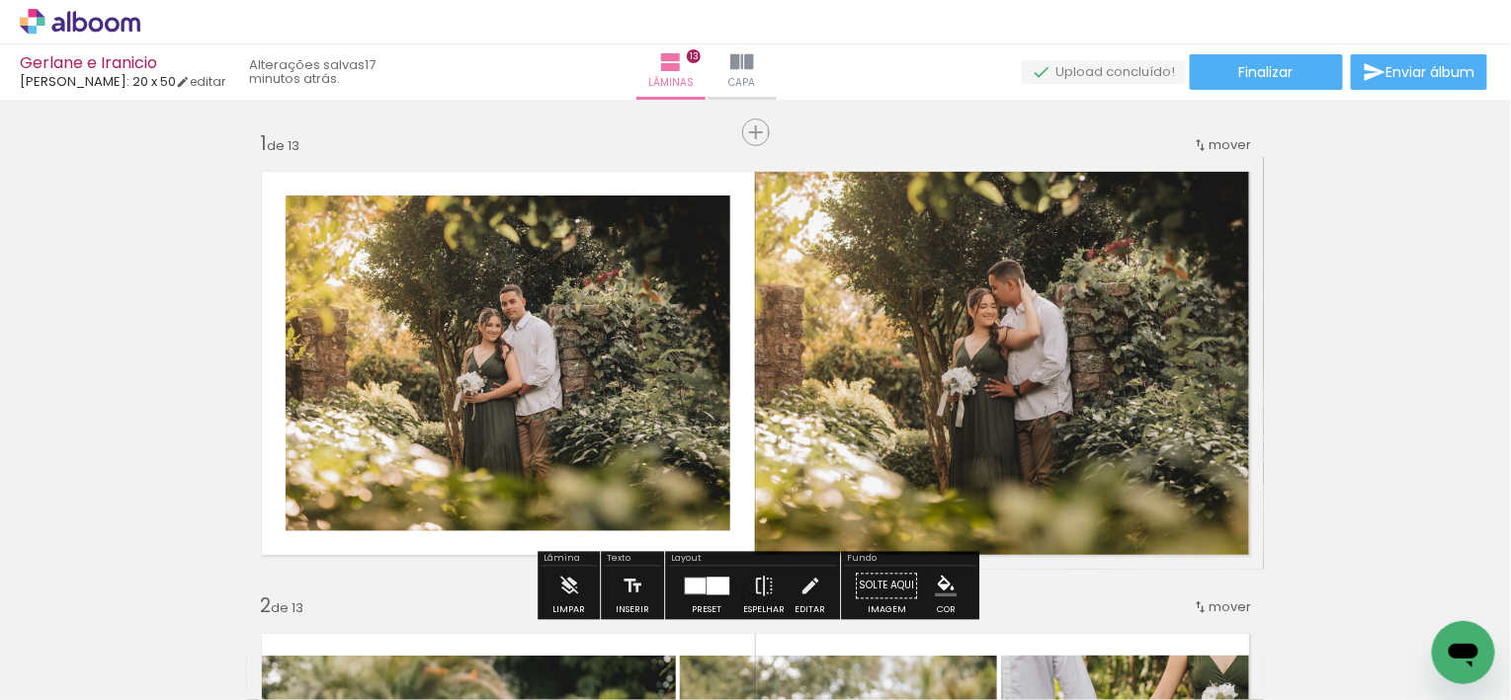
scroll to position [9376, 0]
